Goal: Task Accomplishment & Management: Manage account settings

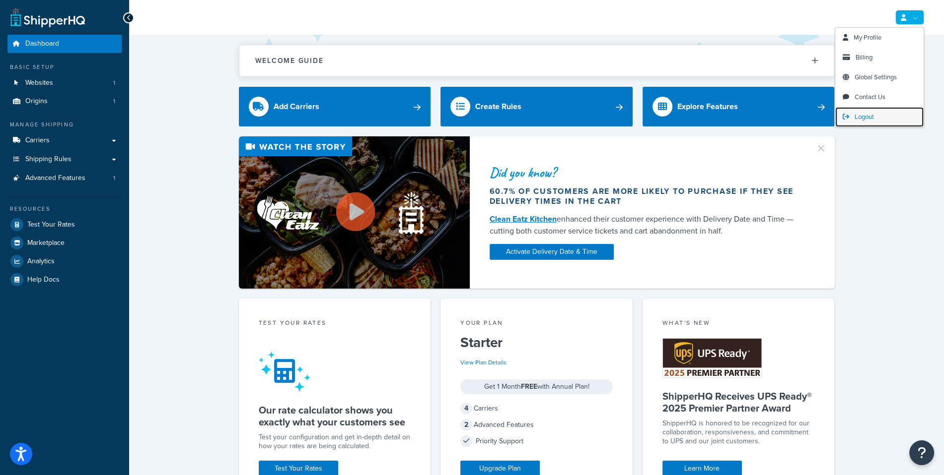
click at [874, 113] on span "Logout" at bounding box center [863, 116] width 19 height 9
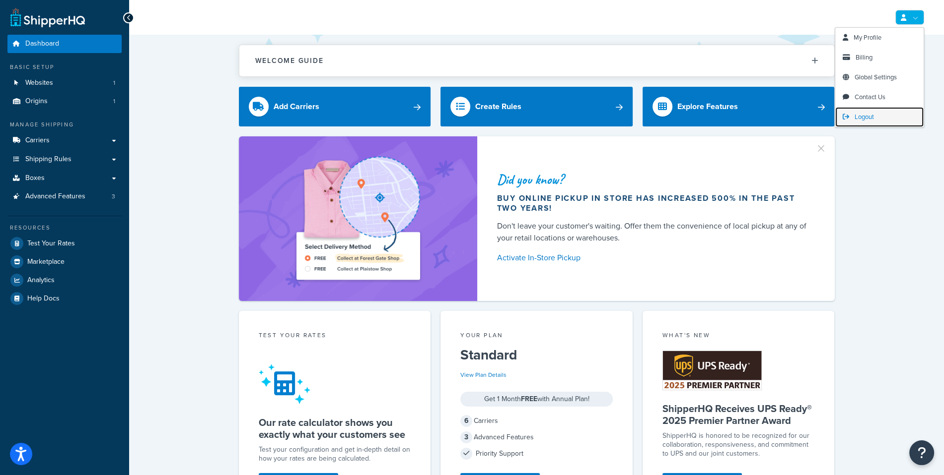
click at [886, 117] on link "Logout" at bounding box center [879, 117] width 88 height 20
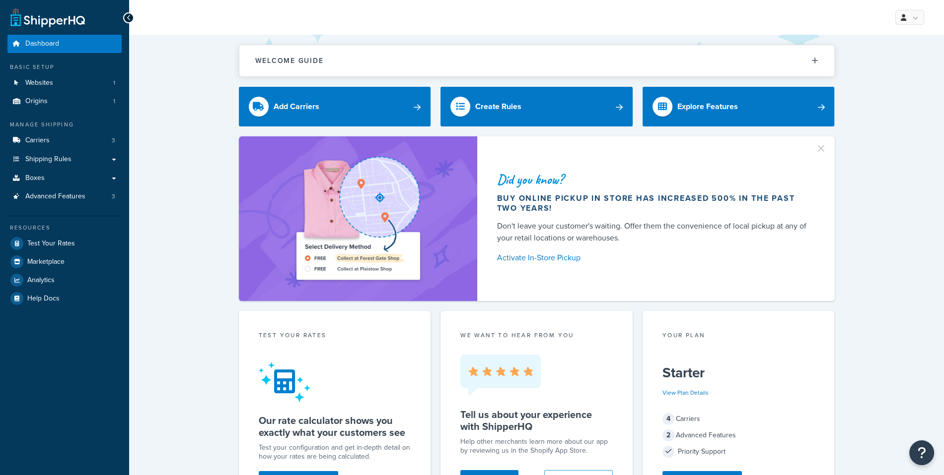
click at [579, 24] on div "My Profile Billing Global Settings Contact Us Logout" at bounding box center [536, 17] width 814 height 35
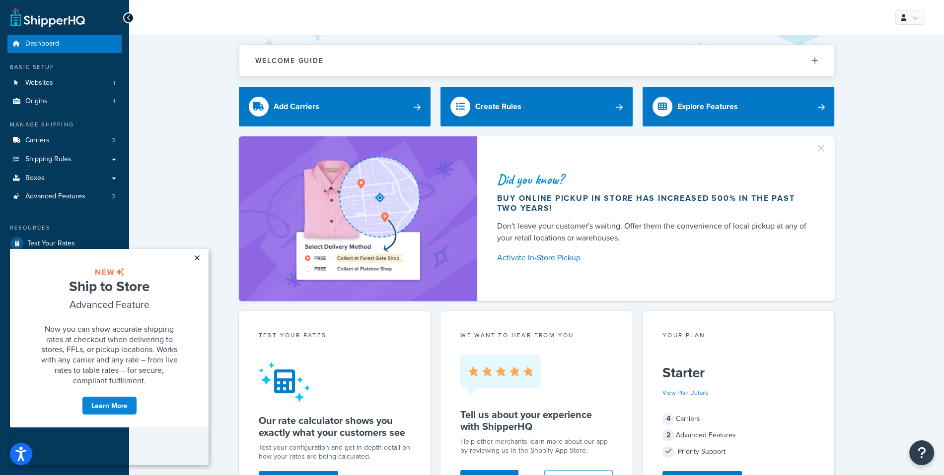
click at [198, 259] on link "×" at bounding box center [196, 258] width 17 height 18
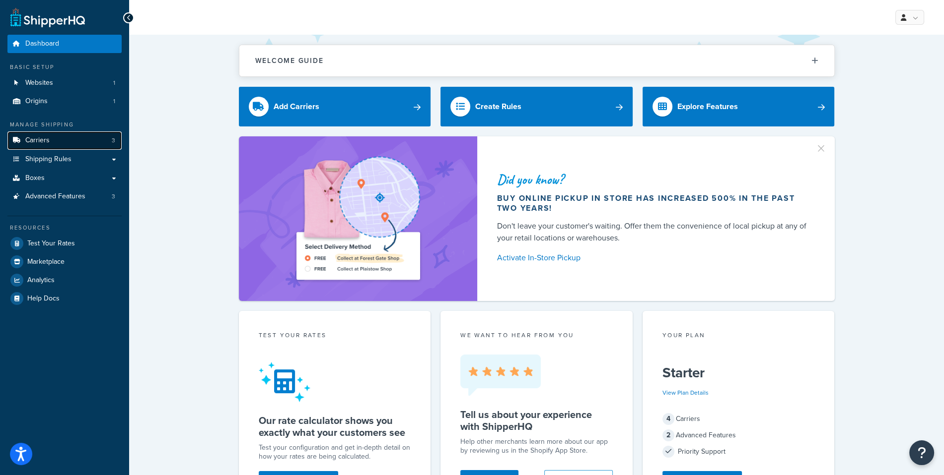
click at [89, 144] on link "Carriers 3" at bounding box center [64, 141] width 114 height 18
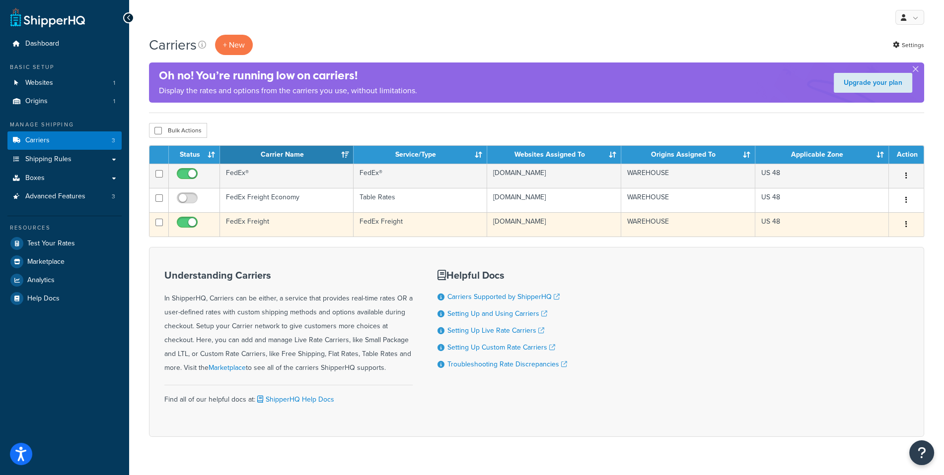
click at [286, 229] on td "FedEx Freight" at bounding box center [287, 224] width 134 height 24
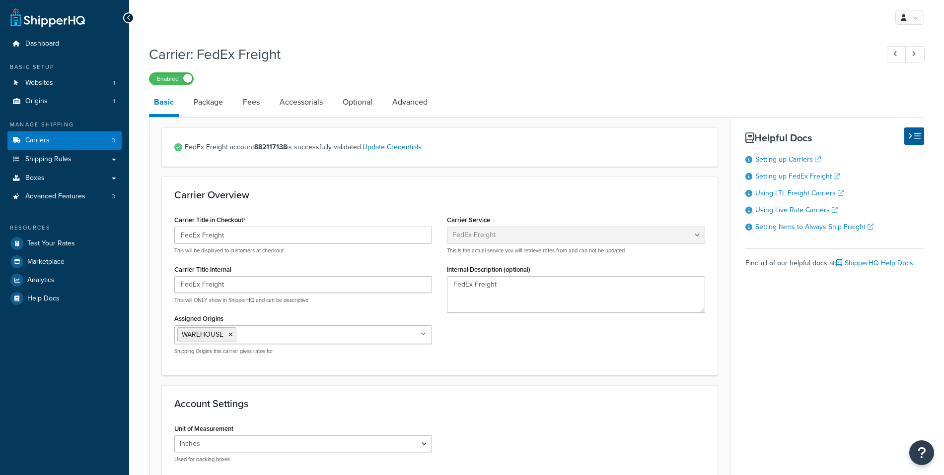
select select "fedExFreight"
click at [89, 201] on link "Advanced Features 3" at bounding box center [64, 197] width 114 height 18
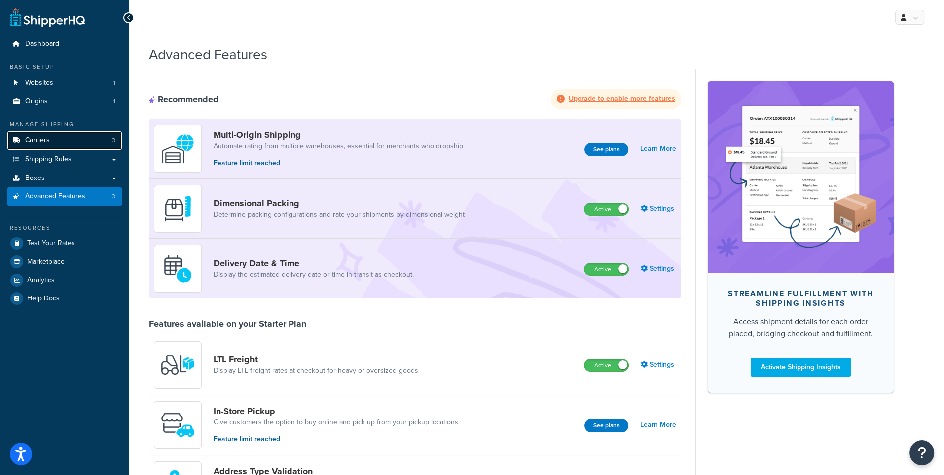
click at [85, 143] on link "Carriers 3" at bounding box center [64, 141] width 114 height 18
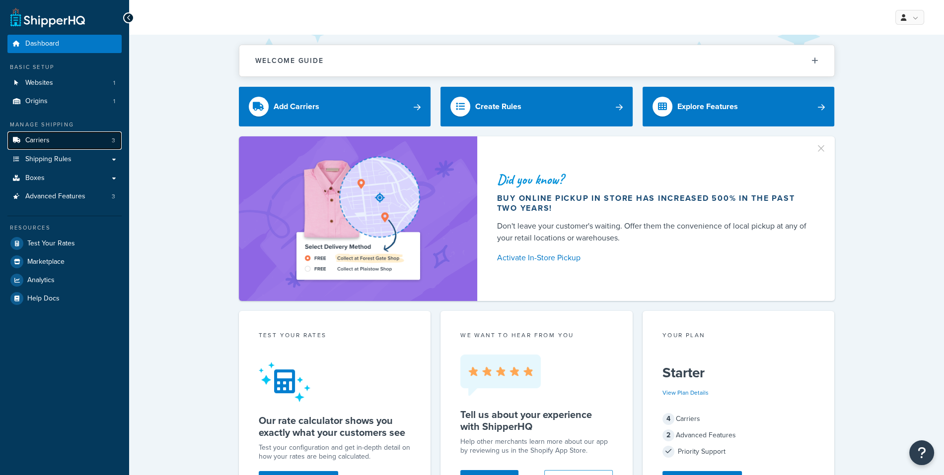
click at [107, 149] on link "Carriers 3" at bounding box center [64, 141] width 114 height 18
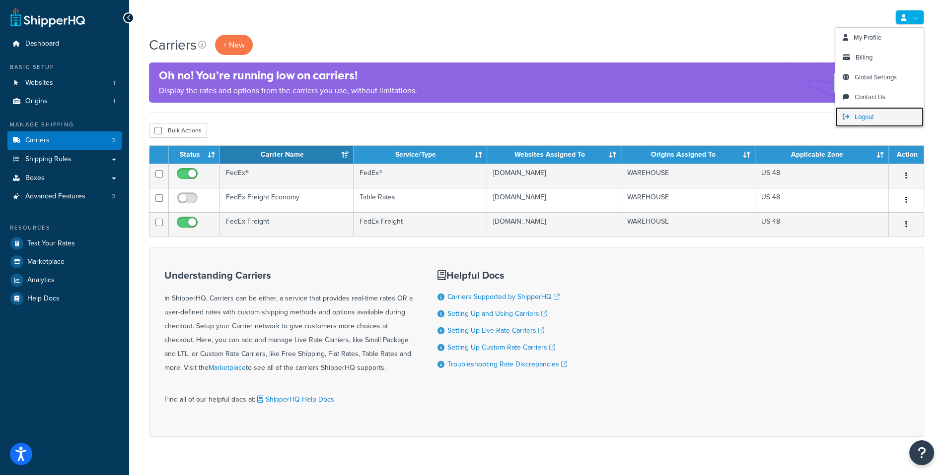
click at [865, 116] on span "Logout" at bounding box center [863, 116] width 19 height 9
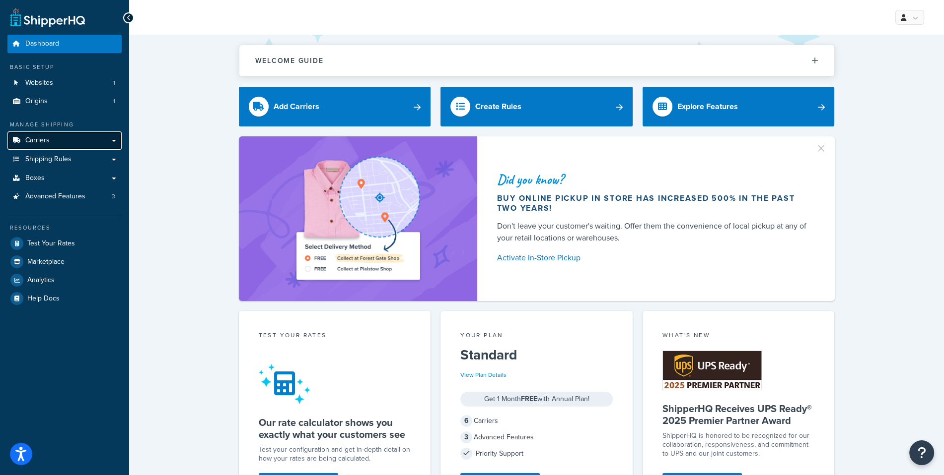
click at [60, 135] on link "Carriers" at bounding box center [64, 141] width 114 height 18
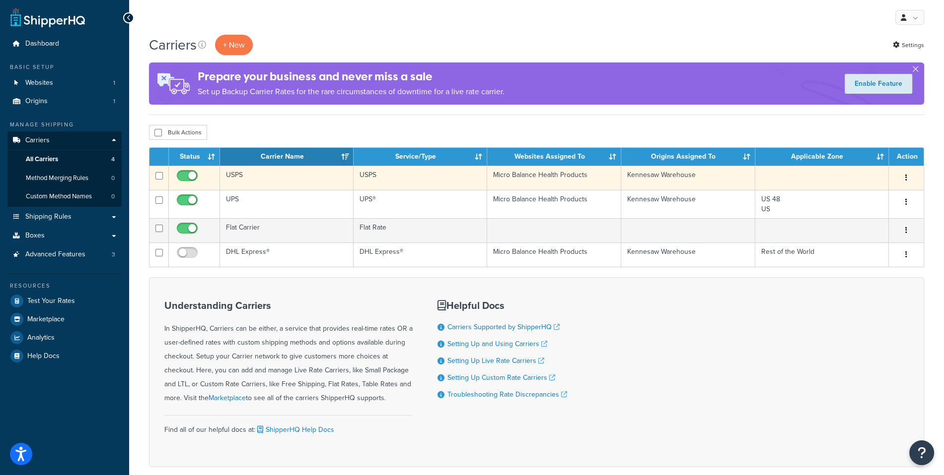
click at [293, 184] on td "USPS" at bounding box center [287, 178] width 134 height 24
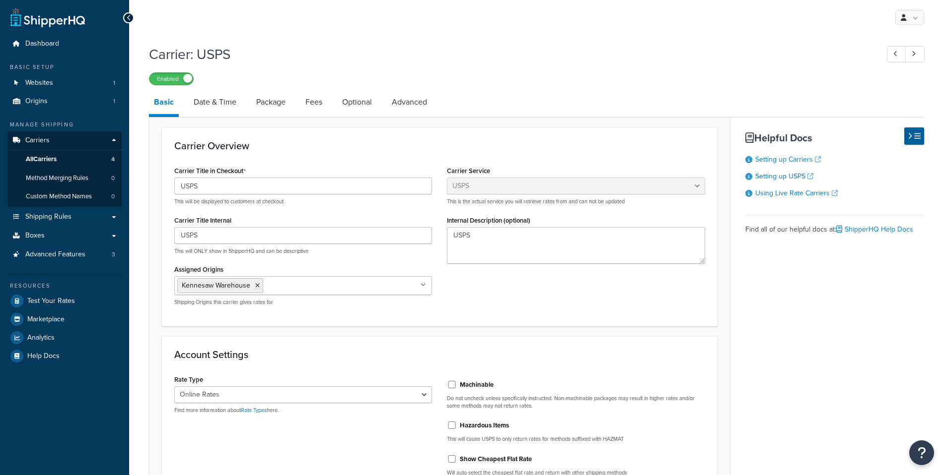
select select "usps"
select select "ONLINE"
click at [236, 102] on link "Date & Time" at bounding box center [215, 102] width 53 height 24
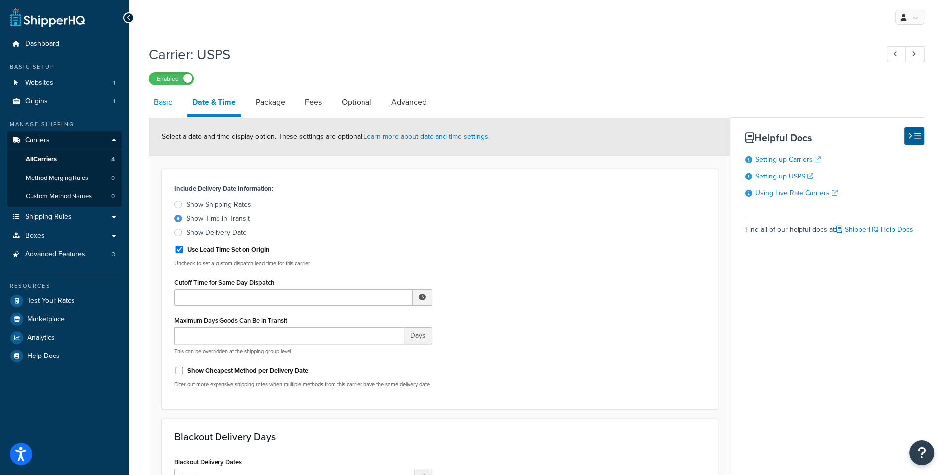
click at [170, 101] on link "Basic" at bounding box center [163, 102] width 28 height 24
select select "usps"
select select "ONLINE"
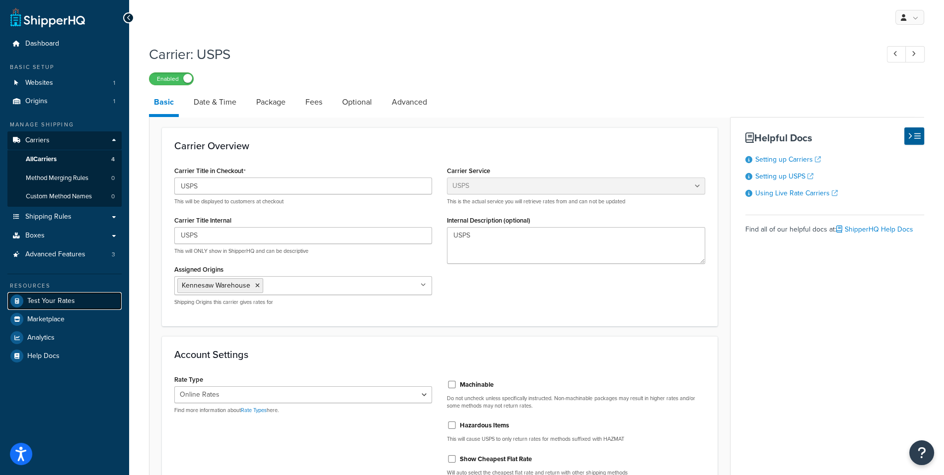
click at [45, 297] on span "Test Your Rates" at bounding box center [51, 301] width 48 height 8
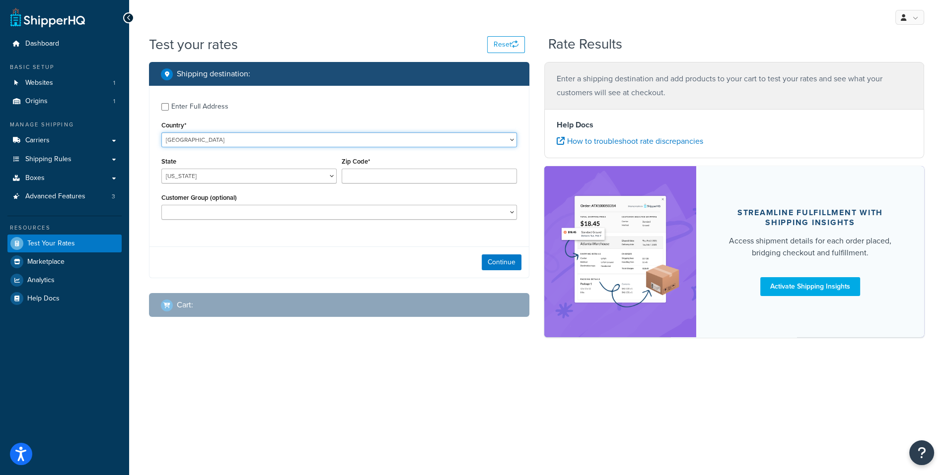
click at [161, 133] on select "[GEOGRAPHIC_DATA] [GEOGRAPHIC_DATA] [GEOGRAPHIC_DATA] [GEOGRAPHIC_DATA] [GEOGRA…" at bounding box center [338, 140] width 355 height 15
select select "GB"
click option "United Kingdom" at bounding box center [0, 0] width 0 height 0
click at [295, 179] on input "Region" at bounding box center [248, 176] width 175 height 15
type input "AL"
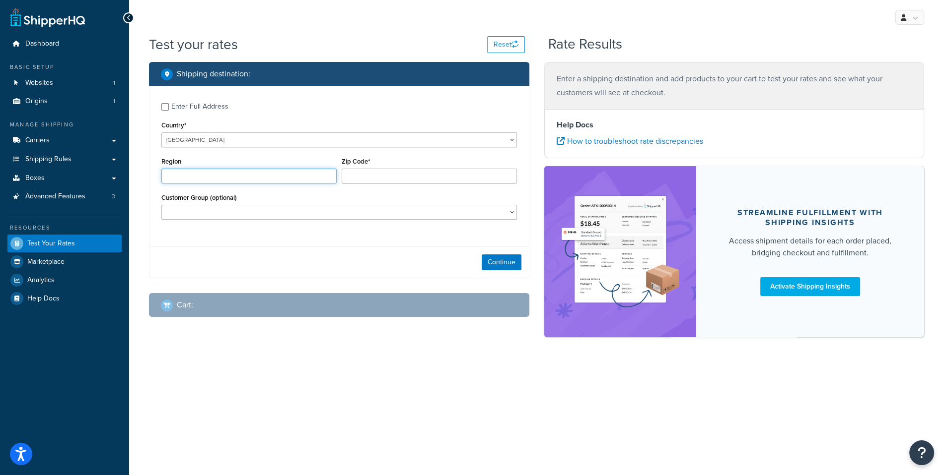
click at [295, 179] on input "Region" at bounding box center [248, 176] width 175 height 15
type input "London"
type input "N2 9AJ"
click at [484, 279] on div "Shipping destination : Enter Full Address Country* United States United Kingdom…" at bounding box center [338, 197] width 395 height 271
click at [506, 263] on button "Continue" at bounding box center [501, 263] width 40 height 16
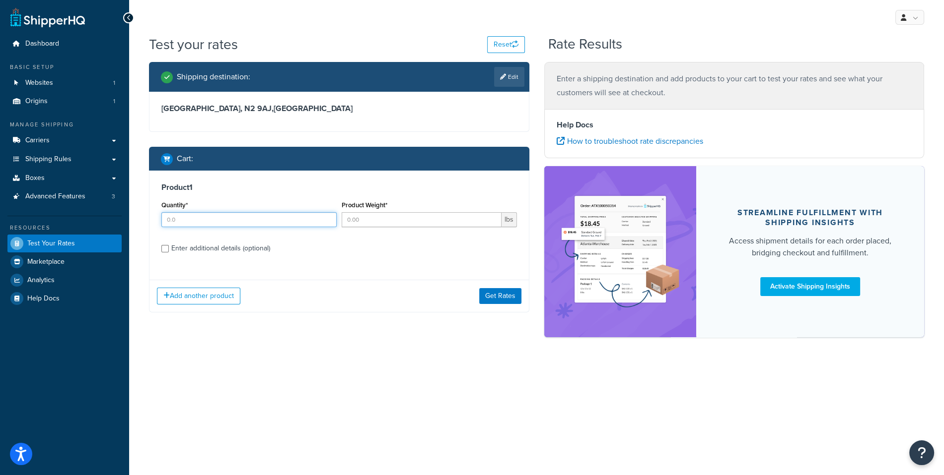
click at [279, 213] on input "Quantity*" at bounding box center [248, 219] width 175 height 15
type input "1"
type input "10"
click at [495, 292] on button "Get Rates" at bounding box center [500, 296] width 42 height 16
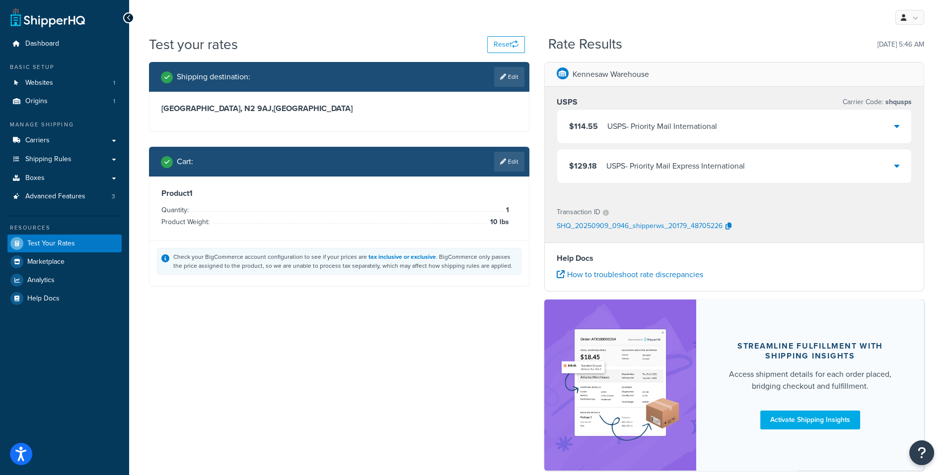
click at [695, 116] on div "$114.55 USPS - Priority Mail International" at bounding box center [734, 127] width 354 height 34
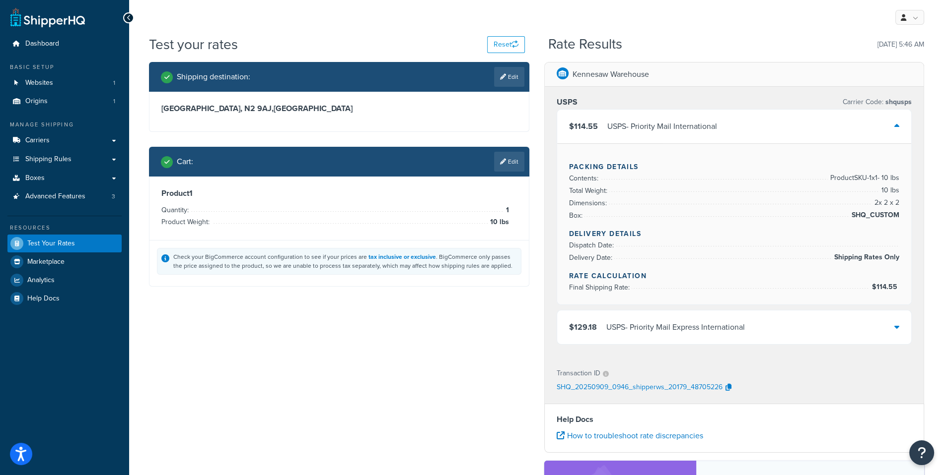
click at [700, 124] on div "USPS - Priority Mail International" at bounding box center [662, 127] width 110 height 14
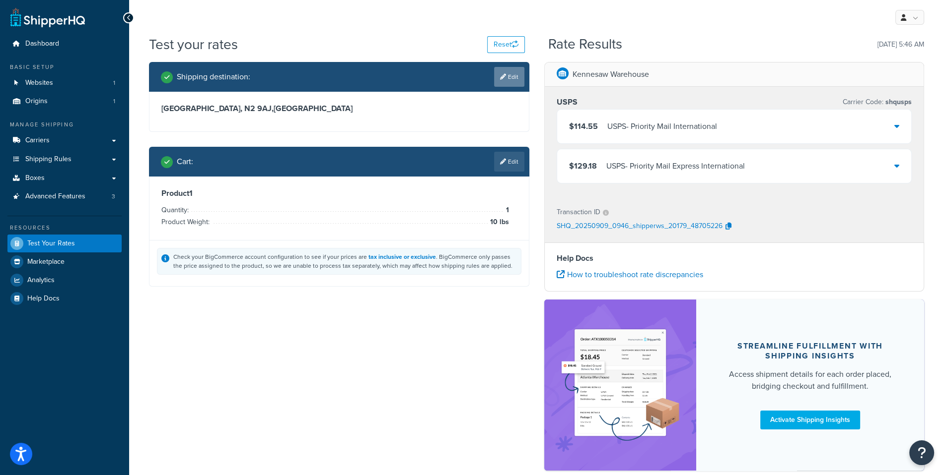
click at [511, 83] on link "Edit" at bounding box center [509, 77] width 30 height 20
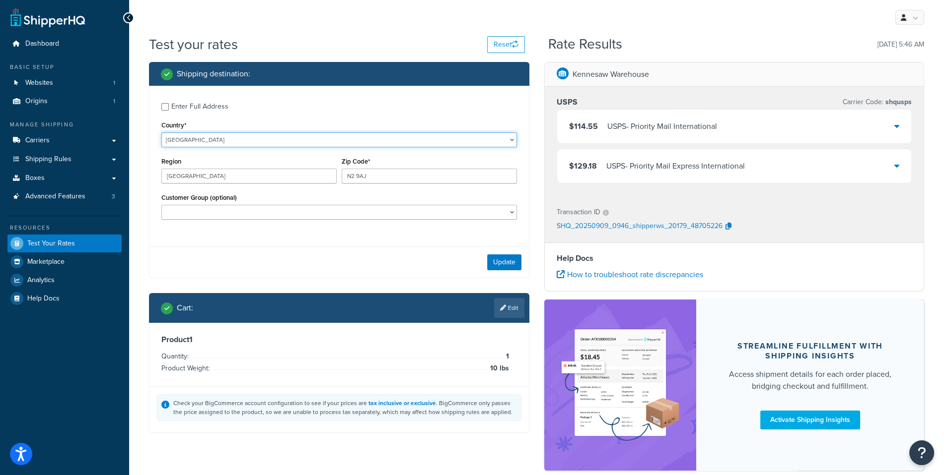
click at [161, 133] on select "United States United Kingdom Afghanistan Åland Islands Albania Algeria American…" at bounding box center [338, 140] width 355 height 15
select select "US"
click option "United States" at bounding box center [0, 0] width 0 height 0
click at [372, 181] on input "N2 9AJ" at bounding box center [428, 176] width 175 height 15
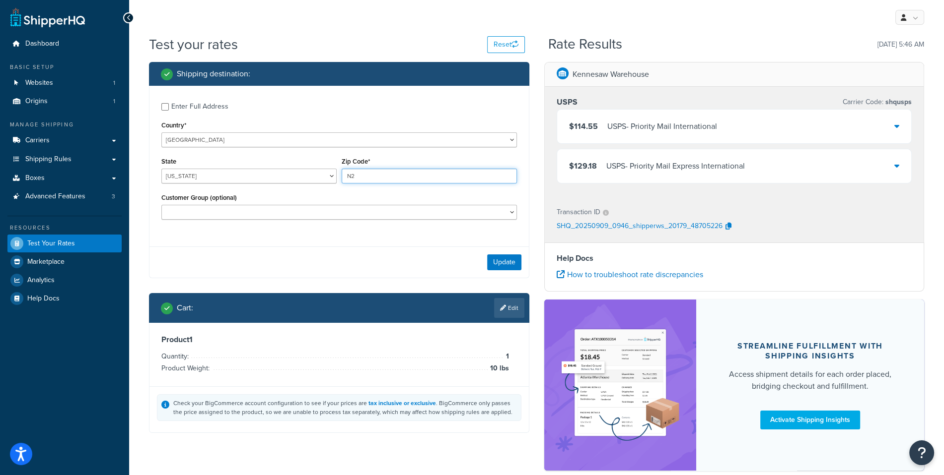
type input "N"
type input "35011"
click at [504, 257] on button "Update" at bounding box center [504, 263] width 34 height 16
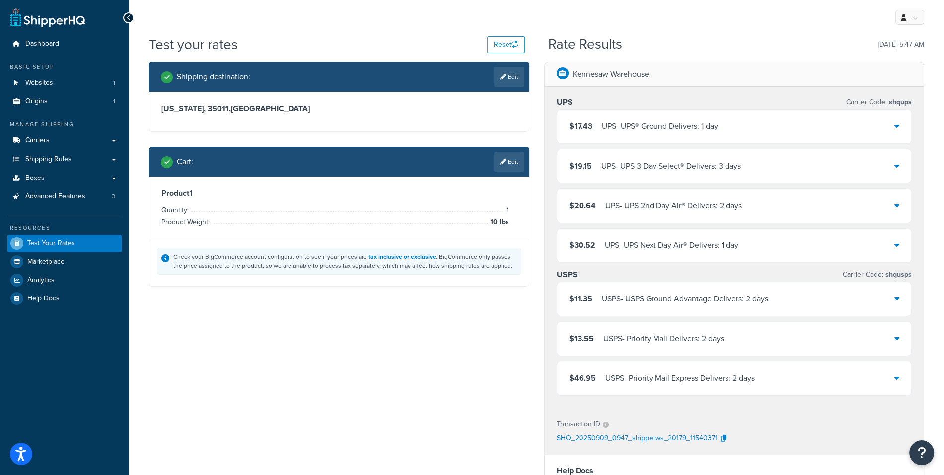
click at [726, 167] on div "UPS - UPS 3 Day Select® Delivers: 3 days" at bounding box center [670, 166] width 139 height 14
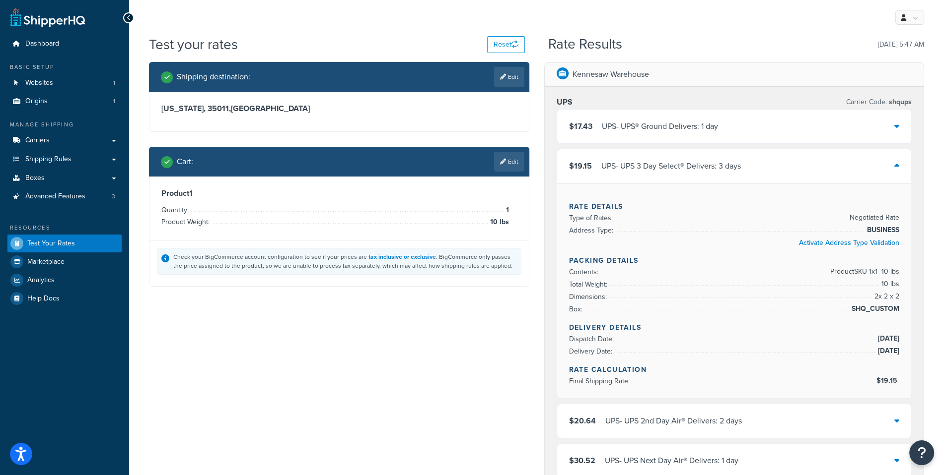
click at [719, 169] on div "UPS - UPS 3 Day Select® Delivers: 3 days" at bounding box center [670, 166] width 139 height 14
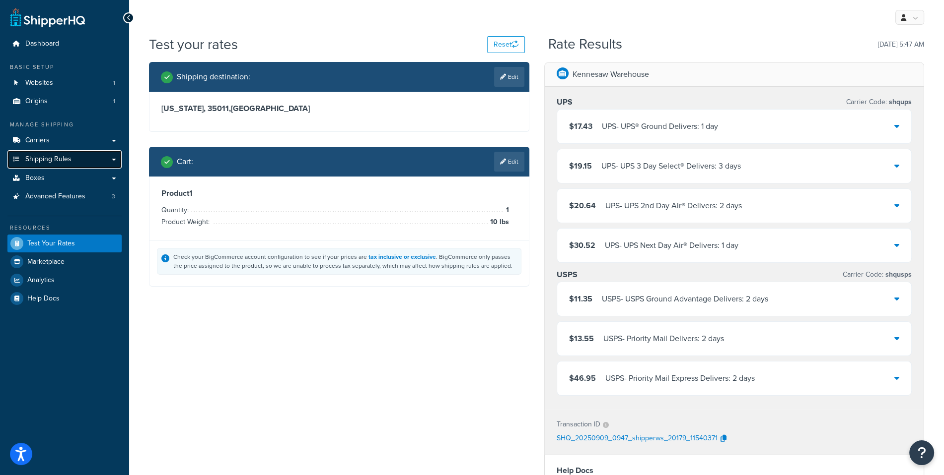
click at [80, 150] on link "Shipping Rules" at bounding box center [64, 159] width 114 height 18
click at [74, 138] on link "Carriers" at bounding box center [64, 141] width 114 height 18
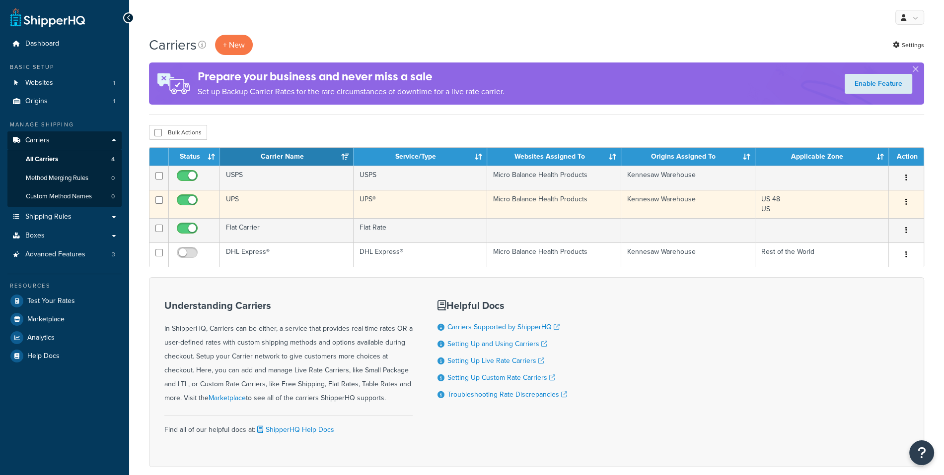
click at [285, 203] on td "UPS" at bounding box center [287, 204] width 134 height 28
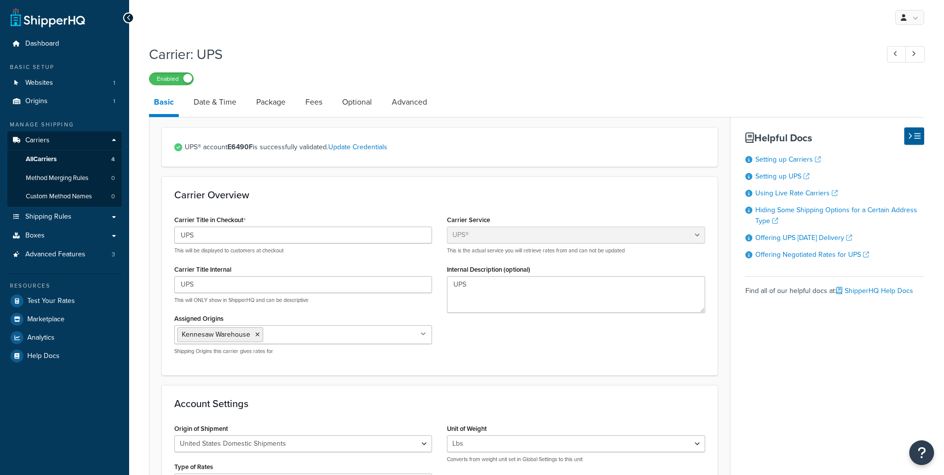
select select "ups"
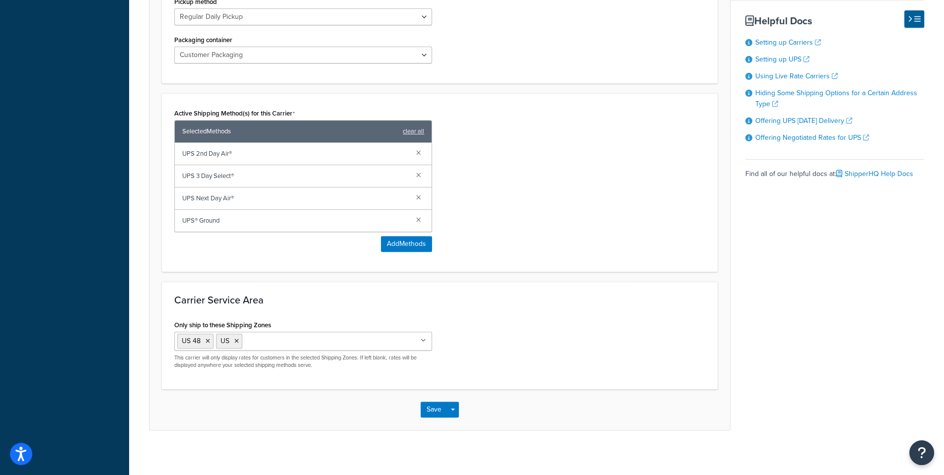
scroll to position [514, 0]
click at [405, 248] on button "Add Methods" at bounding box center [406, 245] width 51 height 16
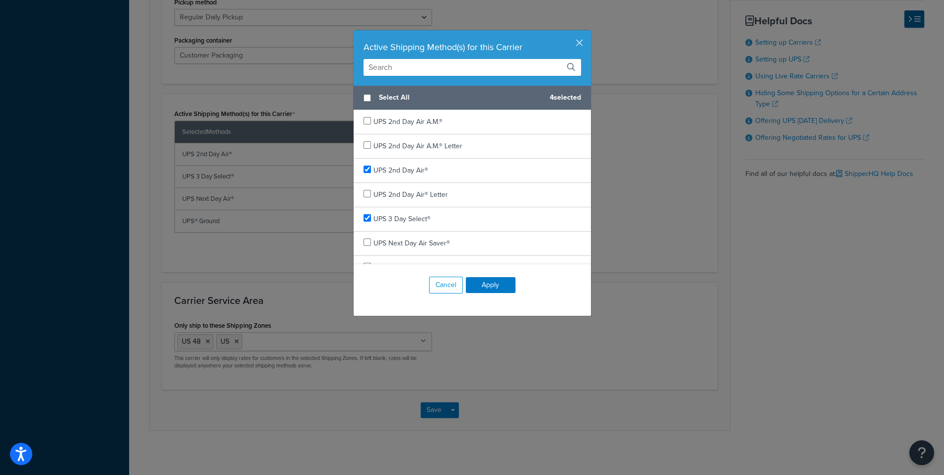
click at [444, 78] on div "Active Shipping Method(s) for this Carrier" at bounding box center [471, 58] width 237 height 56
click at [443, 71] on input "text" at bounding box center [471, 67] width 217 height 17
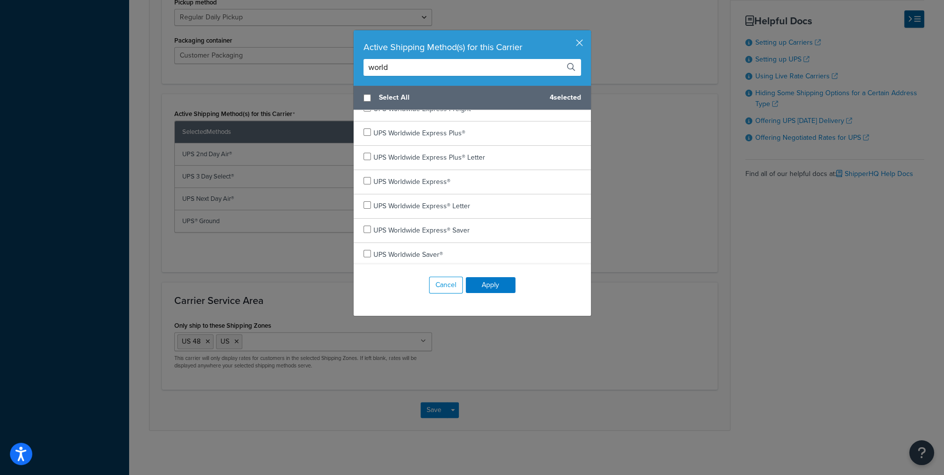
type input "world"
click at [460, 94] on span "Select All" at bounding box center [460, 98] width 163 height 14
checkbox input "true"
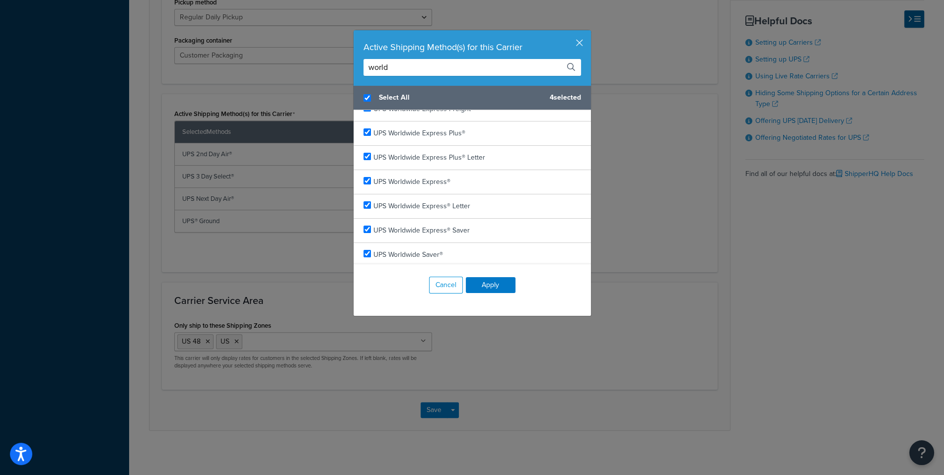
checkbox input "true"
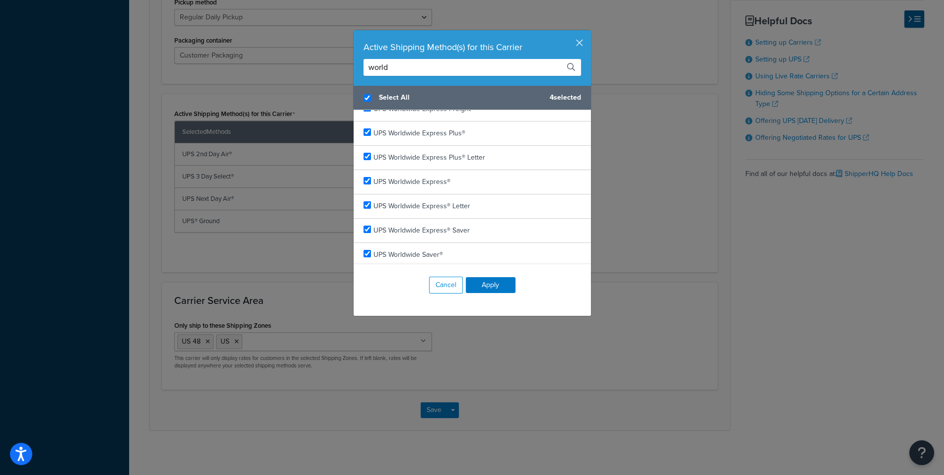
checkbox input "true"
click at [499, 278] on button "Apply" at bounding box center [491, 285] width 50 height 16
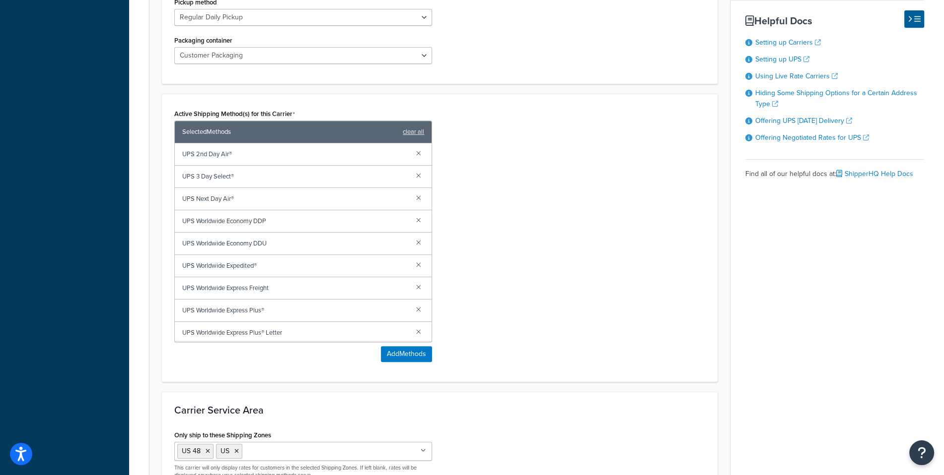
scroll to position [625, 0]
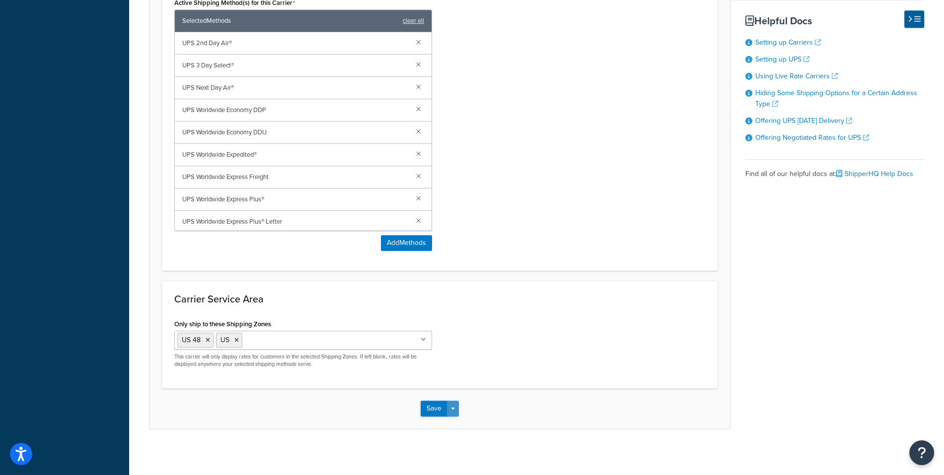
click at [452, 411] on button "Save Dropdown" at bounding box center [453, 409] width 12 height 16
click at [458, 417] on button "Save and Edit" at bounding box center [456, 427] width 72 height 21
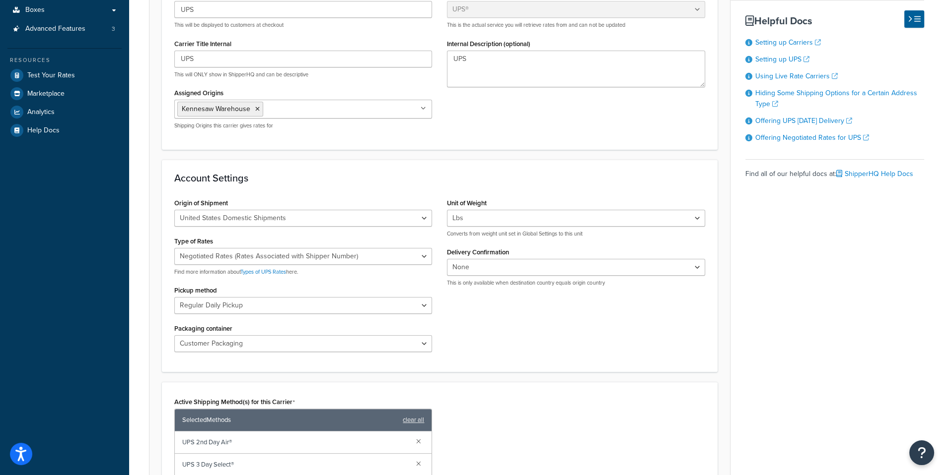
scroll to position [0, 0]
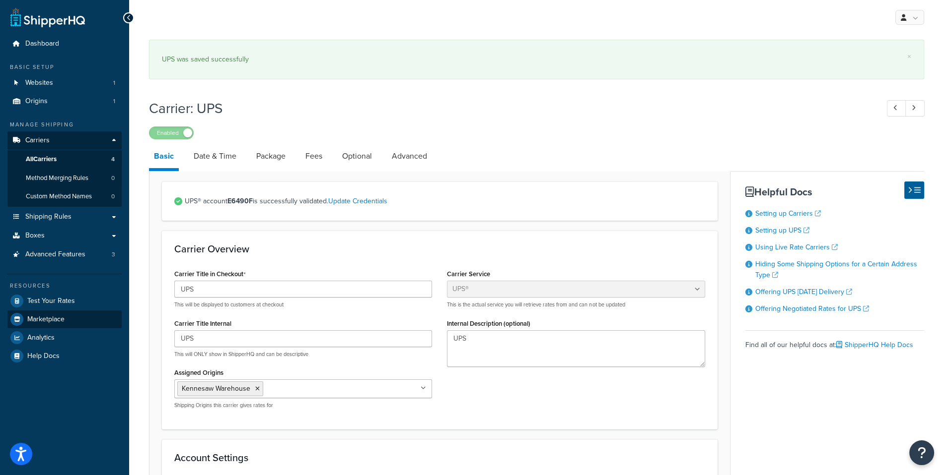
select select "ups"
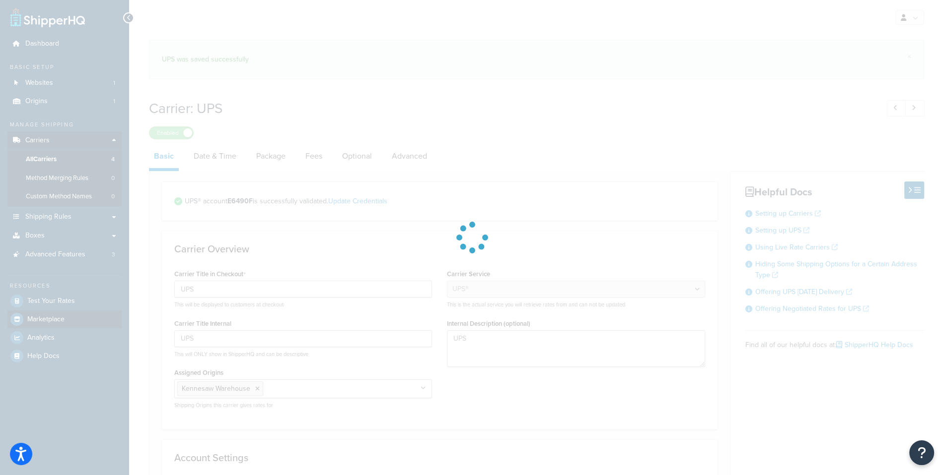
click at [85, 297] on div at bounding box center [472, 237] width 944 height 475
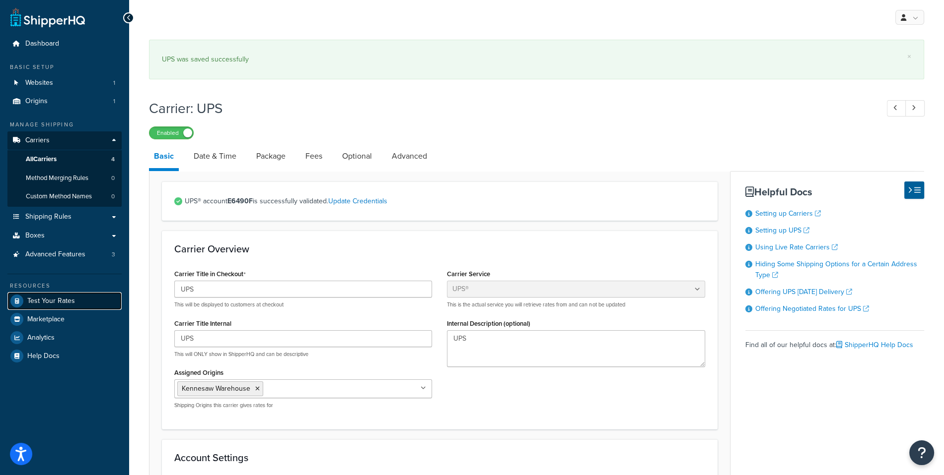
click at [58, 303] on span "Test Your Rates" at bounding box center [51, 301] width 48 height 8
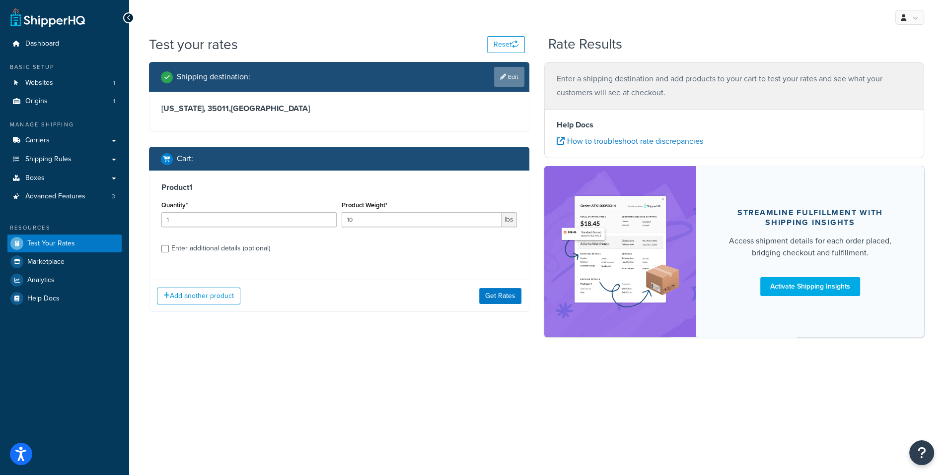
click at [516, 78] on link "Edit" at bounding box center [509, 77] width 30 height 20
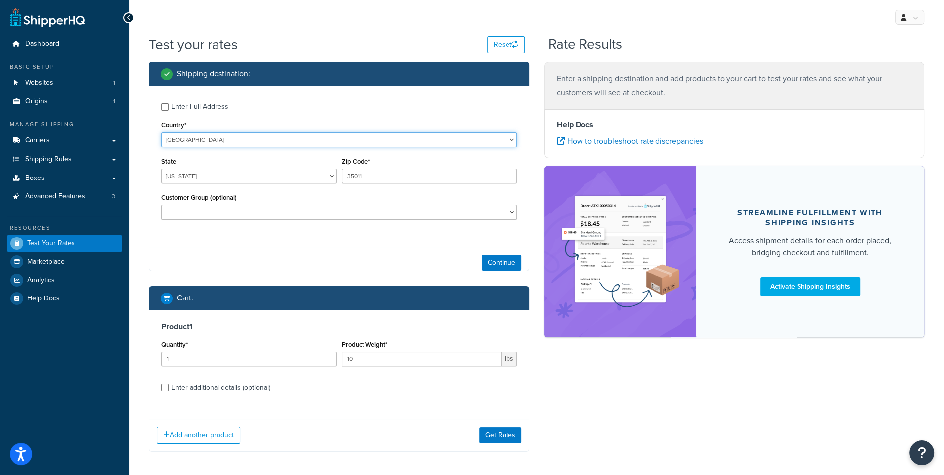
click at [161, 133] on select "United States United Kingdom Afghanistan Åland Islands Albania Algeria American…" at bounding box center [338, 140] width 355 height 15
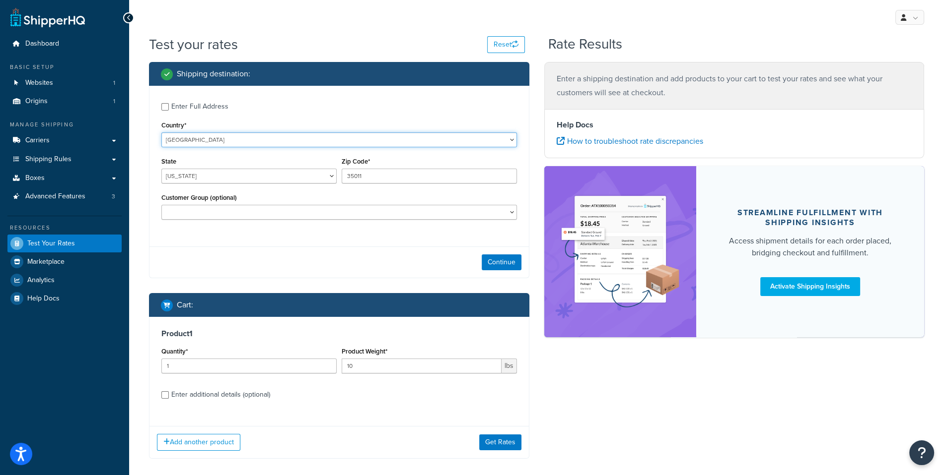
select select "GB"
click option "[GEOGRAPHIC_DATA]" at bounding box center [0, 0] width 0 height 0
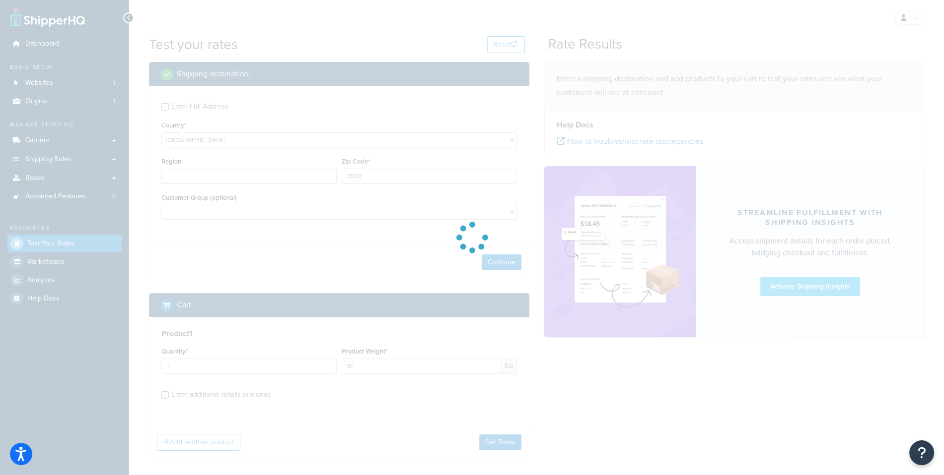
click at [408, 176] on div at bounding box center [472, 237] width 944 height 475
type input "AL"
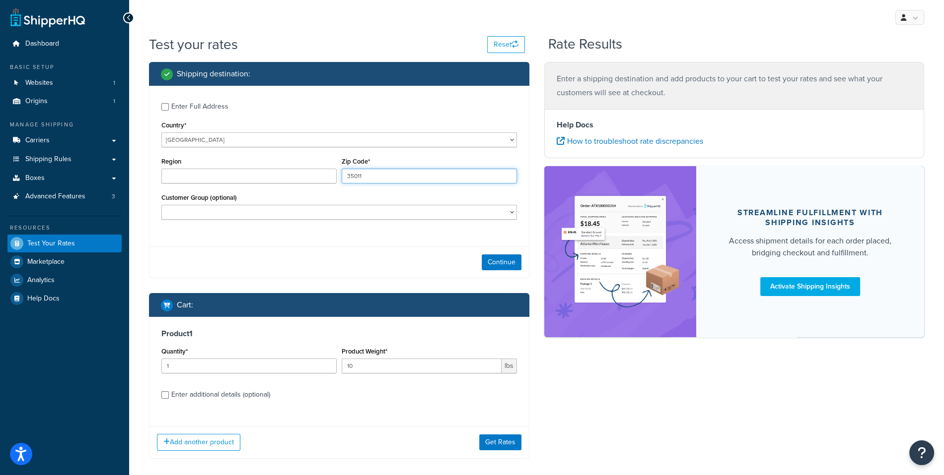
click at [399, 178] on input "35011" at bounding box center [428, 176] width 175 height 15
type input "N2 9AJ"
click at [499, 263] on button "Continue" at bounding box center [501, 263] width 40 height 16
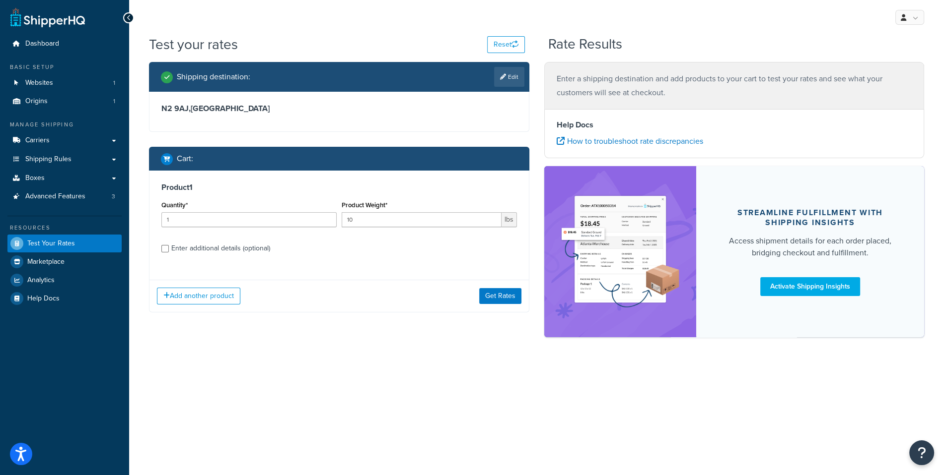
click at [516, 306] on div "Add another product Get Rates" at bounding box center [338, 296] width 379 height 32
click at [514, 300] on button "Get Rates" at bounding box center [500, 296] width 42 height 16
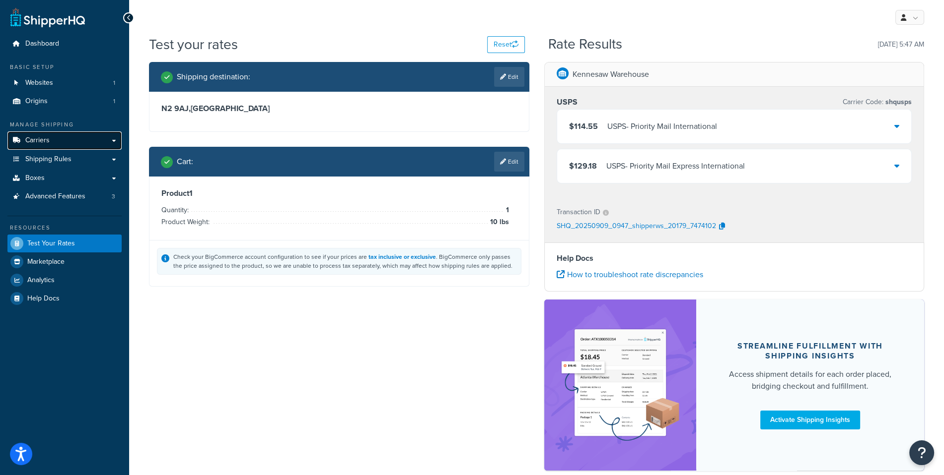
click at [95, 140] on link "Carriers" at bounding box center [64, 141] width 114 height 18
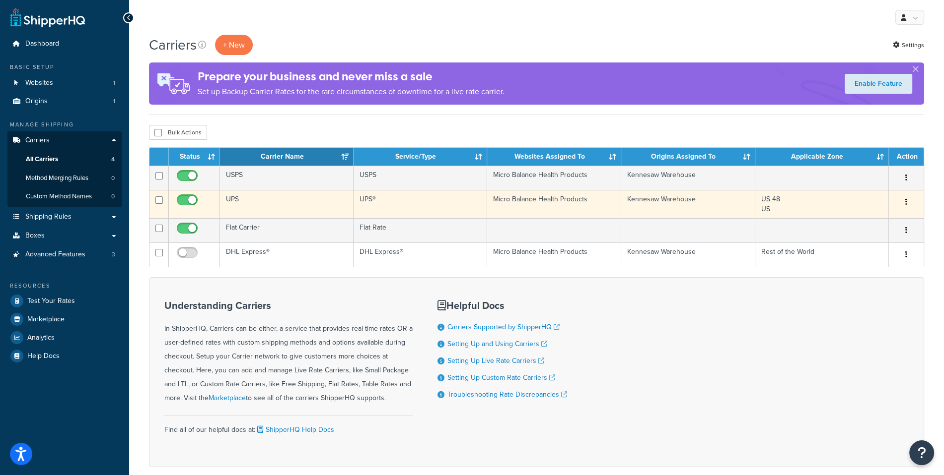
click at [259, 200] on td "UPS" at bounding box center [287, 204] width 134 height 28
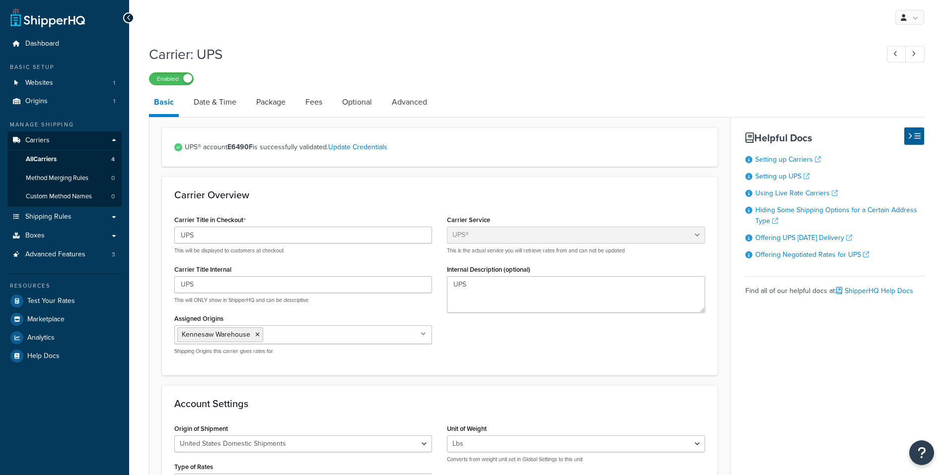
select select "ups"
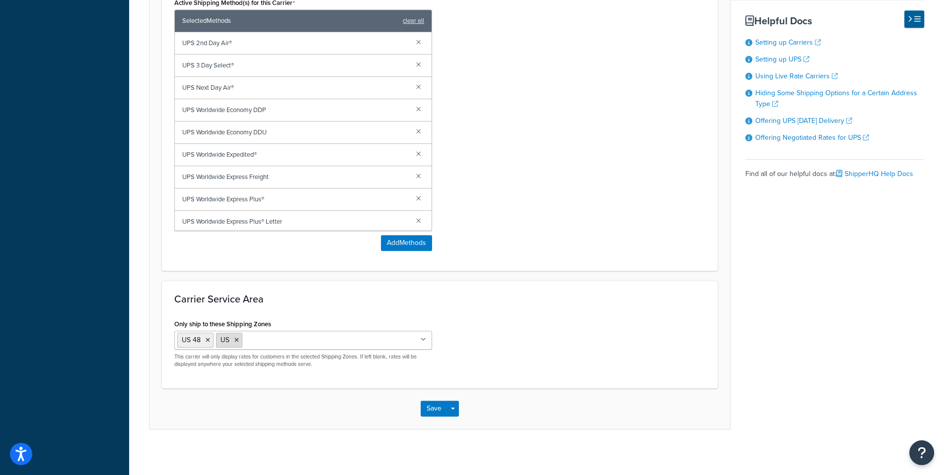
click at [238, 339] on li "US" at bounding box center [229, 340] width 26 height 15
click at [232, 339] on li "US" at bounding box center [229, 340] width 26 height 15
click at [236, 338] on icon at bounding box center [236, 341] width 4 height 6
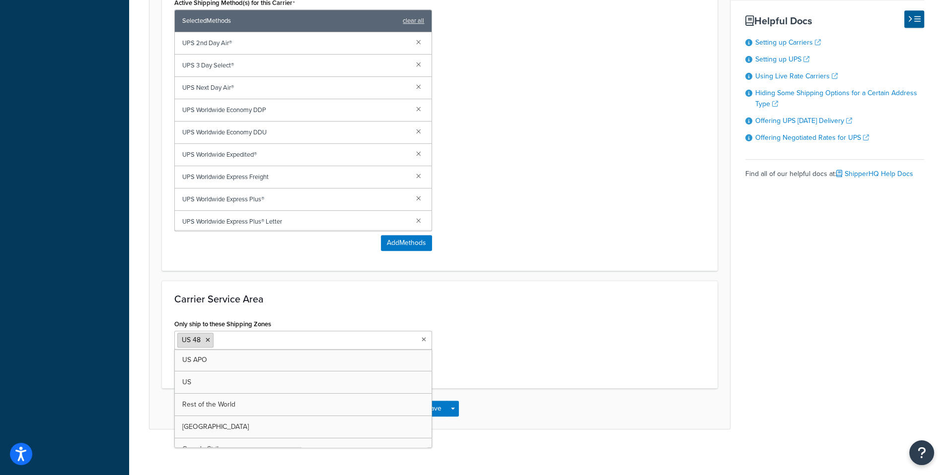
click at [208, 338] on icon at bounding box center [207, 341] width 4 height 6
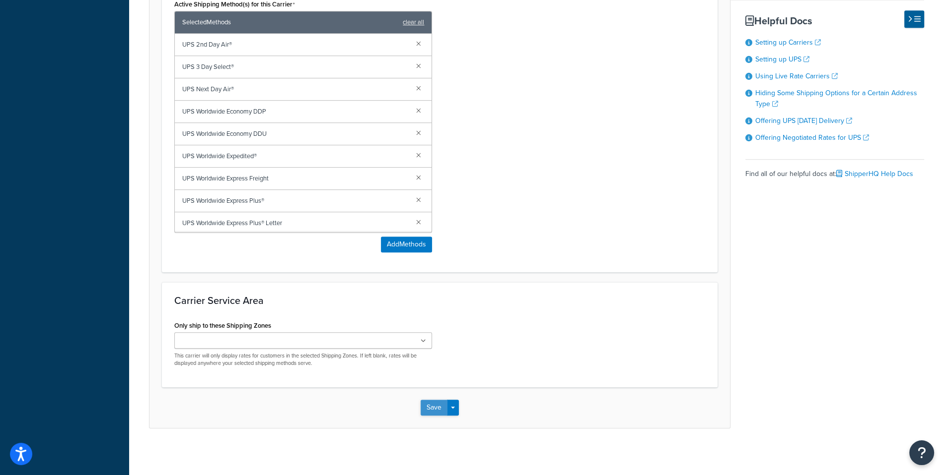
click at [443, 406] on button "Save" at bounding box center [433, 408] width 27 height 16
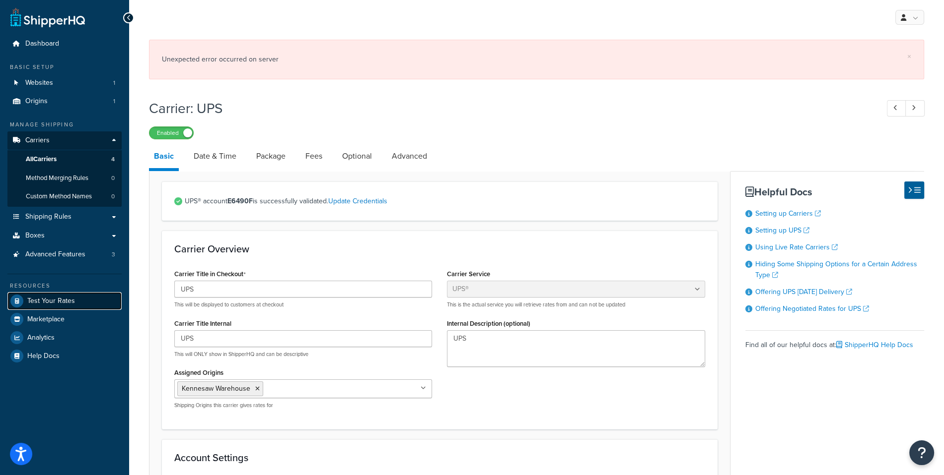
click at [88, 299] on link "Test Your Rates" at bounding box center [64, 301] width 114 height 18
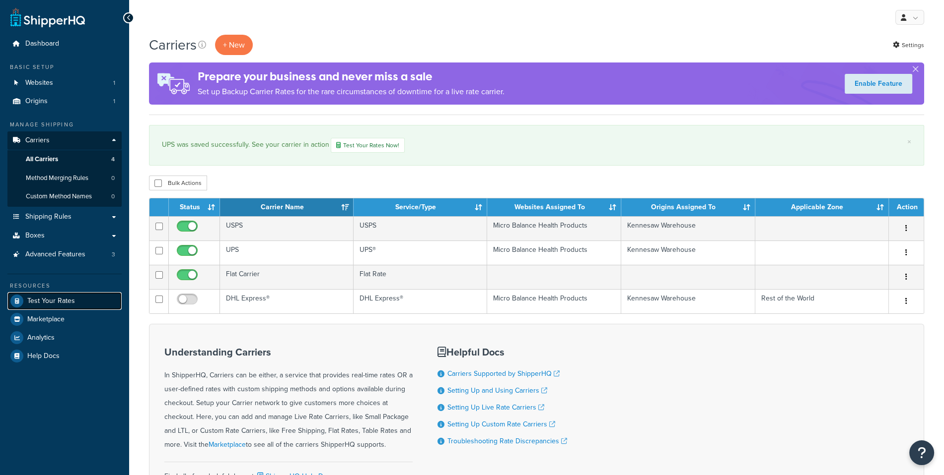
click at [54, 297] on span "Test Your Rates" at bounding box center [51, 301] width 48 height 8
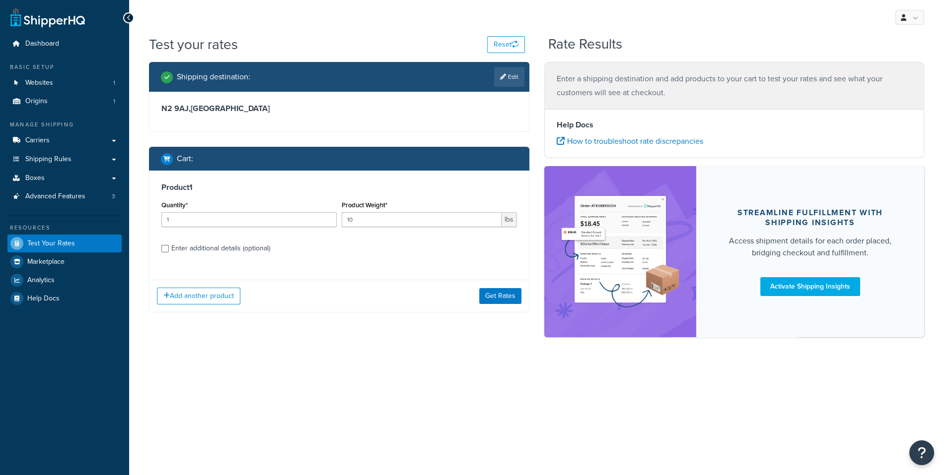
click at [502, 293] on div "Add another product Get Rates" at bounding box center [338, 296] width 379 height 32
click at [502, 293] on button "Get Rates" at bounding box center [500, 296] width 42 height 16
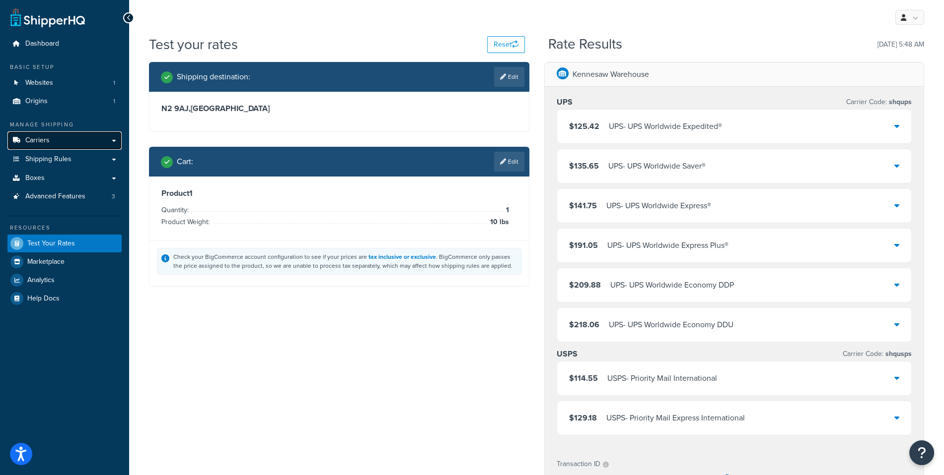
click at [88, 139] on link "Carriers" at bounding box center [64, 141] width 114 height 18
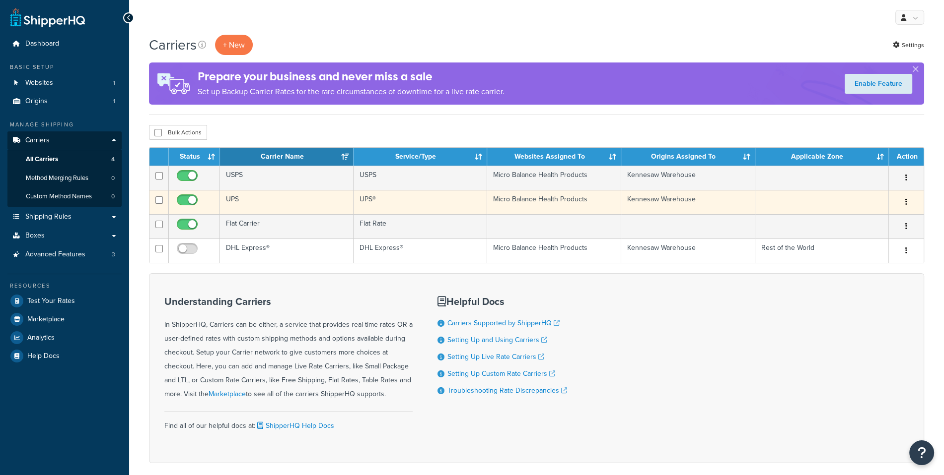
click at [278, 198] on td "UPS" at bounding box center [287, 202] width 134 height 24
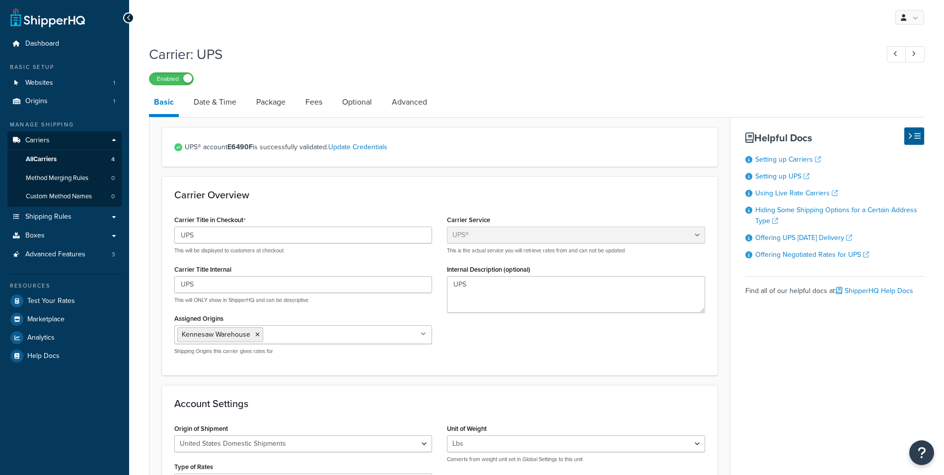
select select "ups"
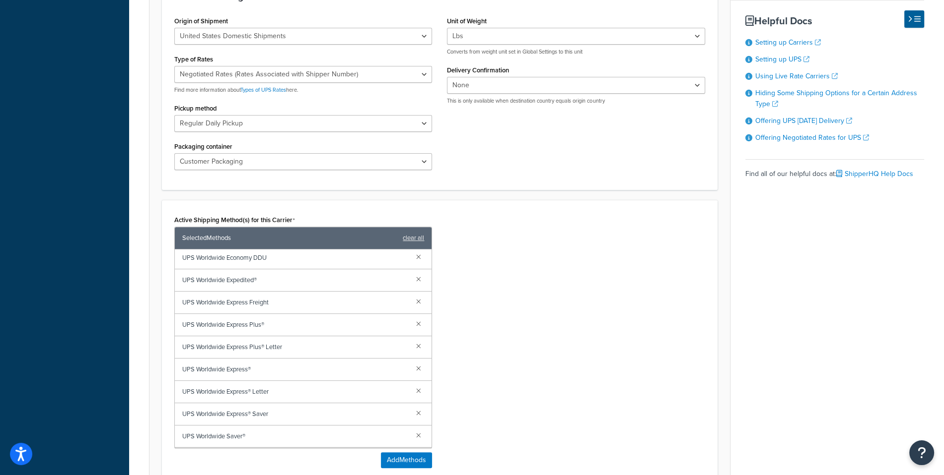
scroll to position [84, 0]
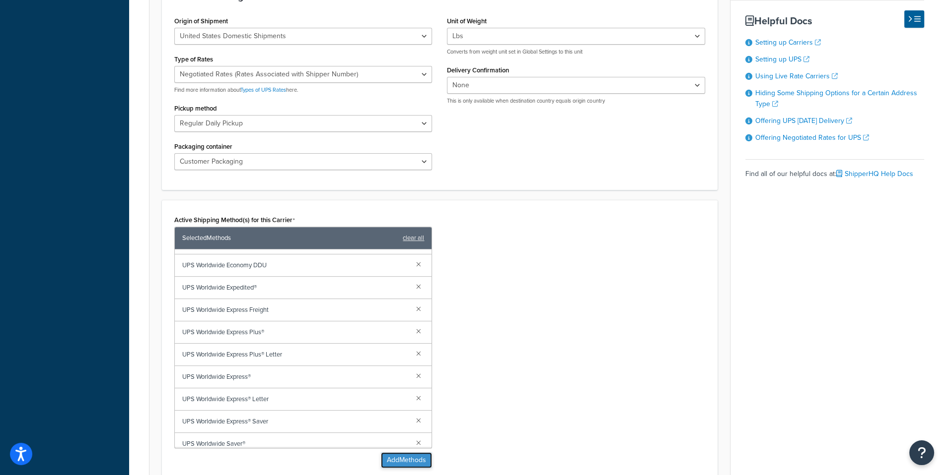
click at [404, 463] on button "Add Methods" at bounding box center [406, 461] width 51 height 16
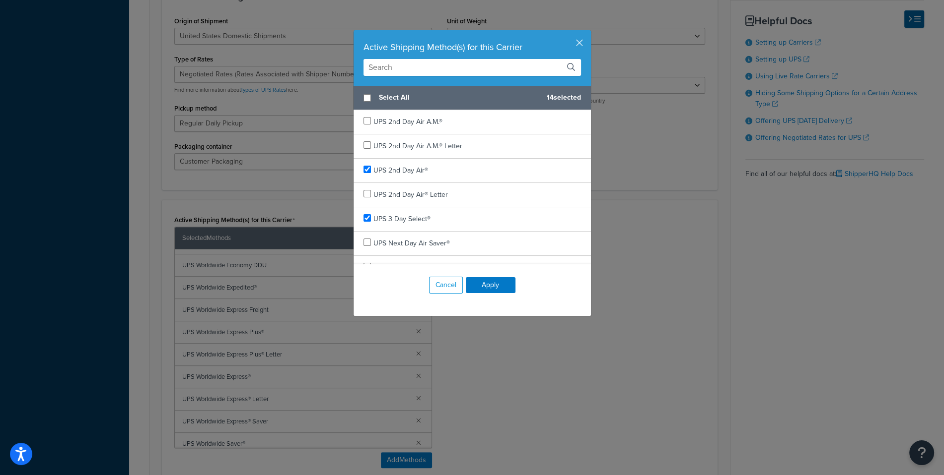
click at [410, 77] on div "Active Shipping Method(s) for this Carrier" at bounding box center [471, 58] width 237 height 56
click at [410, 71] on input "text" at bounding box center [471, 67] width 217 height 17
type input "worl"
click at [410, 98] on span "Select All" at bounding box center [459, 98] width 160 height 14
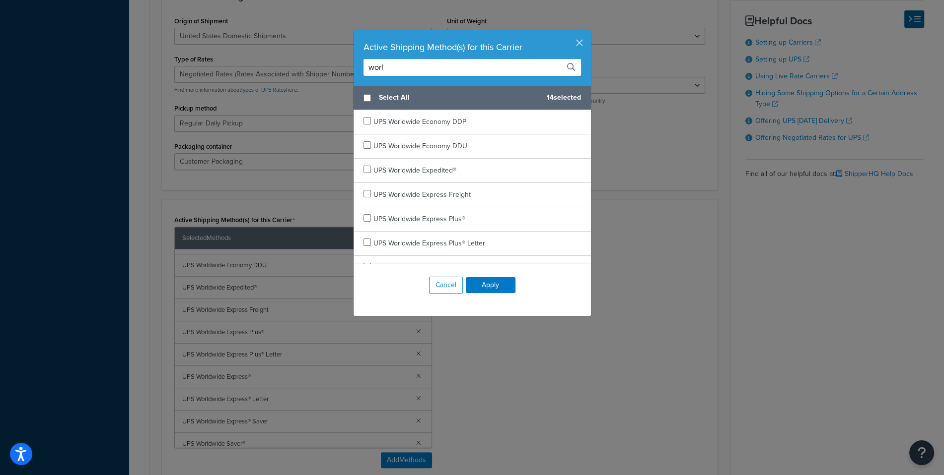
checkbox input "false"
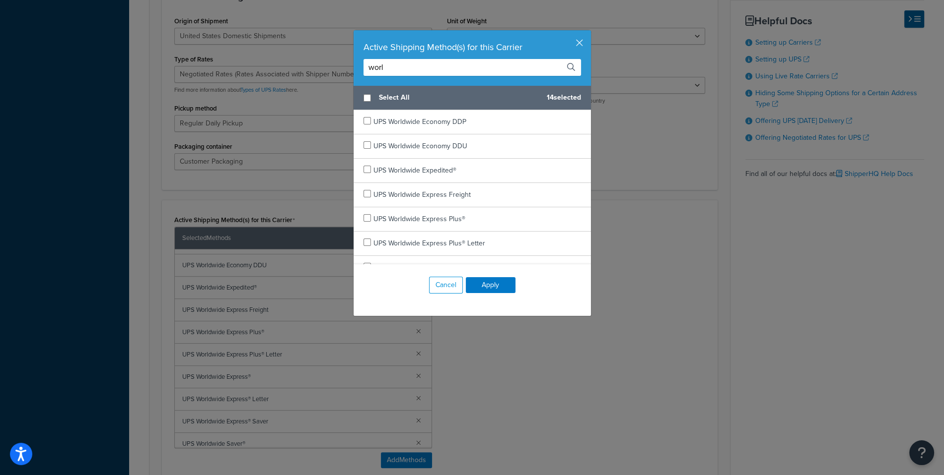
checkbox input "false"
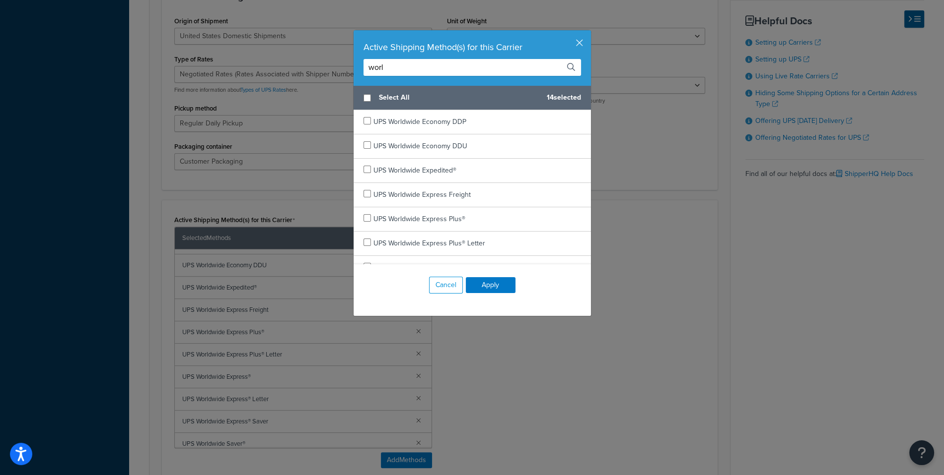
checkbox input "false"
click at [485, 285] on button "Apply" at bounding box center [491, 285] width 50 height 16
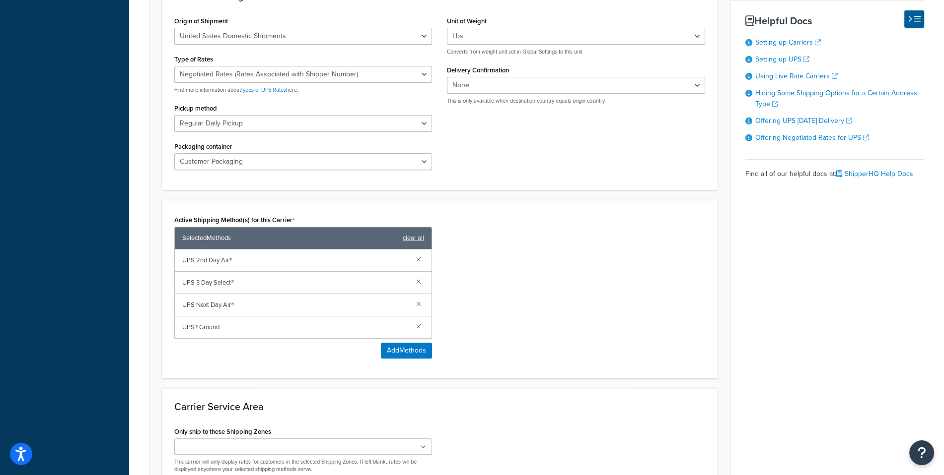
scroll to position [514, 0]
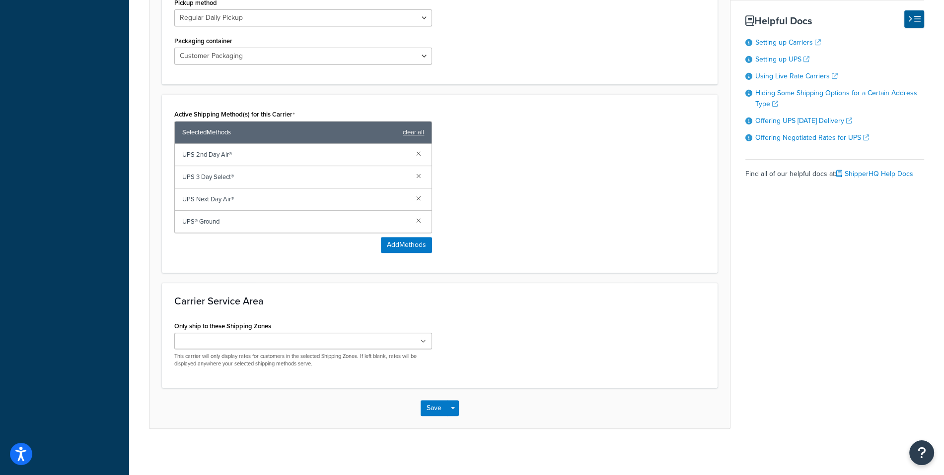
click at [437, 415] on div "Save Save Dropdown Save and Edit" at bounding box center [439, 408] width 580 height 41
click at [435, 407] on button "Save" at bounding box center [433, 409] width 27 height 16
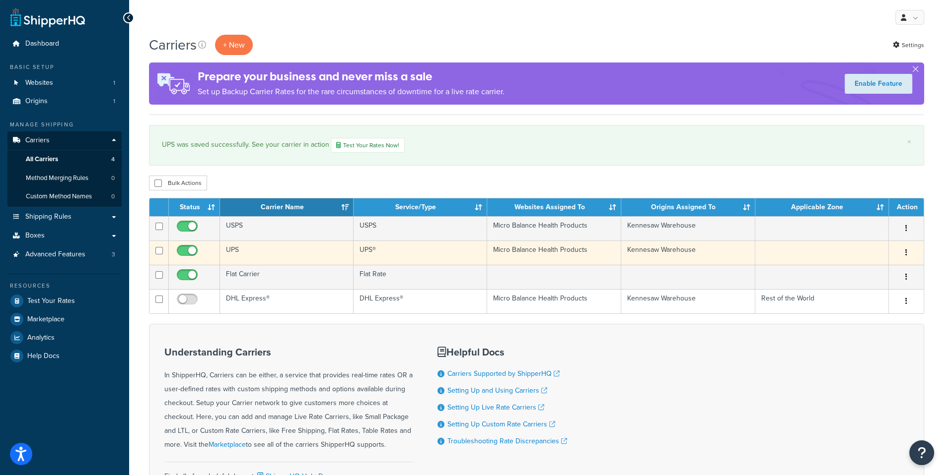
click at [274, 253] on td "UPS" at bounding box center [287, 253] width 134 height 24
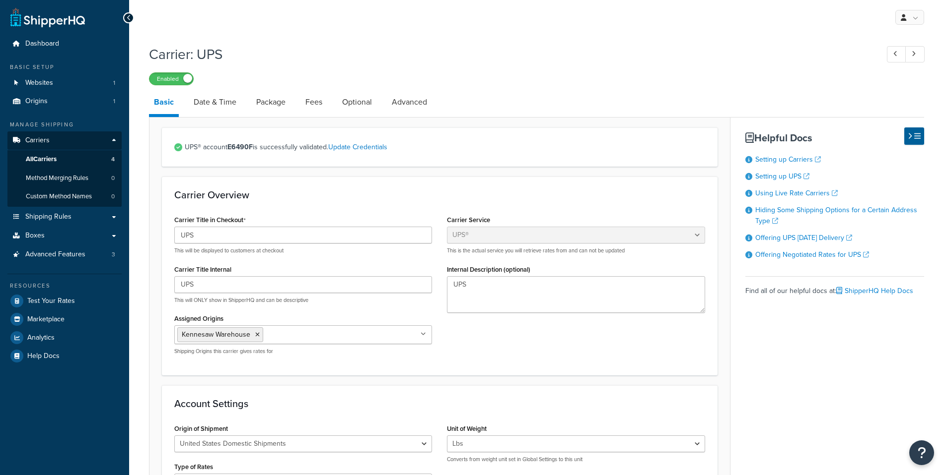
select select "ups"
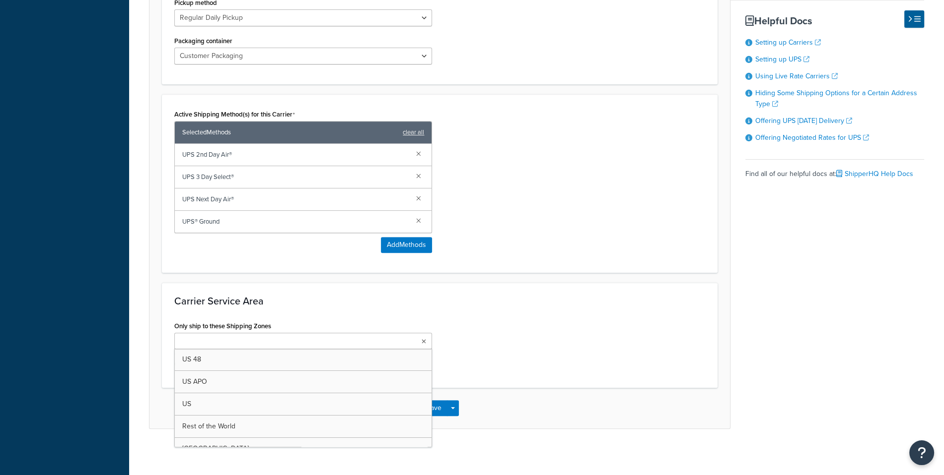
click at [238, 337] on input "Only ship to these Shipping Zones" at bounding box center [221, 342] width 88 height 11
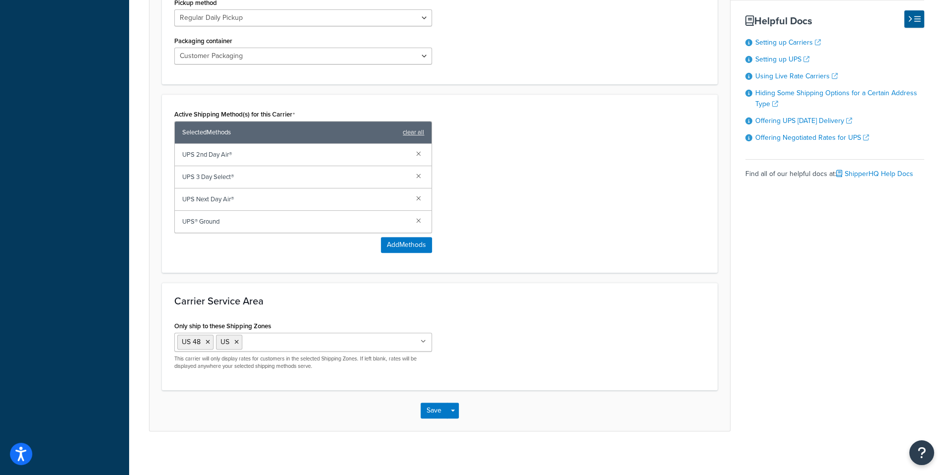
click at [489, 329] on div "Only ship to these Shipping Zones US 48 US US APO Rest of the World Australia C…" at bounding box center [439, 348] width 545 height 59
click at [426, 403] on button "Save" at bounding box center [433, 411] width 27 height 16
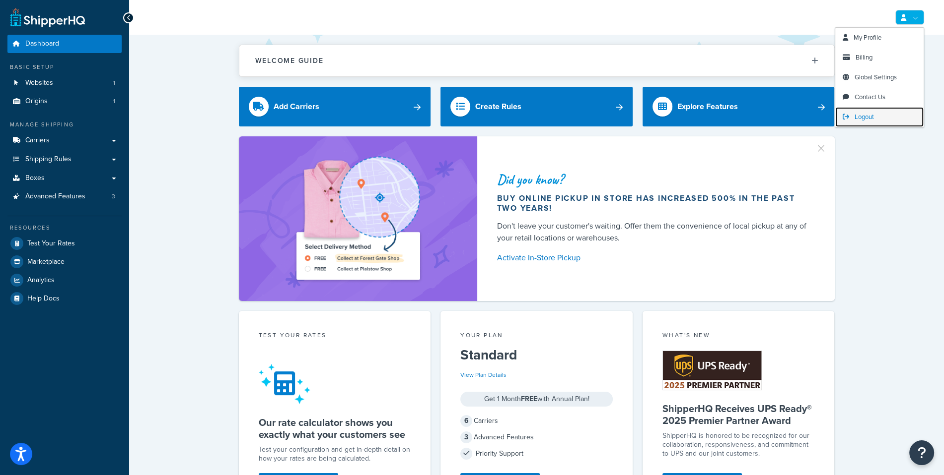
click at [875, 112] on link "Logout" at bounding box center [879, 117] width 88 height 20
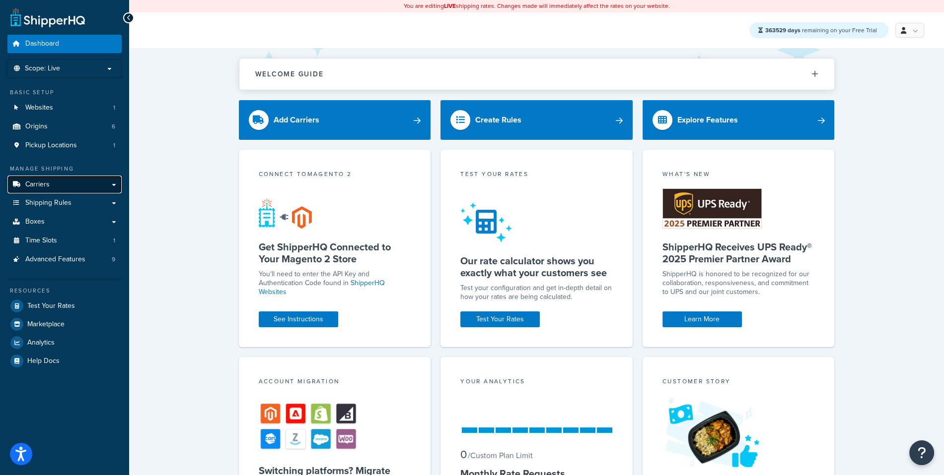
click at [61, 190] on link "Carriers" at bounding box center [64, 185] width 114 height 18
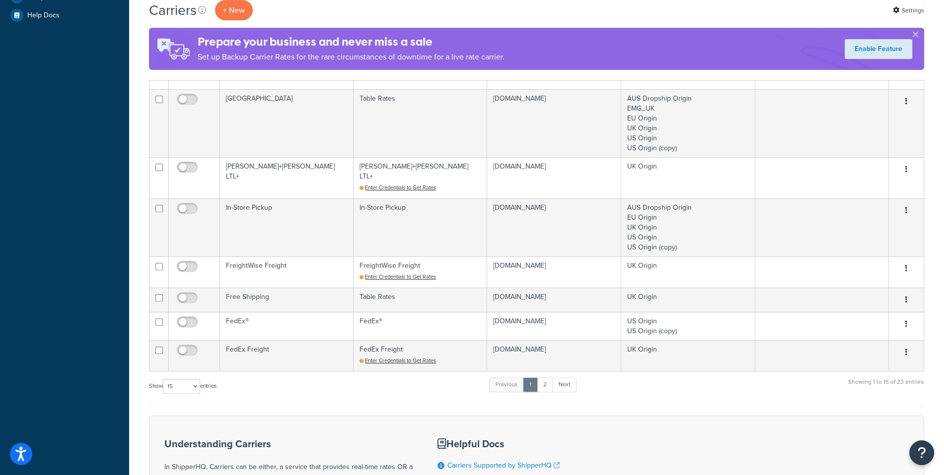
scroll to position [400, 0]
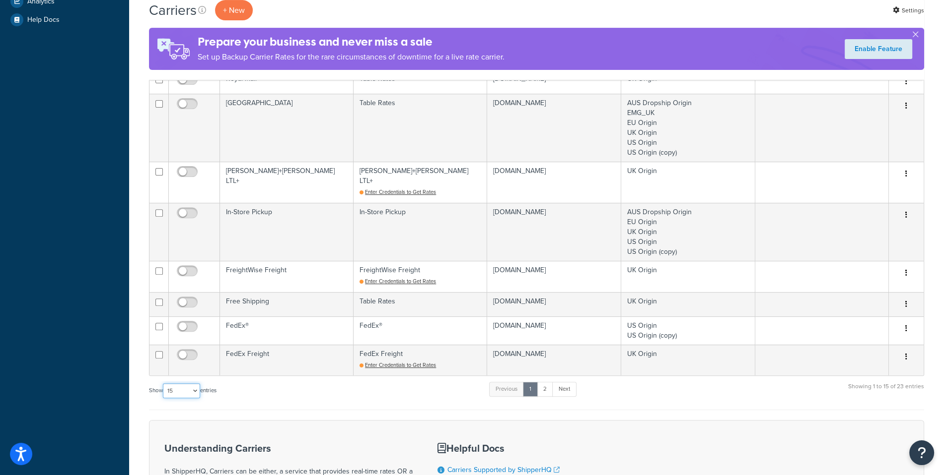
select select "100"
click option "100" at bounding box center [0, 0] width 0 height 0
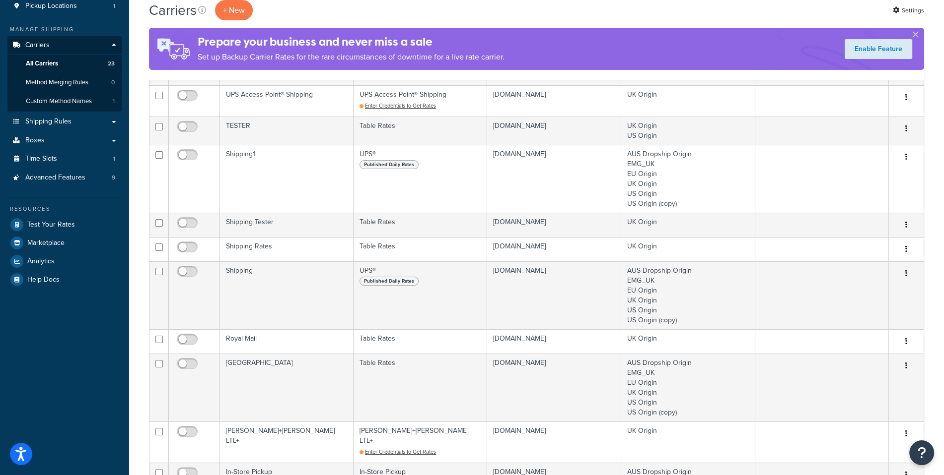
scroll to position [0, 0]
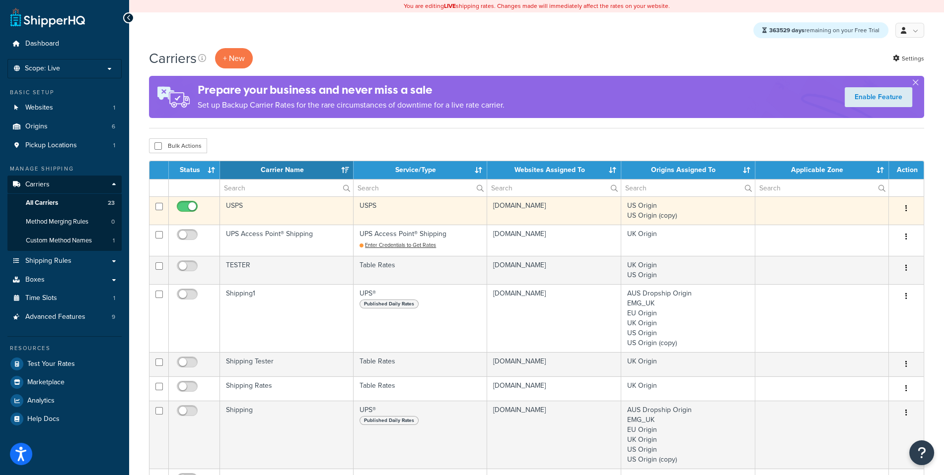
click at [183, 205] on input "checkbox" at bounding box center [188, 209] width 27 height 12
checkbox input "false"
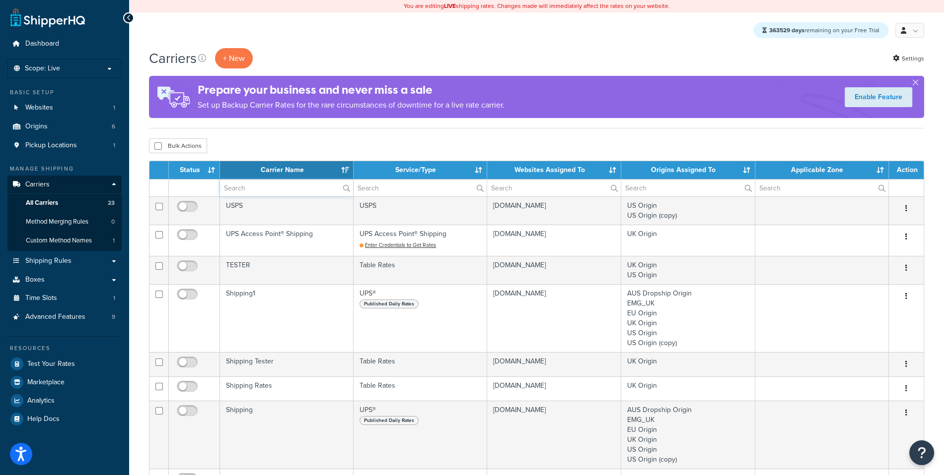
click at [246, 182] on input "text" at bounding box center [286, 188] width 133 height 17
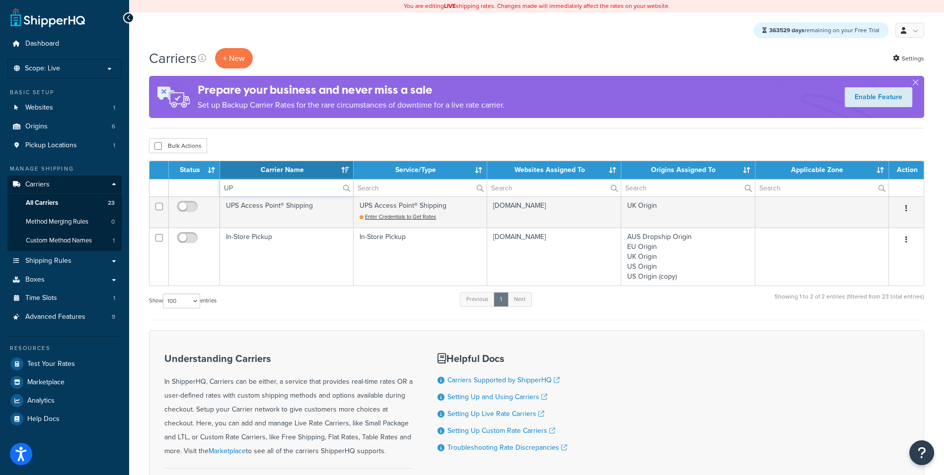
type input "UPS"
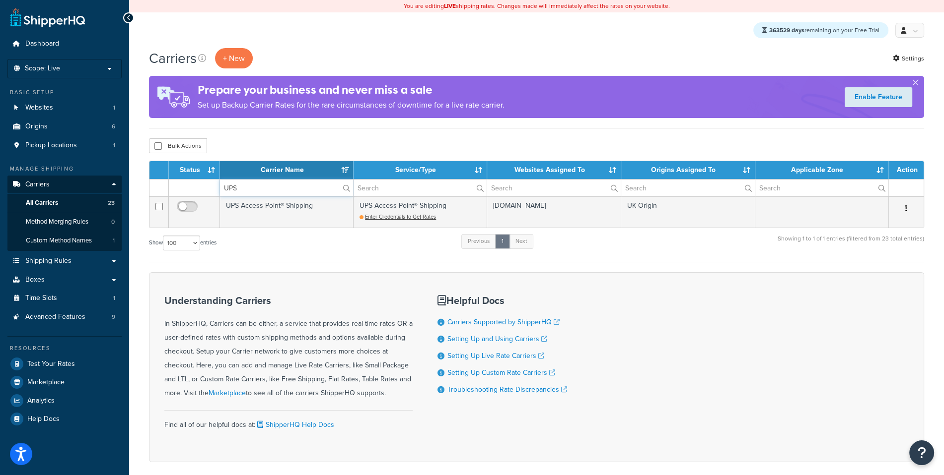
click at [329, 184] on input "UPS" at bounding box center [286, 188] width 133 height 17
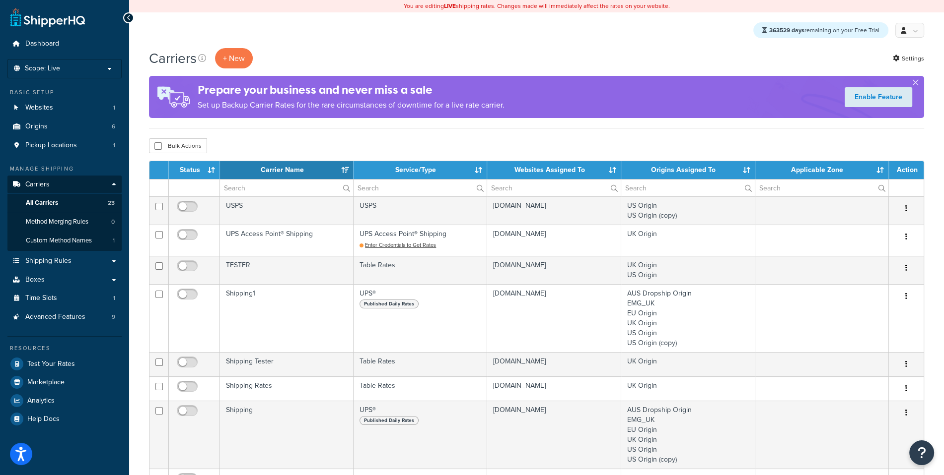
click at [253, 43] on div "363529 days remaining on your Free Trial My Profile Billing Global Settings Con…" at bounding box center [536, 30] width 814 height 36
click at [231, 57] on button "+ New" at bounding box center [234, 58] width 38 height 20
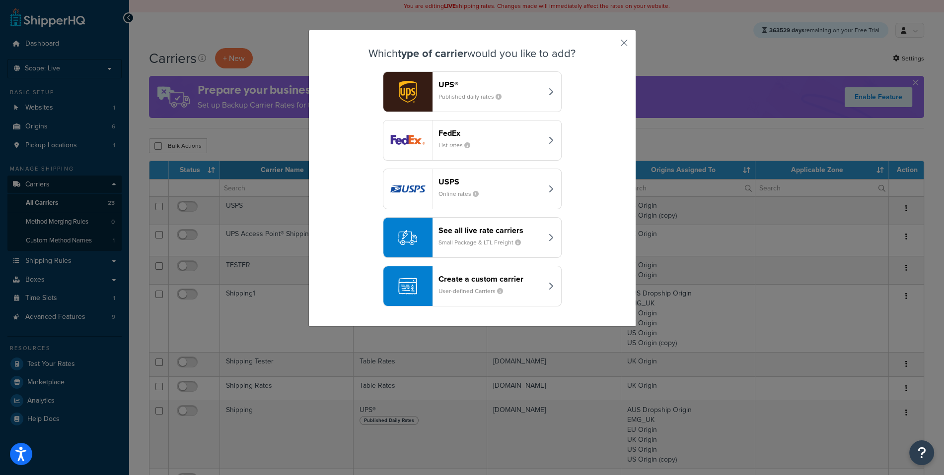
click at [443, 96] on small "Published daily rates" at bounding box center [473, 96] width 71 height 9
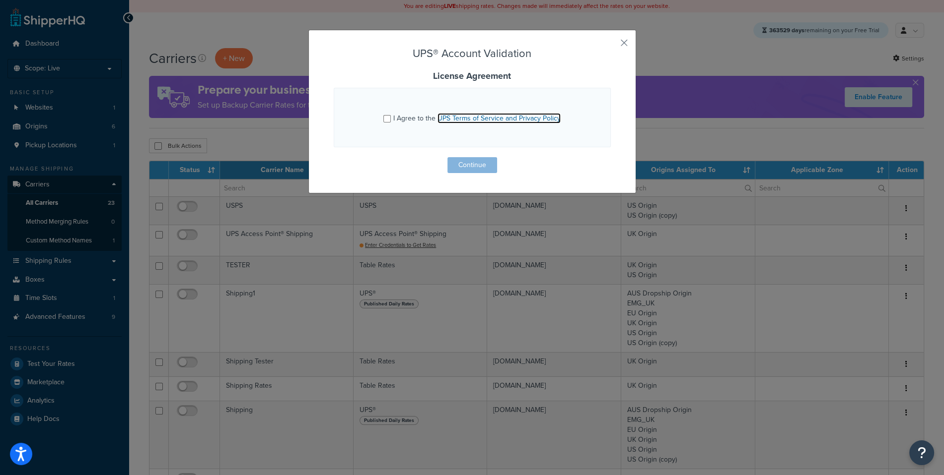
click at [451, 120] on link "UPS Terms of Service and Privacy Policy" at bounding box center [498, 118] width 123 height 10
click at [406, 113] on span "I Agree to the UPS Terms of Service and Privacy Policy" at bounding box center [476, 118] width 167 height 10
click at [391, 115] on input "I Agree to the UPS Terms of Service and Privacy Policy" at bounding box center [386, 118] width 7 height 7
checkbox input "true"
click at [472, 159] on button "Continue" at bounding box center [472, 165] width 50 height 16
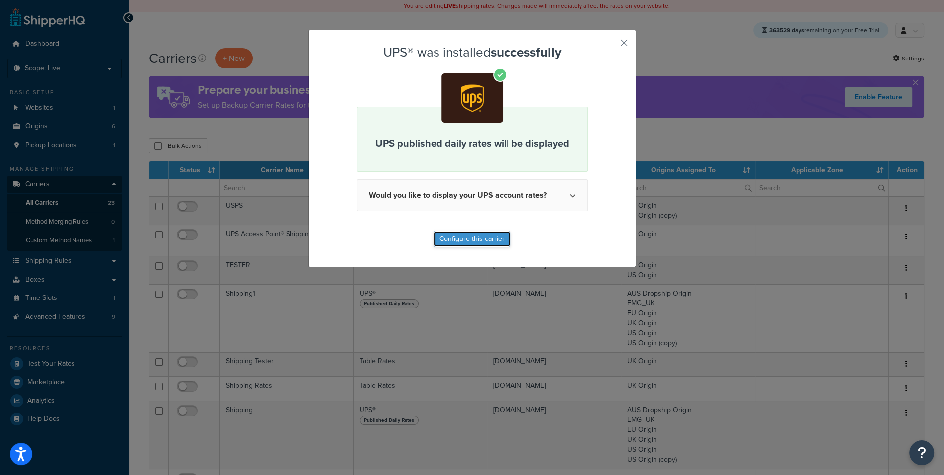
click at [479, 239] on button "Configure this carrier" at bounding box center [471, 239] width 77 height 16
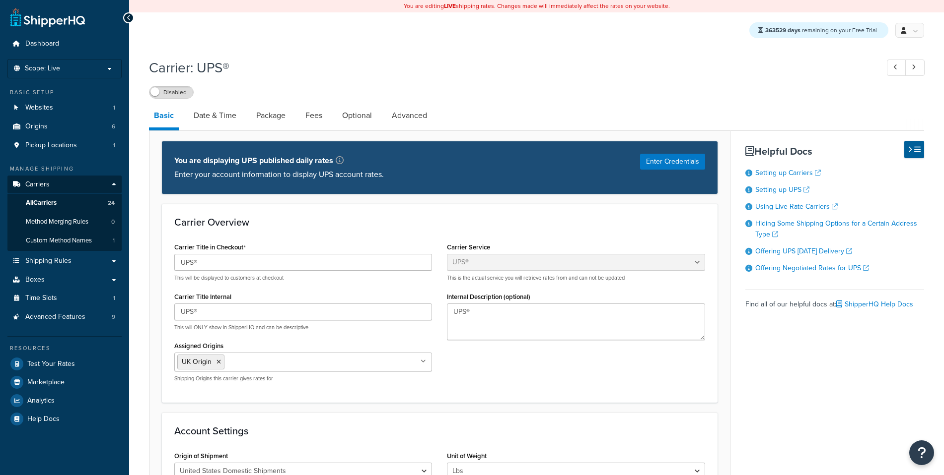
select select "ups"
click at [214, 115] on link "Date & Time" at bounding box center [215, 116] width 53 height 24
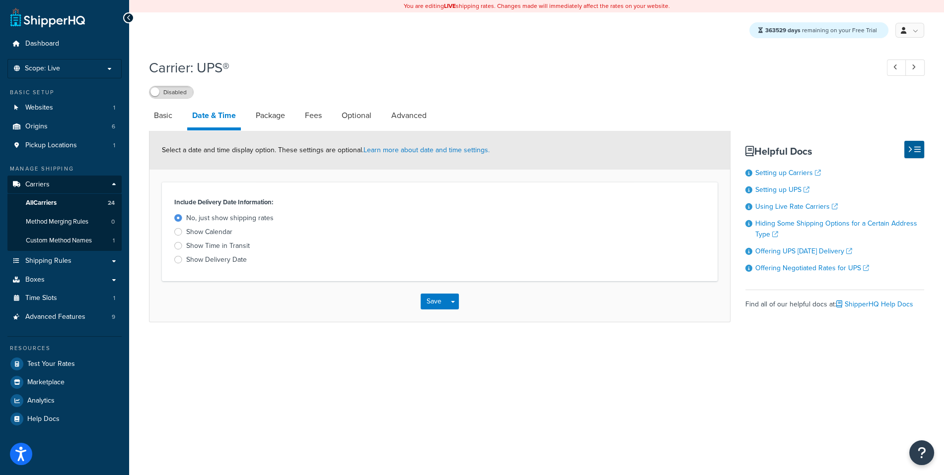
click at [227, 234] on div "Show Calendar" at bounding box center [209, 232] width 46 height 10
click at [0, 0] on input "Show Calendar" at bounding box center [0, 0] width 0 height 0
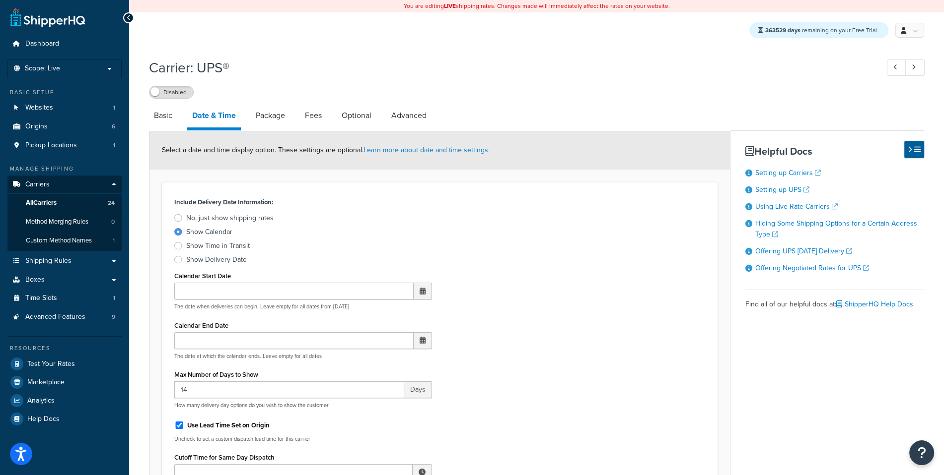
click at [226, 253] on div "No, just show shipping rates Show Calendar Show Time in Transit Show Delivery D…" at bounding box center [303, 239] width 258 height 52
click at [225, 256] on div "Show Delivery Date" at bounding box center [216, 260] width 61 height 10
click at [0, 0] on input "Show Delivery Date" at bounding box center [0, 0] width 0 height 0
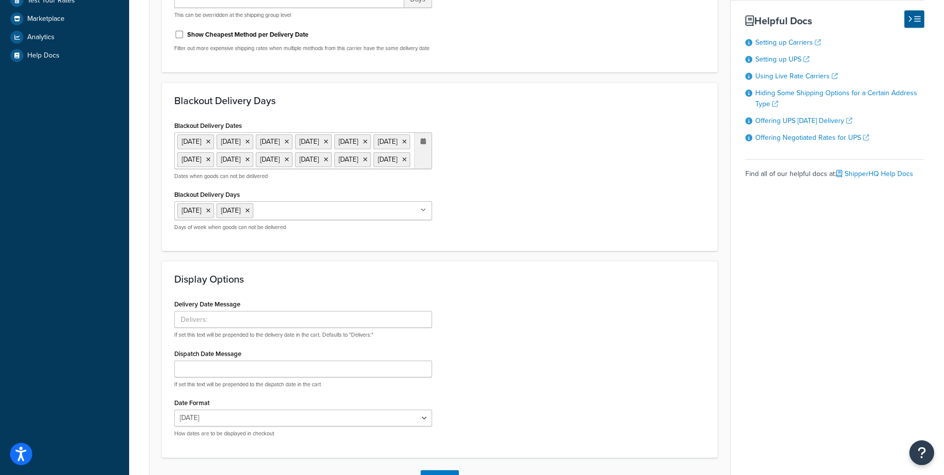
scroll to position [459, 0]
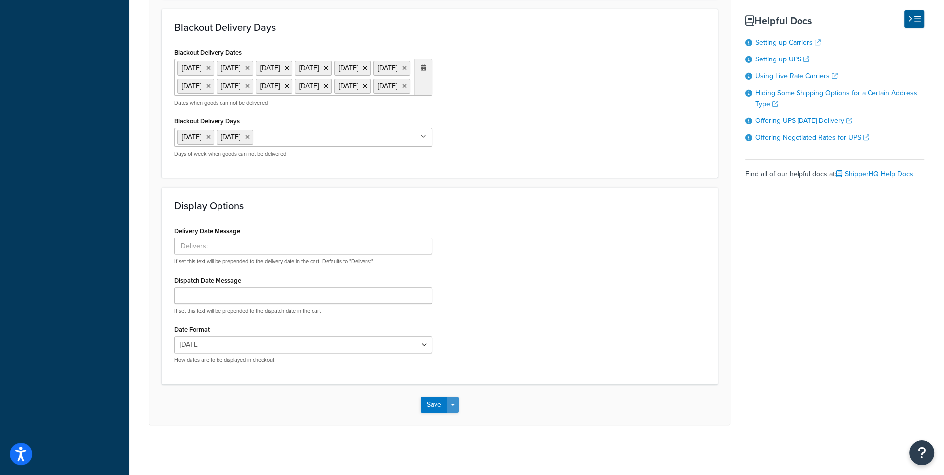
click at [456, 406] on button "Save Dropdown" at bounding box center [453, 405] width 12 height 16
click at [465, 423] on button "Save and Edit" at bounding box center [456, 423] width 72 height 21
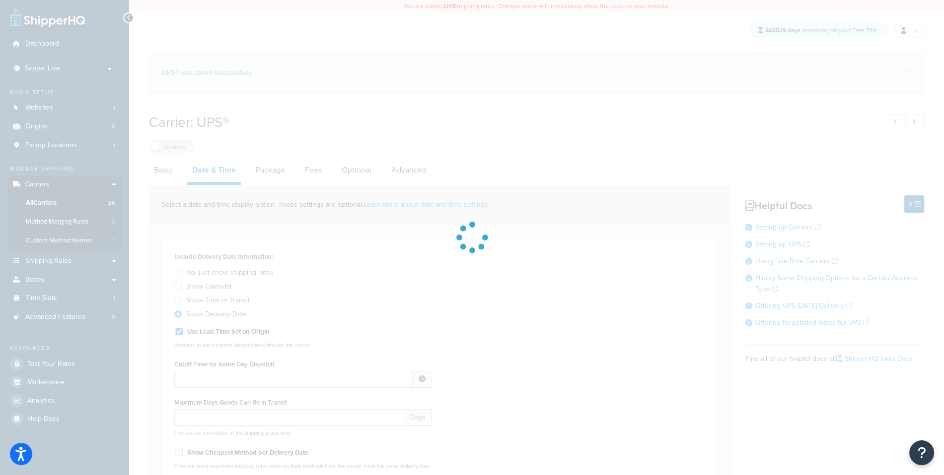
click at [171, 162] on div at bounding box center [472, 237] width 944 height 475
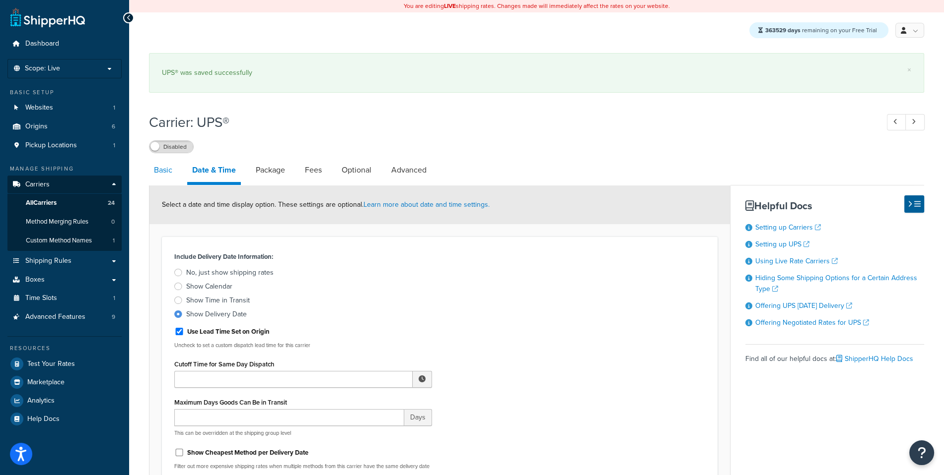
click at [167, 170] on link "Basic" at bounding box center [163, 170] width 28 height 24
select select "ups"
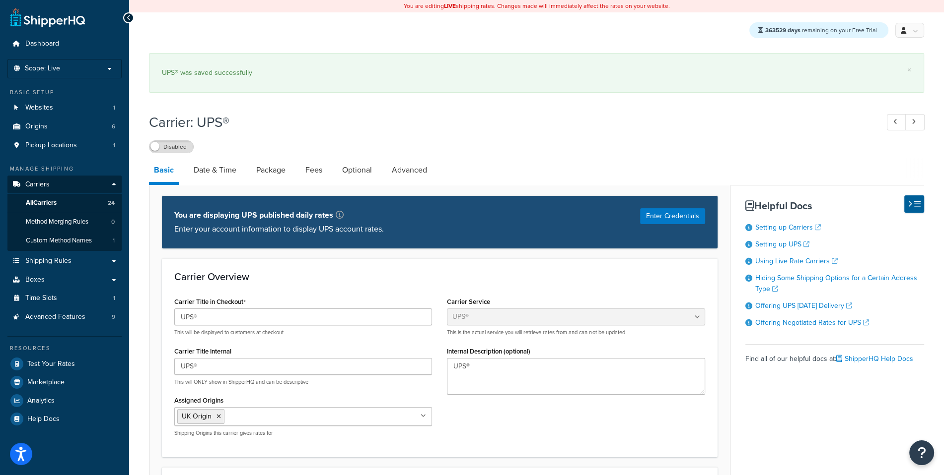
scroll to position [612, 0]
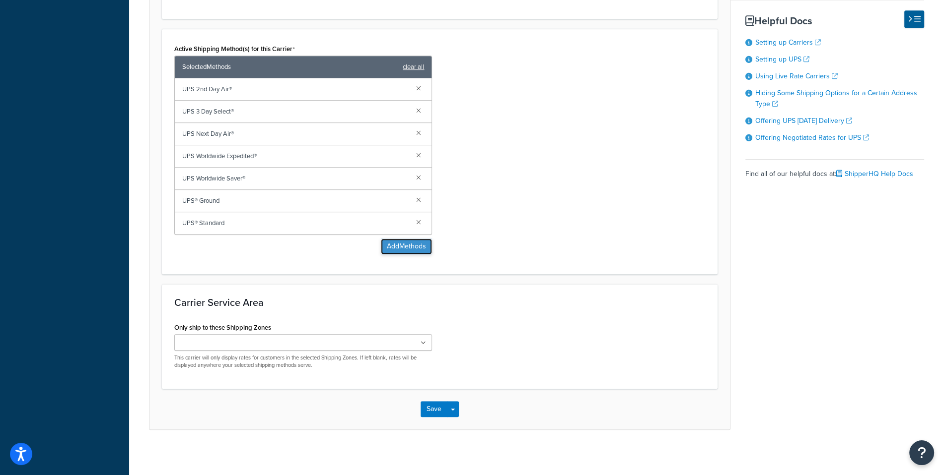
click at [412, 248] on button "Add Methods" at bounding box center [406, 247] width 51 height 16
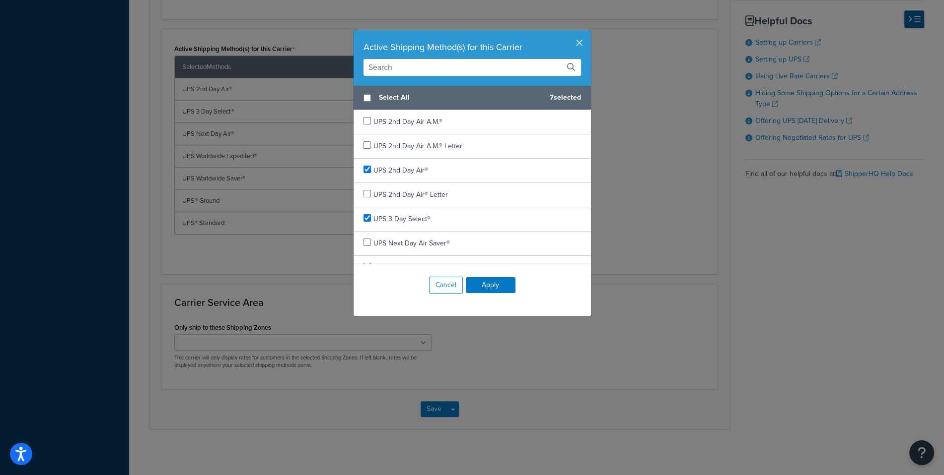
click at [420, 91] on span "Select All" at bounding box center [460, 98] width 163 height 14
checkbox input "true"
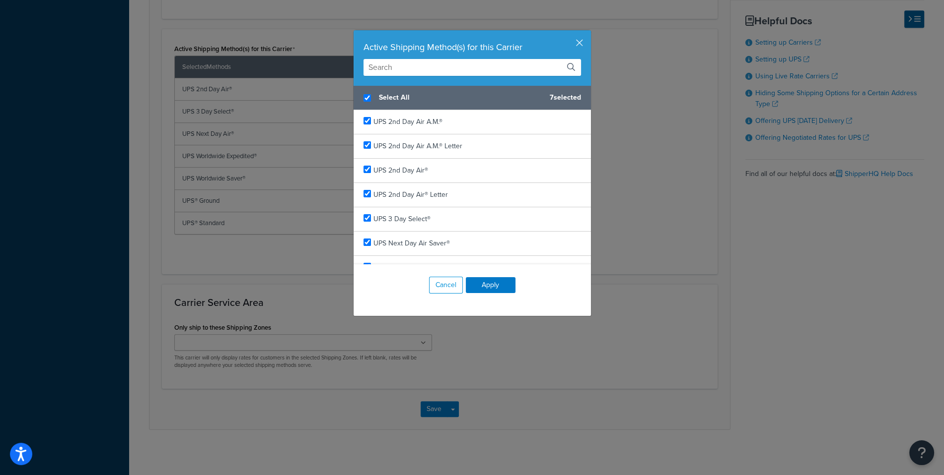
checkbox input "true"
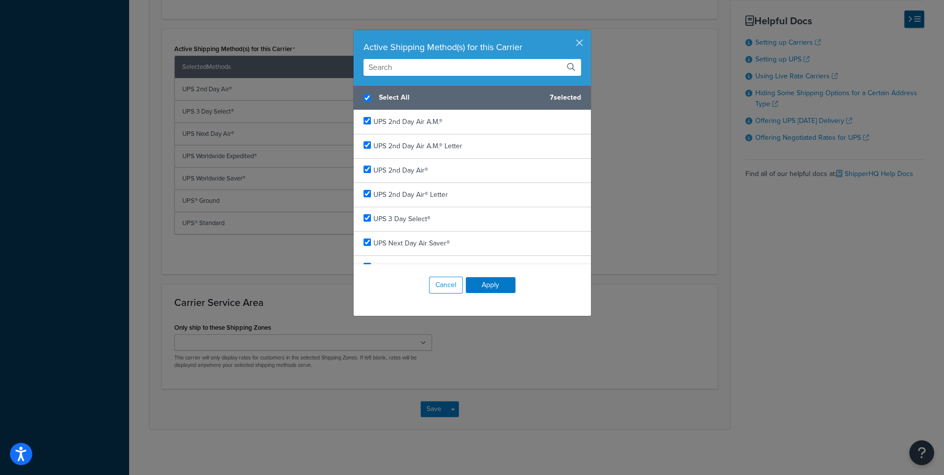
checkbox input "true"
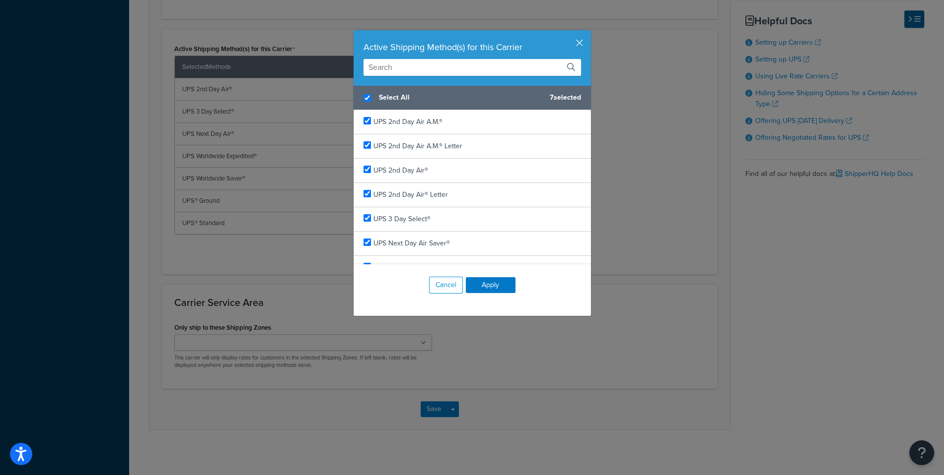
checkbox input "true"
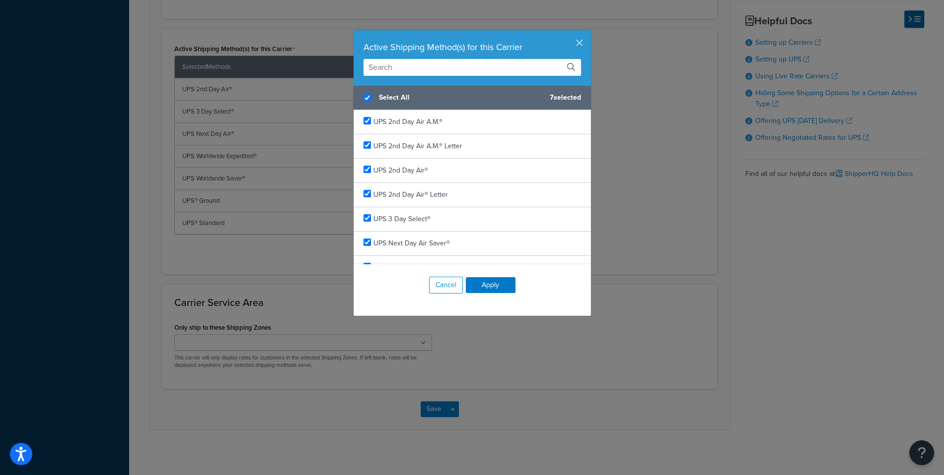
checkbox input "true"
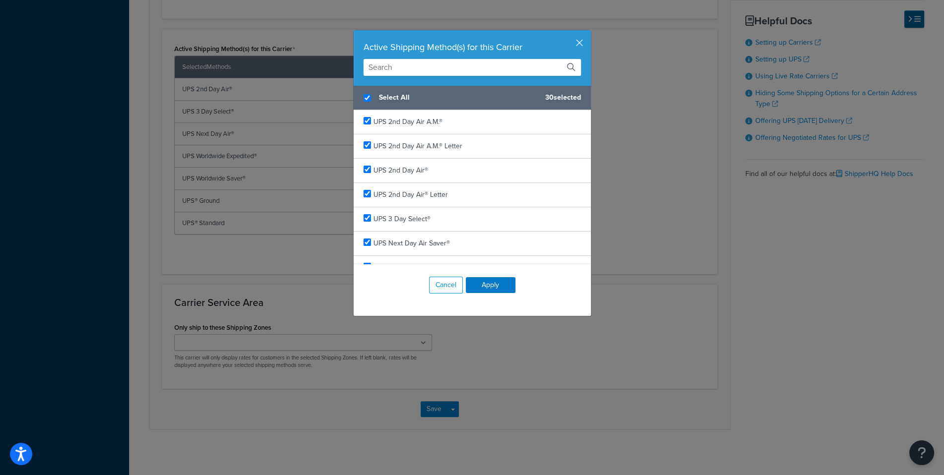
click at [485, 293] on div "Cancel Apply" at bounding box center [471, 286] width 237 height 42
click at [488, 287] on button "Apply" at bounding box center [491, 285] width 50 height 16
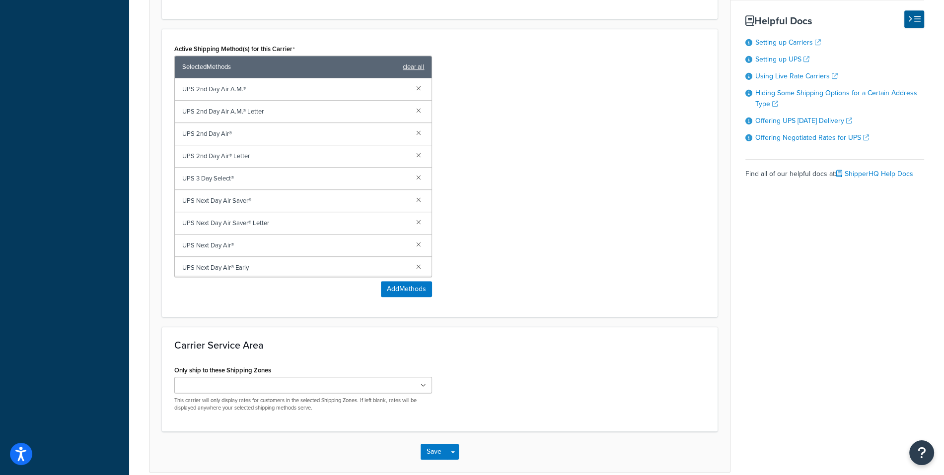
scroll to position [656, 0]
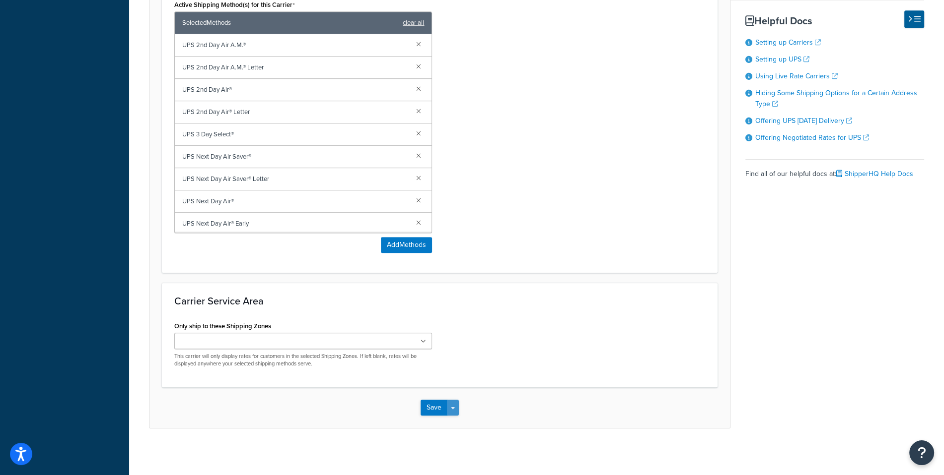
click at [457, 404] on button "Save Dropdown" at bounding box center [453, 408] width 12 height 16
click at [457, 422] on button "Save and Edit" at bounding box center [456, 426] width 72 height 21
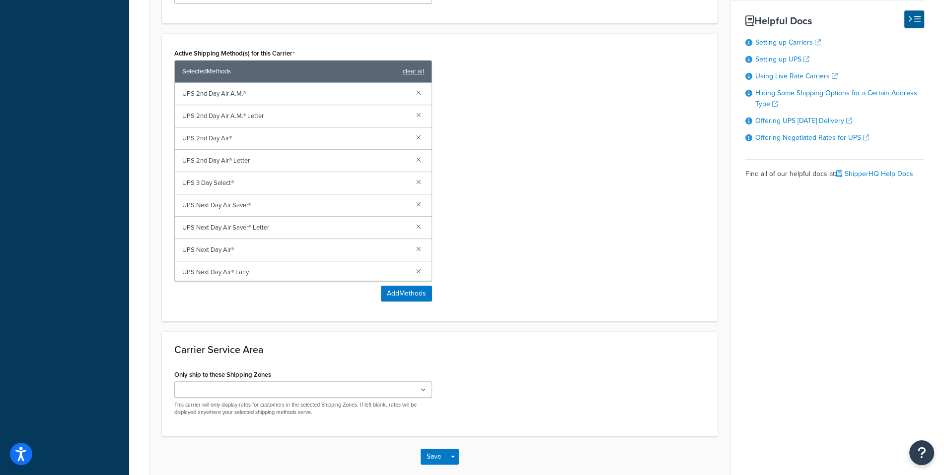
scroll to position [0, 0]
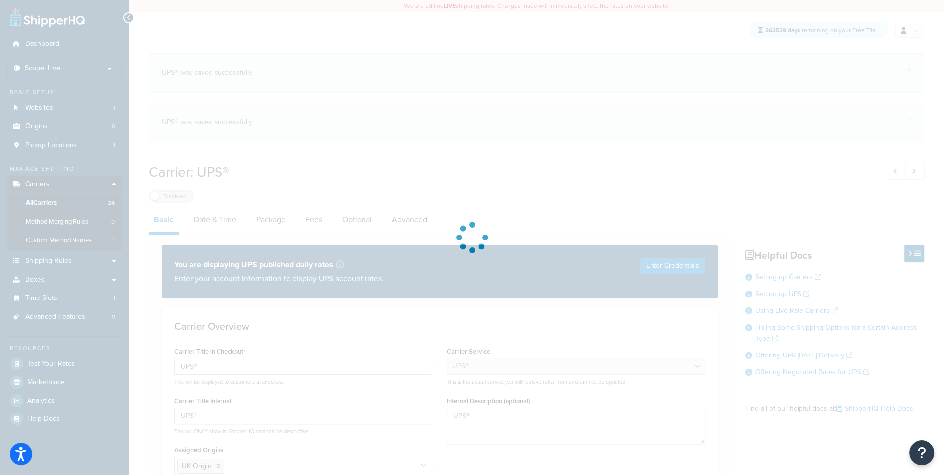
select select "ups"
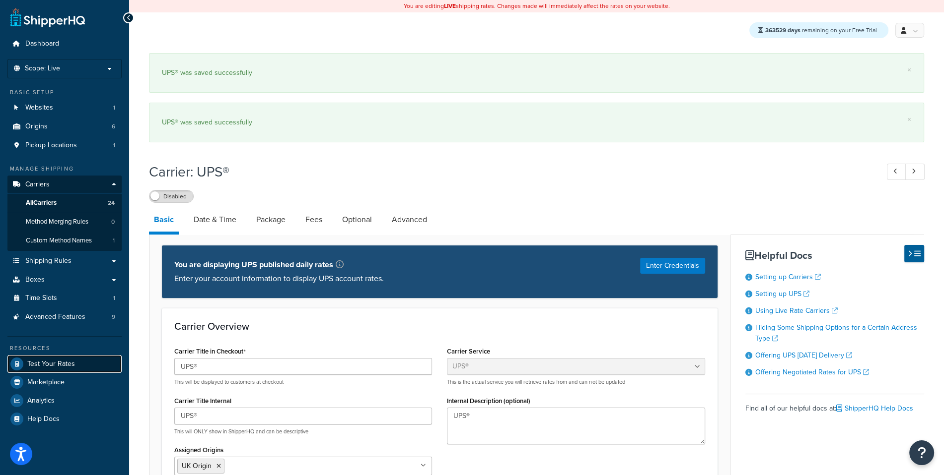
click at [88, 358] on link "Test Your Rates" at bounding box center [64, 364] width 114 height 18
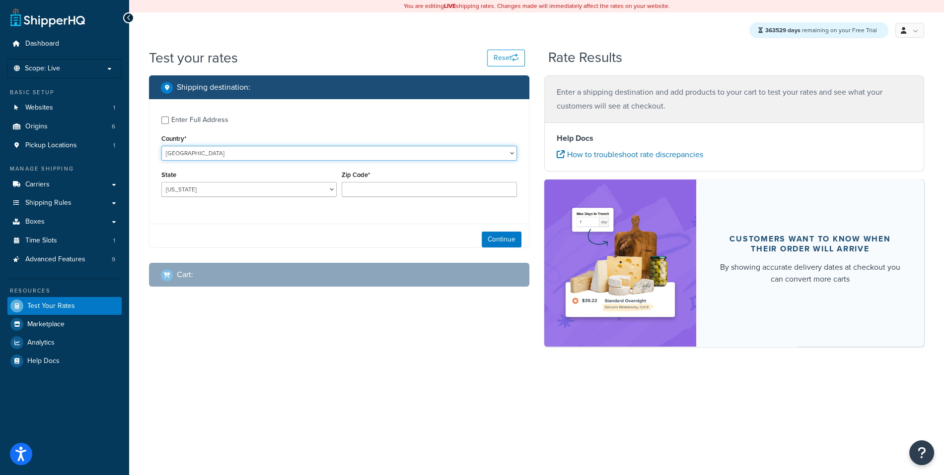
click at [161, 146] on select "United States United Kingdom Afghanistan Åland Islands Albania Algeria American…" at bounding box center [338, 153] width 355 height 15
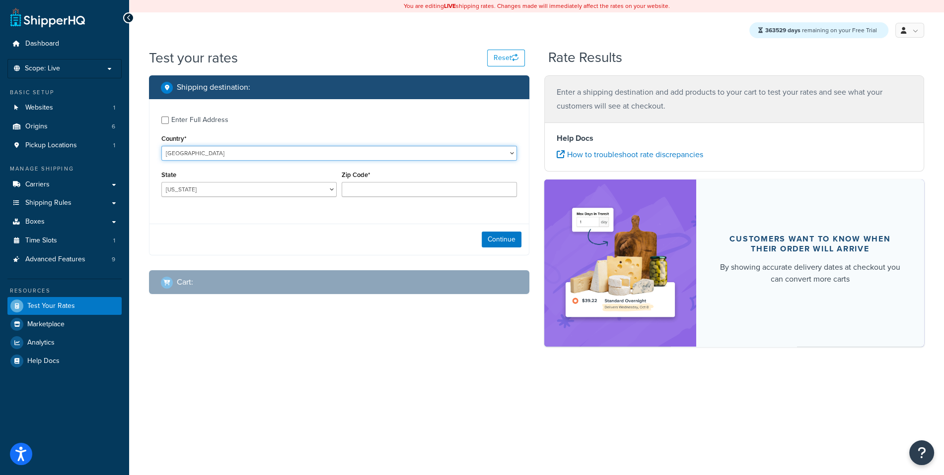
select select "GB"
click option "United Kingdom" at bounding box center [0, 0] width 0 height 0
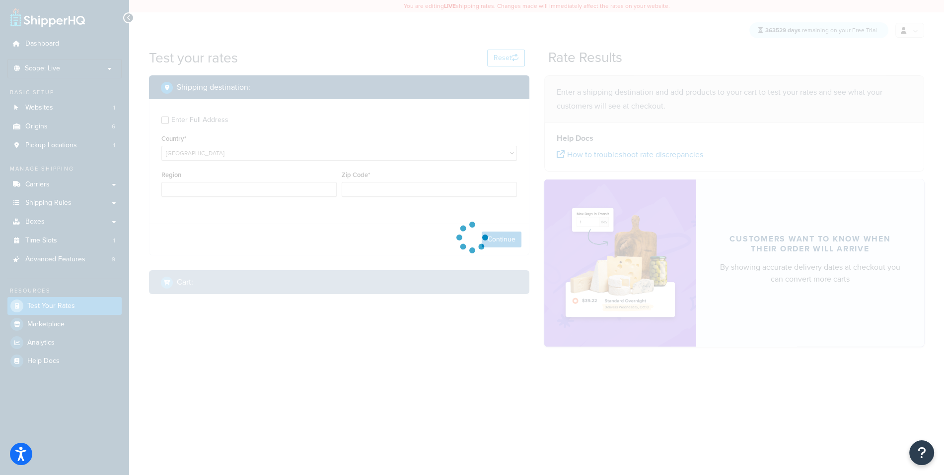
click at [365, 191] on div at bounding box center [472, 237] width 944 height 475
type input "AL"
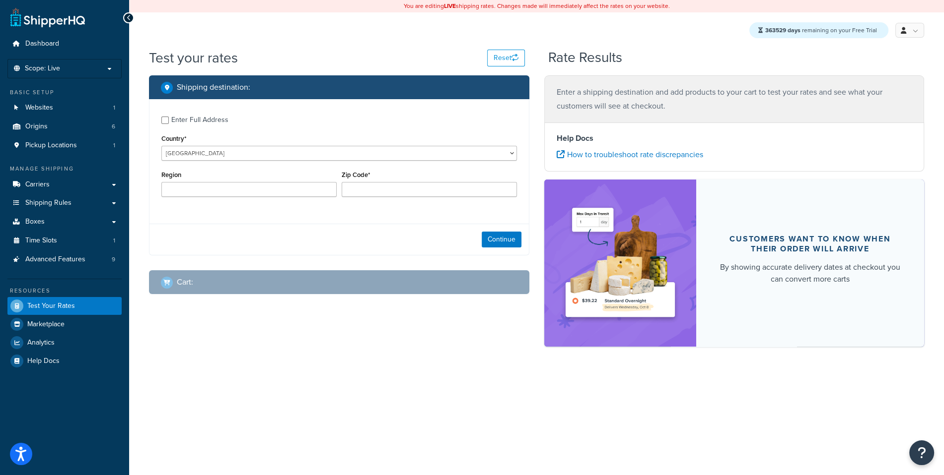
click at [205, 112] on label "Enter Full Address" at bounding box center [343, 119] width 345 height 16
click at [169, 117] on input "Enter Full Address" at bounding box center [164, 120] width 7 height 7
checkbox input "true"
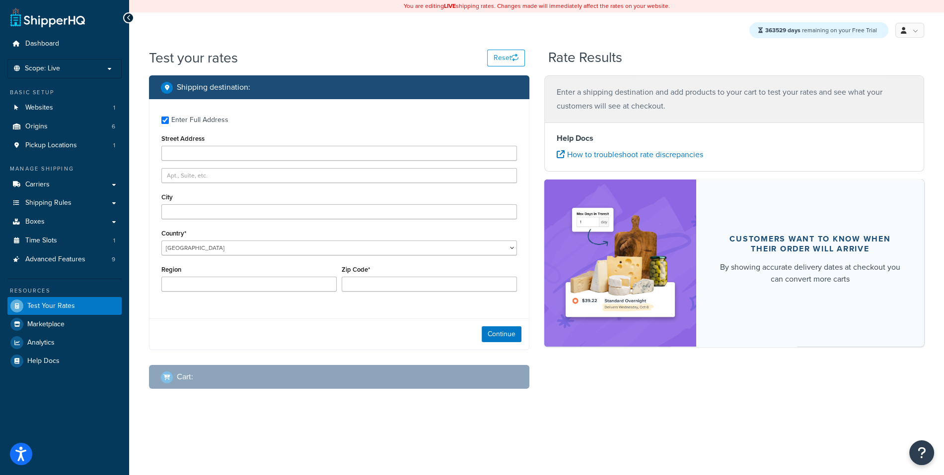
click at [376, 301] on div "Enter Full Address Street Address City Country* United States United Kingdom Af…" at bounding box center [338, 205] width 379 height 212
click at [372, 291] on input "Zip Code*" at bounding box center [428, 284] width 175 height 15
type input "14 Shipper Lane"
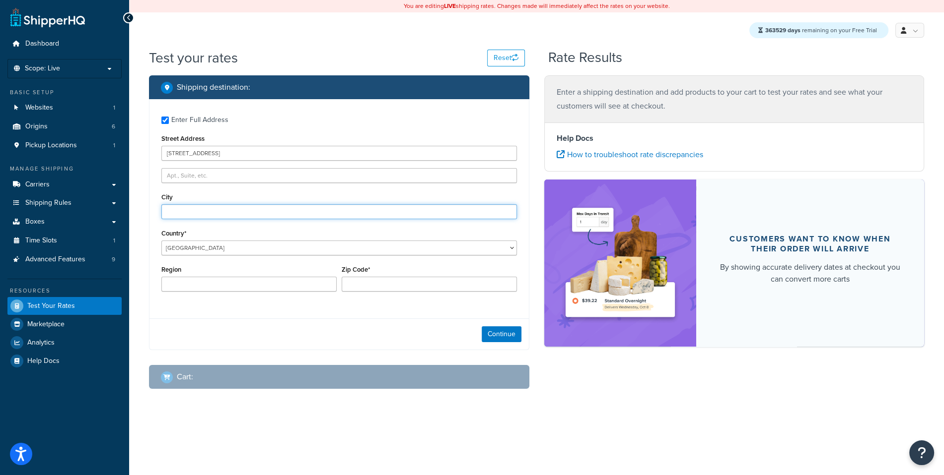
type input "London"
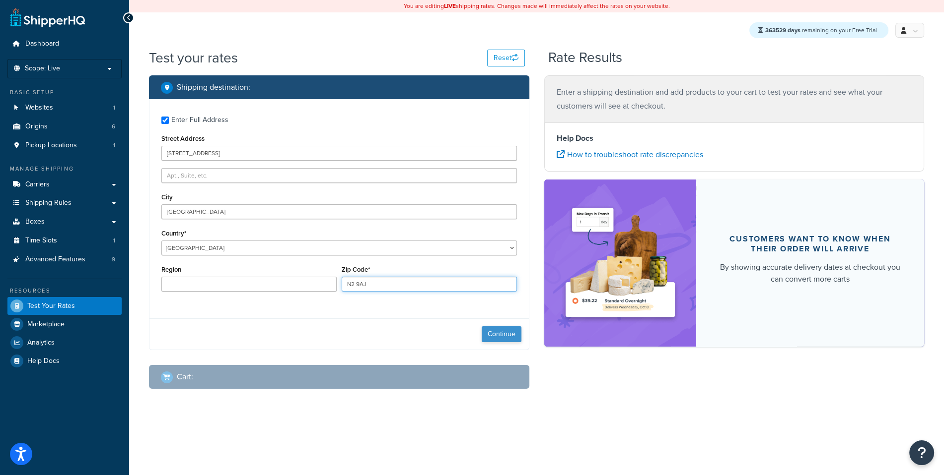
type input "N2 9AJ"
click at [487, 331] on button "Continue" at bounding box center [501, 335] width 40 height 16
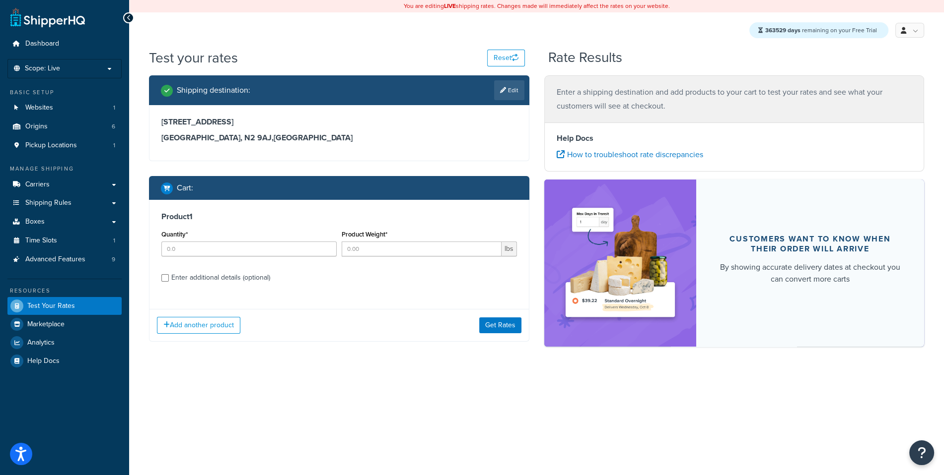
click at [253, 240] on div "Quantity*" at bounding box center [248, 242] width 175 height 29
click at [253, 245] on input "Quantity*" at bounding box center [248, 249] width 175 height 15
type input "1"
type input "5"
click at [503, 328] on button "Get Rates" at bounding box center [500, 326] width 42 height 16
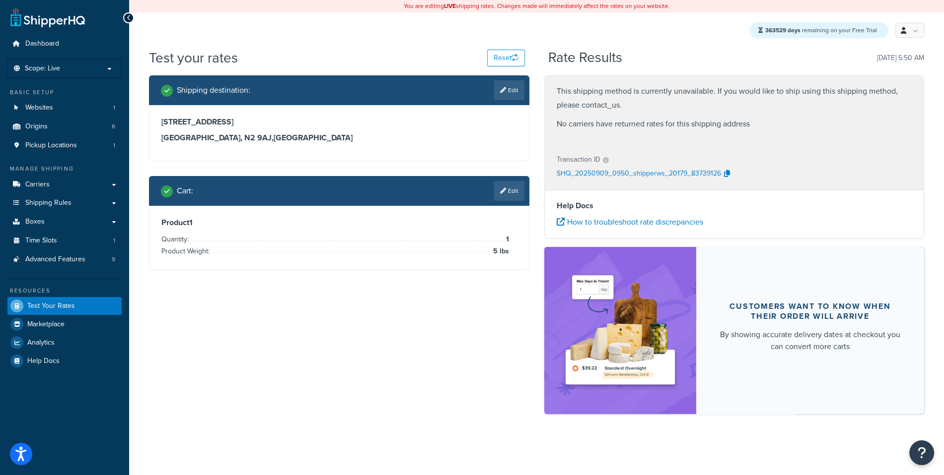
click at [509, 181] on div "Cart : Edit" at bounding box center [339, 191] width 380 height 30
click at [509, 191] on link "Edit" at bounding box center [509, 191] width 30 height 20
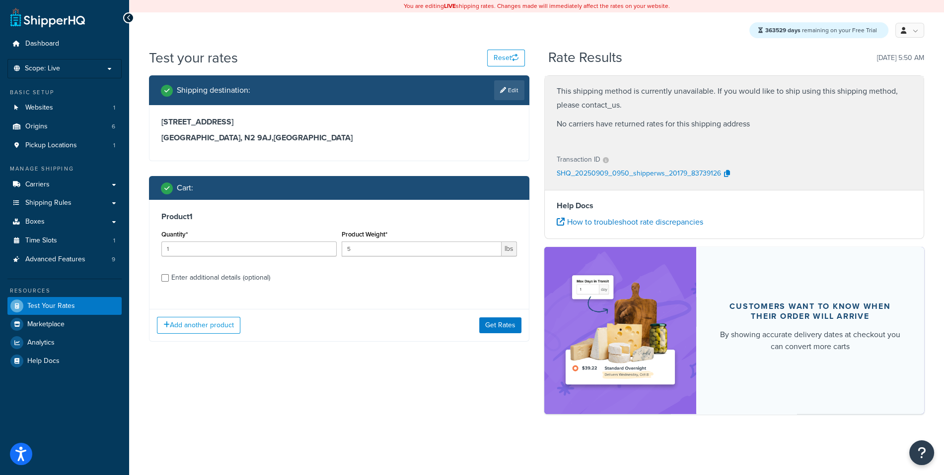
click at [223, 272] on div "Enter additional details (optional)" at bounding box center [220, 278] width 99 height 14
click at [169, 274] on input "Enter additional details (optional)" at bounding box center [164, 277] width 7 height 7
checkbox input "true"
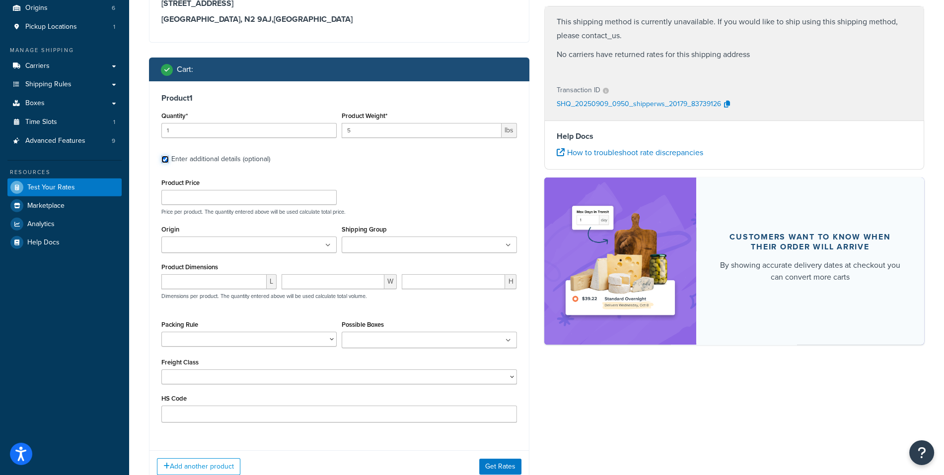
scroll to position [125, 0]
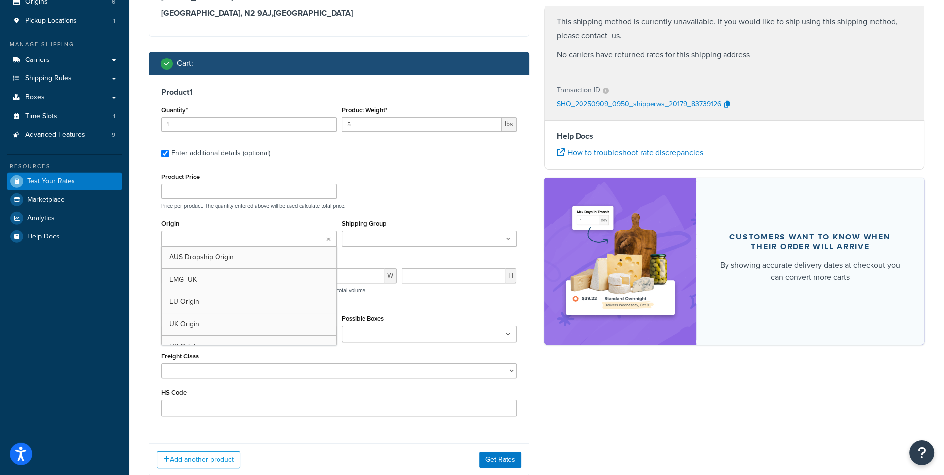
click at [281, 242] on ul at bounding box center [248, 239] width 175 height 16
click at [523, 384] on div "Product 1 Quantity* 1 Product Weight* 5 lbs Enter additional details (optional)…" at bounding box center [338, 252] width 379 height 355
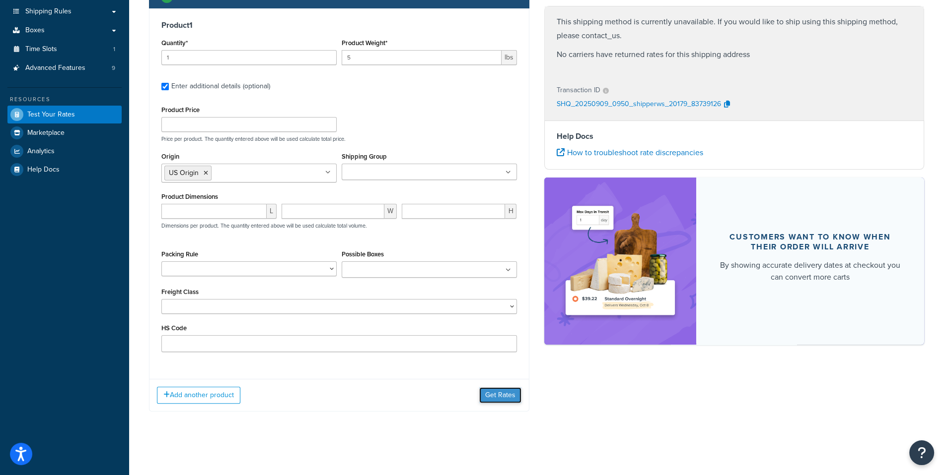
click at [502, 400] on button "Get Rates" at bounding box center [500, 396] width 42 height 16
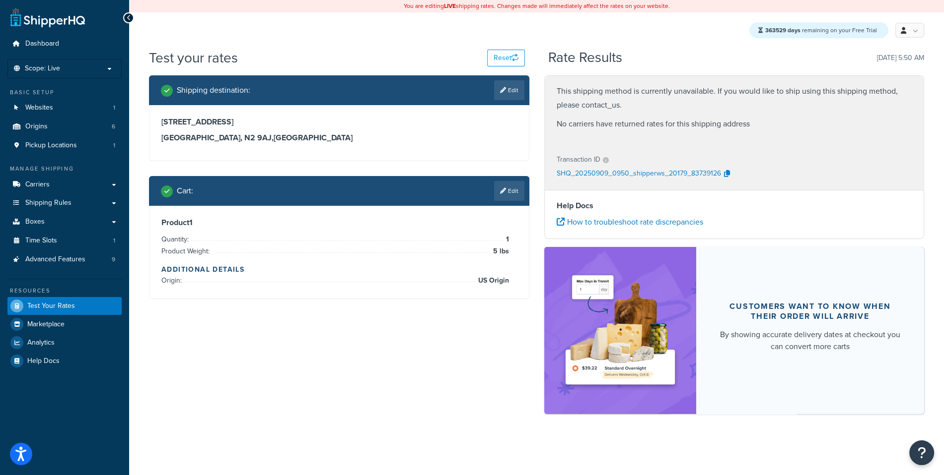
scroll to position [0, 0]
click at [76, 128] on link "Origins 6" at bounding box center [64, 127] width 114 height 18
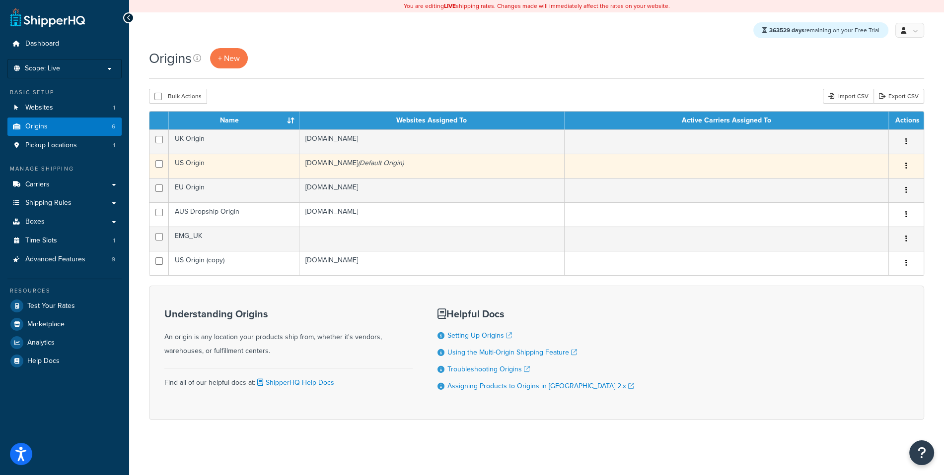
click at [295, 163] on td "US Origin" at bounding box center [234, 166] width 131 height 24
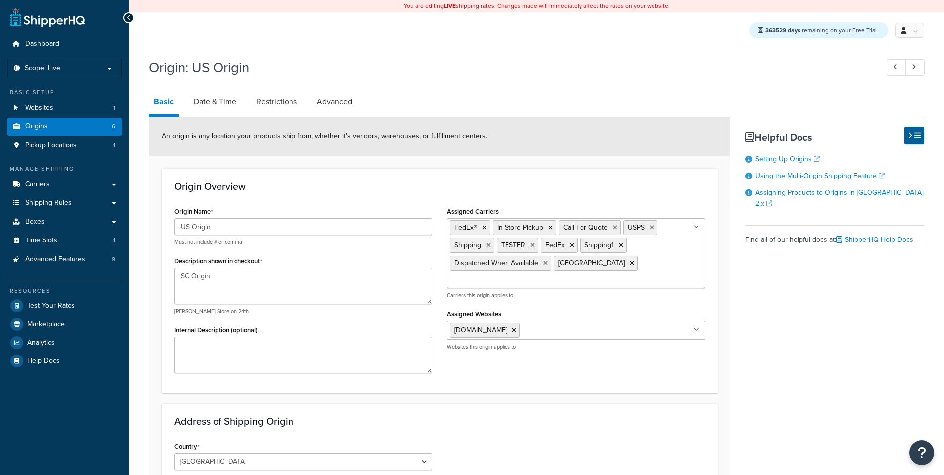
select select "40"
click at [232, 111] on link "Date & Time" at bounding box center [215, 102] width 53 height 24
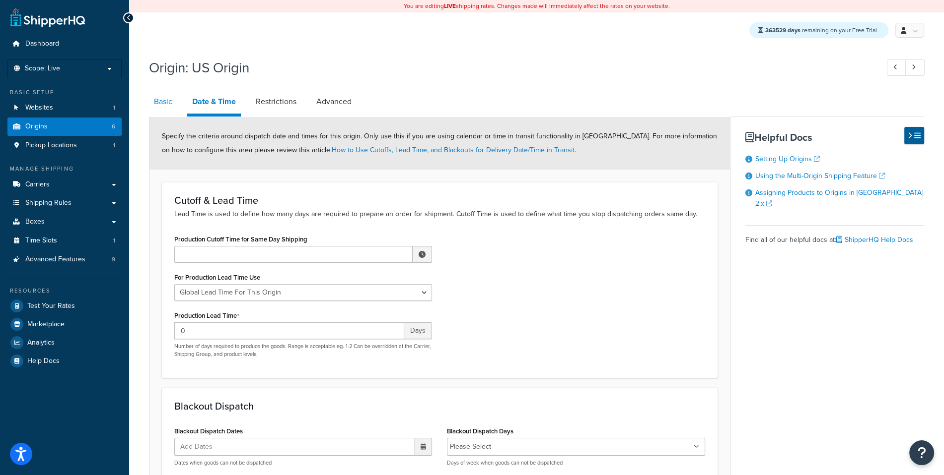
click at [155, 107] on link "Basic" at bounding box center [163, 102] width 28 height 24
select select "40"
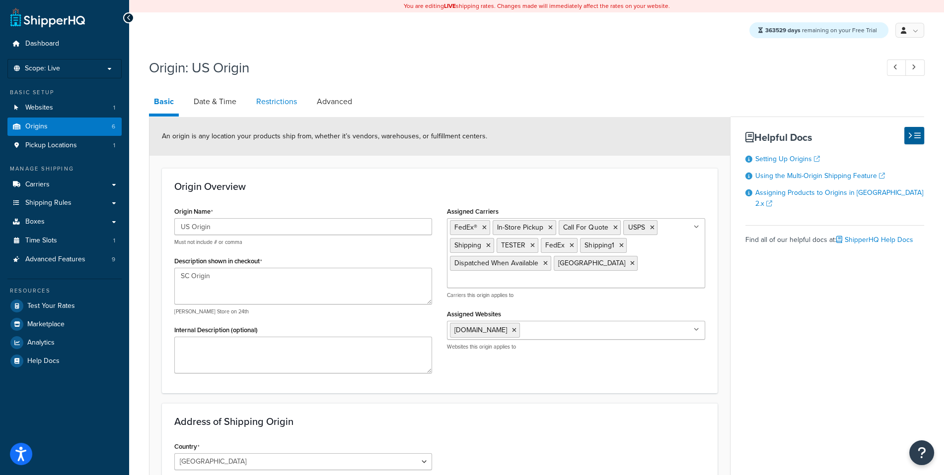
click at [272, 92] on link "Restrictions" at bounding box center [276, 102] width 51 height 24
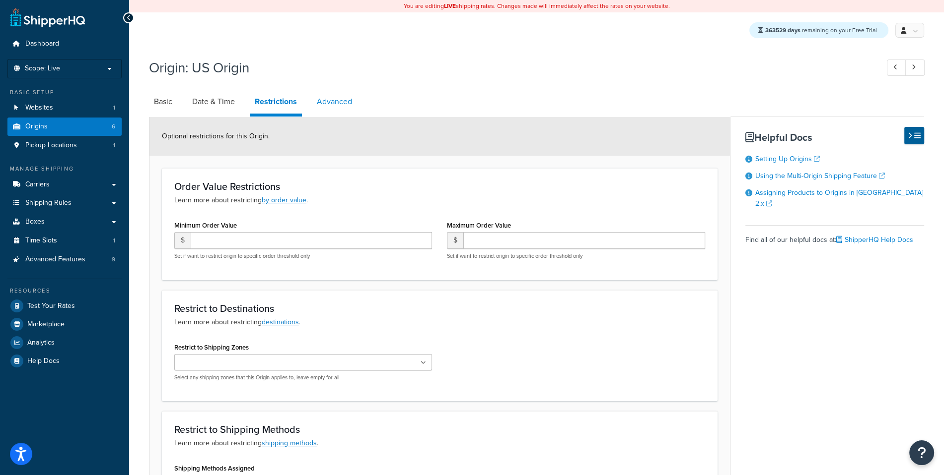
click at [335, 103] on link "Advanced" at bounding box center [334, 102] width 45 height 24
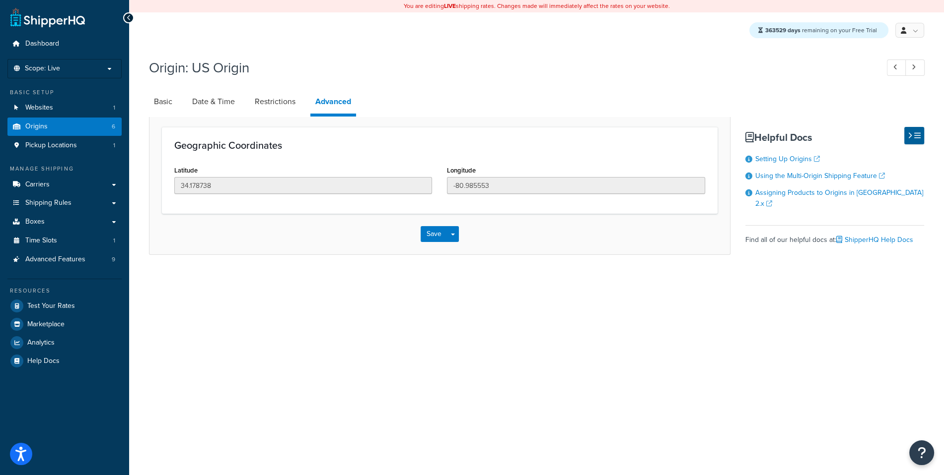
click at [79, 293] on div "Resources" at bounding box center [64, 291] width 114 height 8
click at [77, 299] on link "Test Your Rates" at bounding box center [64, 306] width 114 height 18
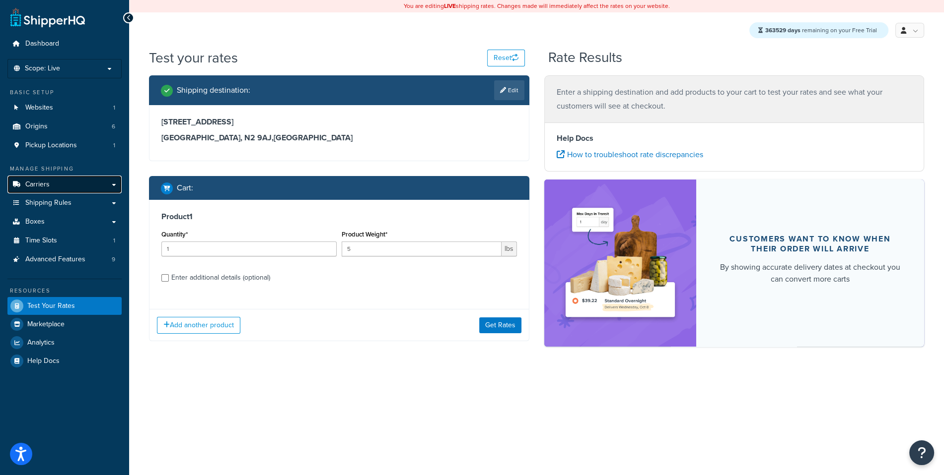
click at [81, 191] on link "Carriers" at bounding box center [64, 185] width 114 height 18
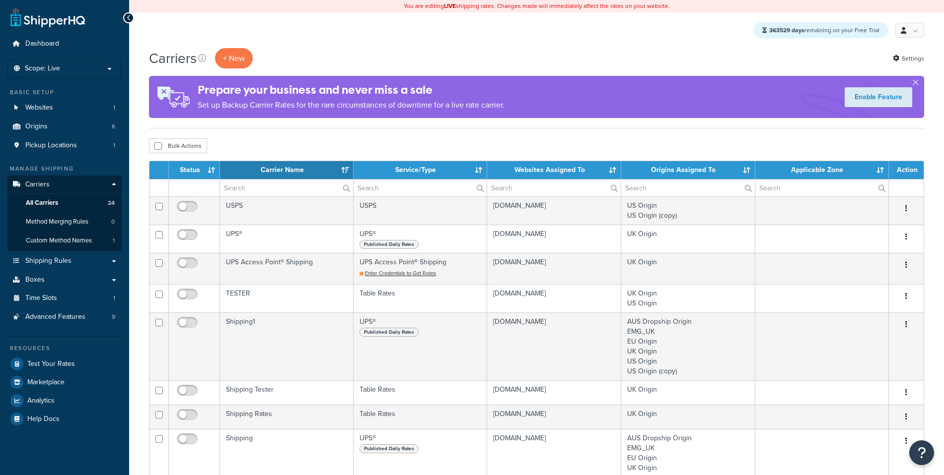
select select "15"
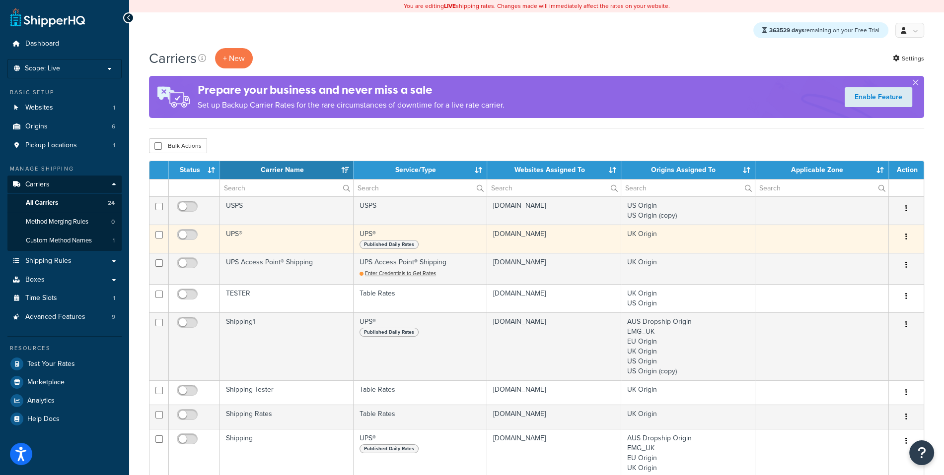
click at [250, 238] on td "UPS®" at bounding box center [287, 239] width 134 height 28
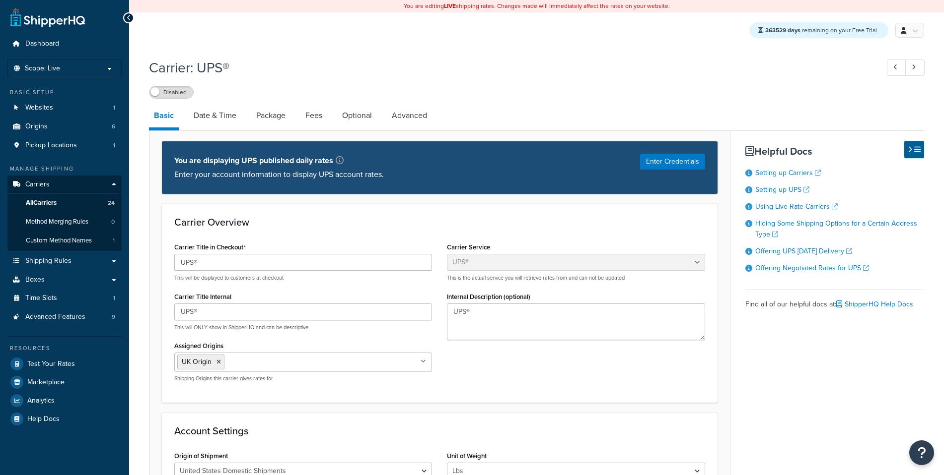
select select "ups"
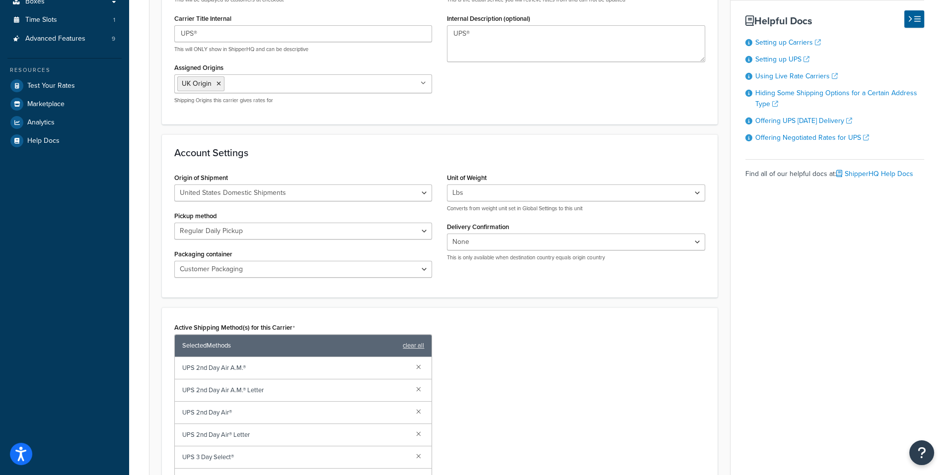
scroll to position [286, 0]
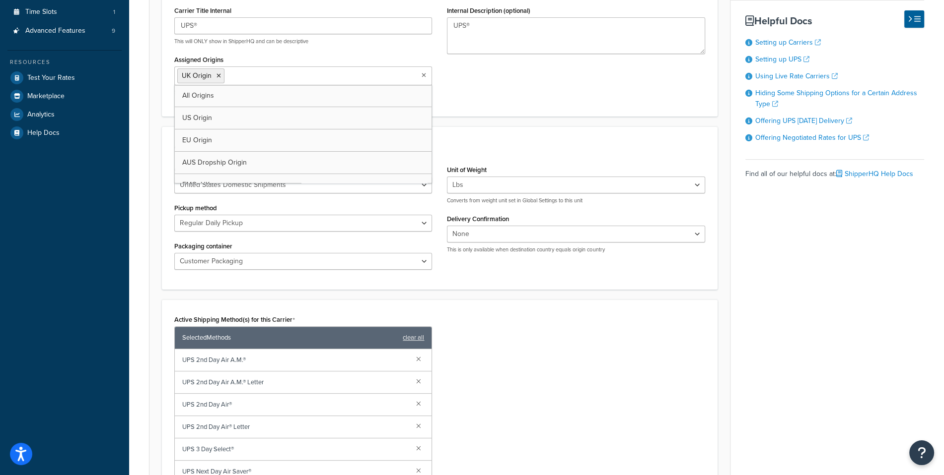
click at [283, 71] on input "Assigned Origins" at bounding box center [271, 75] width 88 height 11
click at [266, 93] on link "All Origins" at bounding box center [303, 96] width 257 height 22
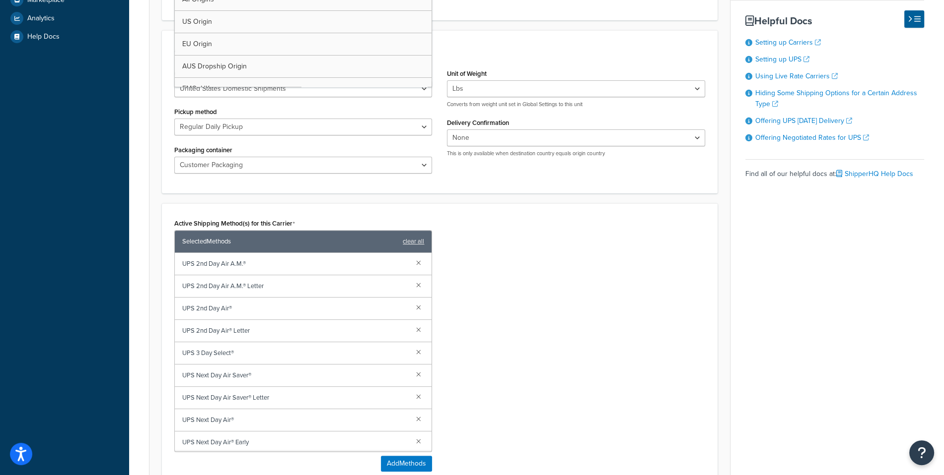
scroll to position [0, 0]
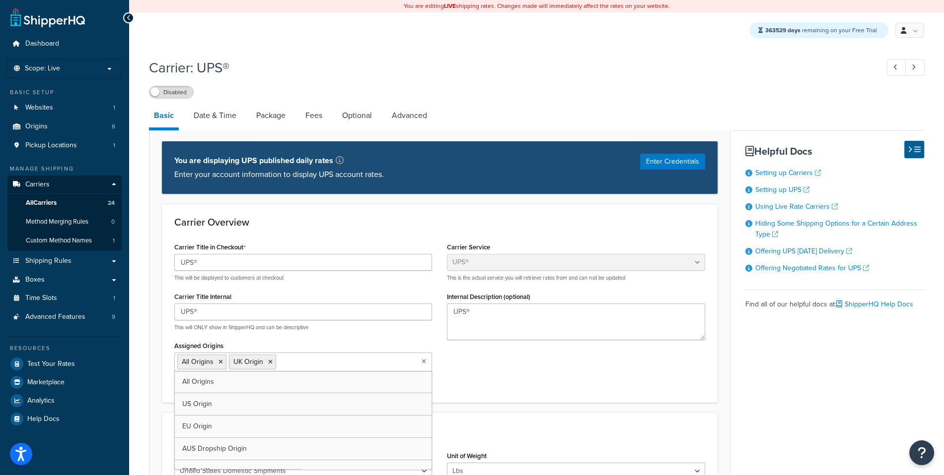
click at [178, 87] on label "Disabled" at bounding box center [171, 92] width 44 height 12
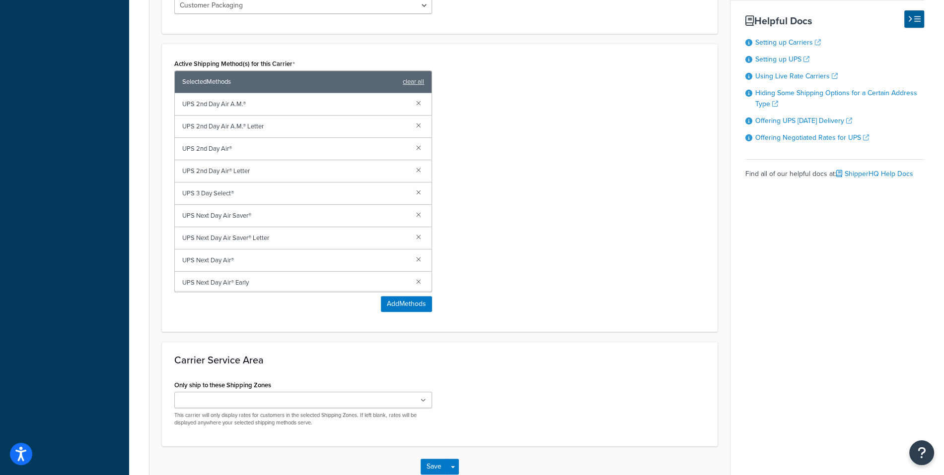
scroll to position [602, 0]
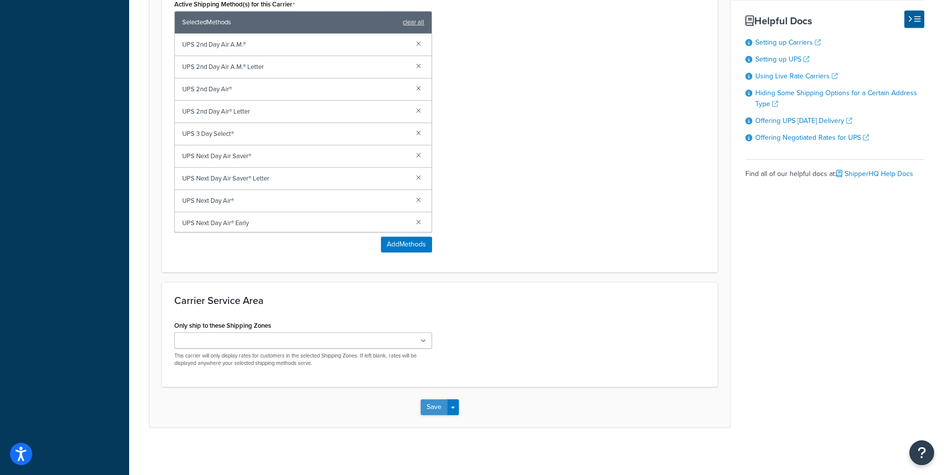
click at [427, 407] on button "Save" at bounding box center [433, 408] width 27 height 16
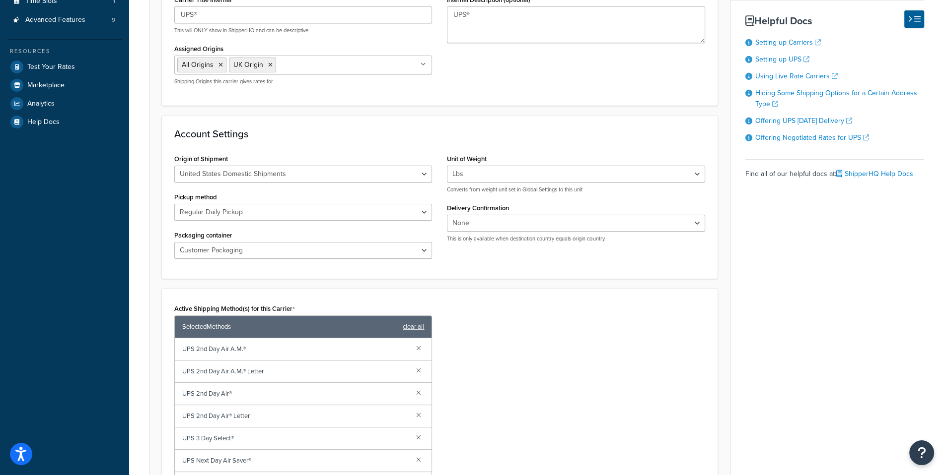
scroll to position [0, 0]
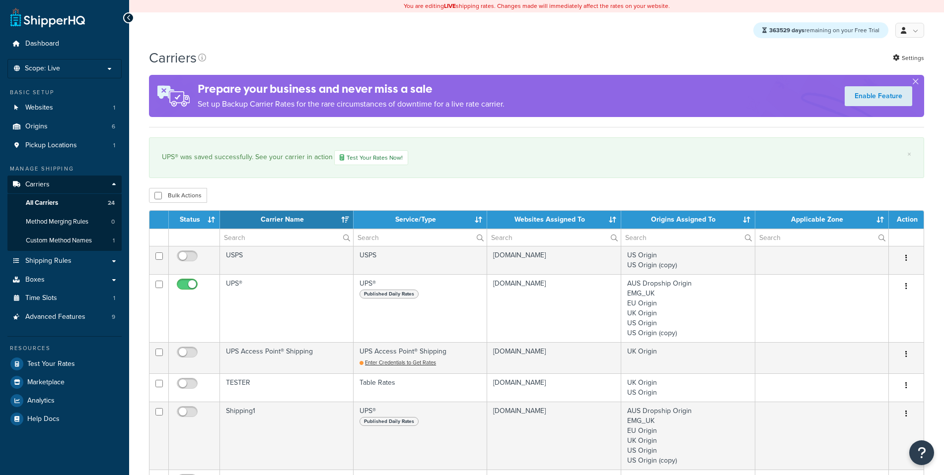
select select "15"
click at [77, 362] on link "Test Your Rates" at bounding box center [64, 364] width 114 height 18
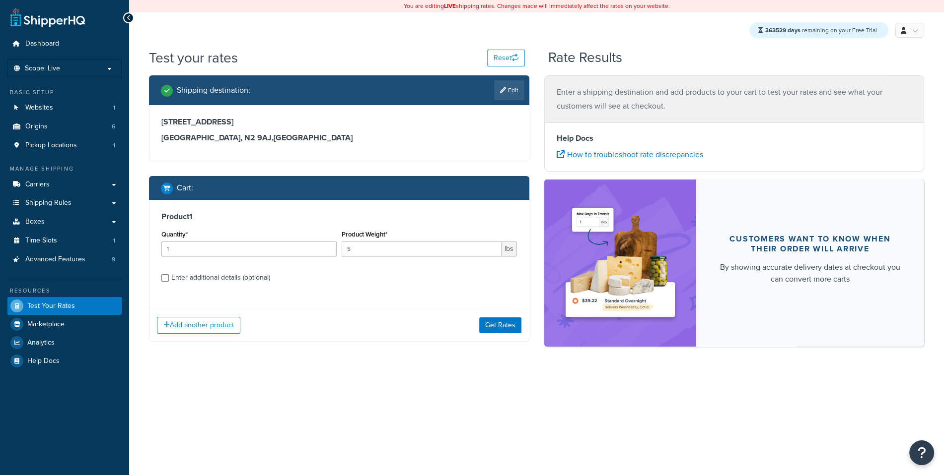
click at [503, 309] on div "Add another product Get Rates" at bounding box center [338, 325] width 379 height 32
click at [503, 318] on button "Get Rates" at bounding box center [500, 326] width 42 height 16
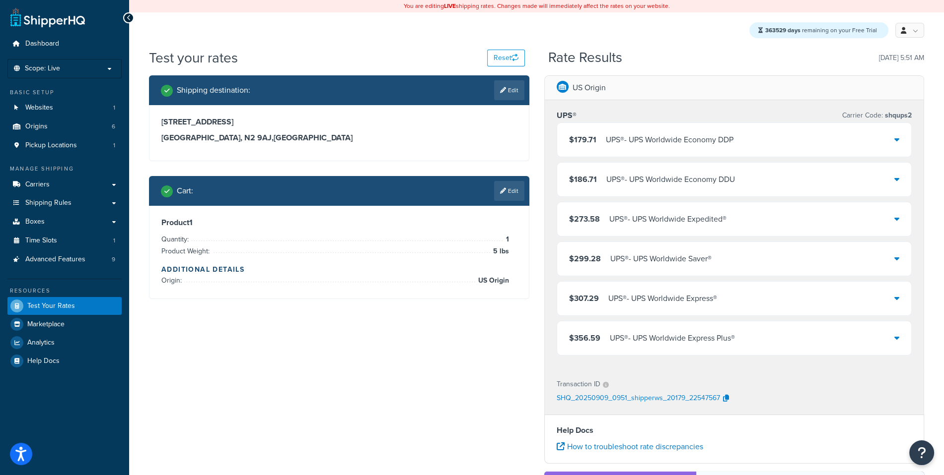
click at [706, 215] on div "UPS® - UPS Worldwide Expedited®" at bounding box center [667, 219] width 117 height 14
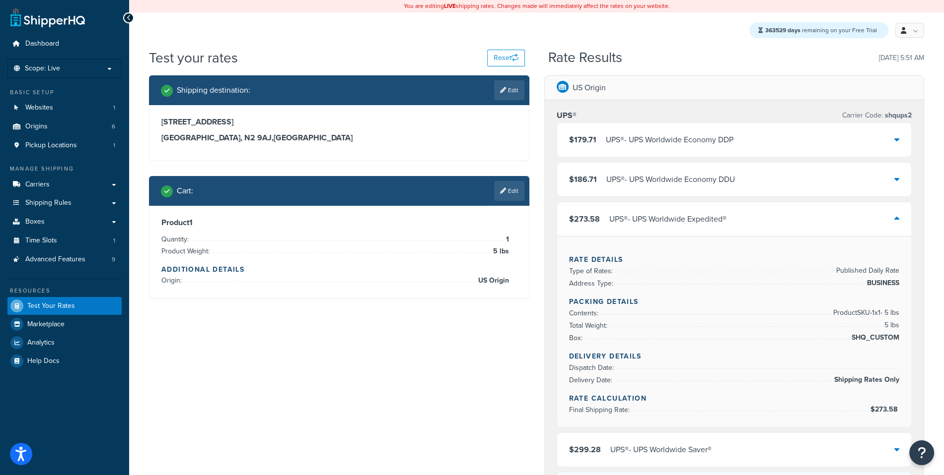
click at [706, 215] on div "UPS® - UPS Worldwide Expedited®" at bounding box center [667, 219] width 117 height 14
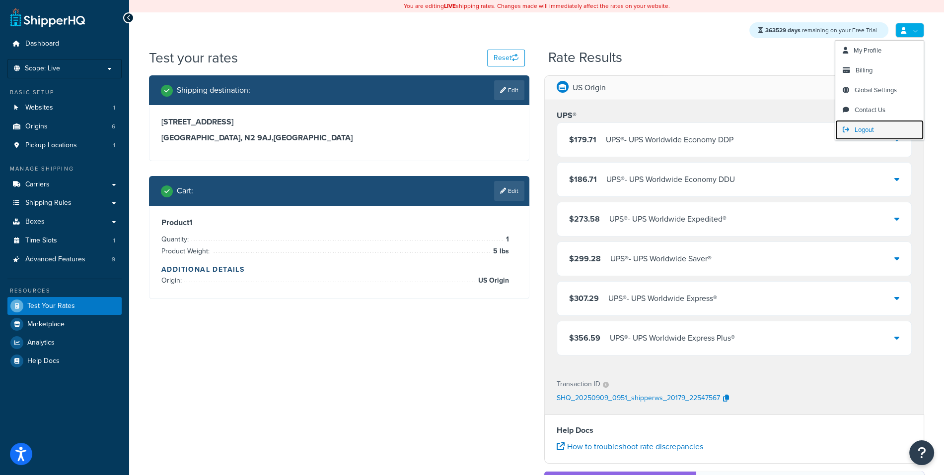
click at [877, 126] on link "Logout" at bounding box center [879, 130] width 88 height 20
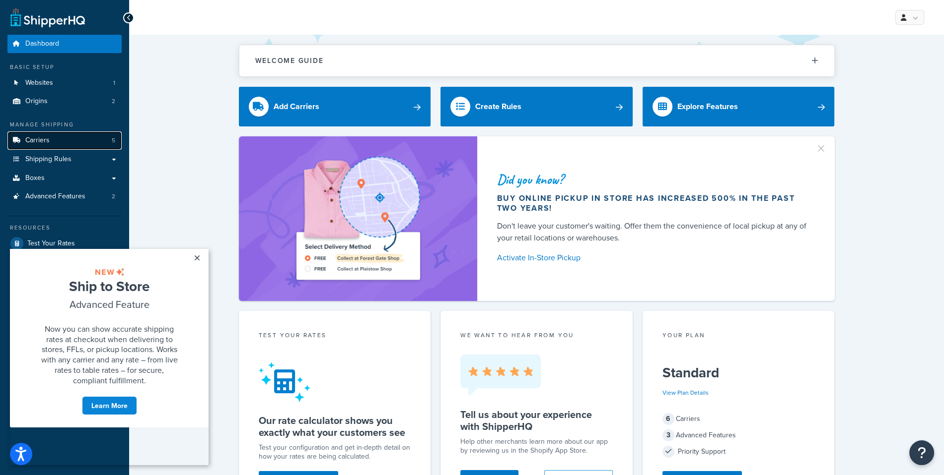
click at [103, 147] on link "Carriers 5" at bounding box center [64, 141] width 114 height 18
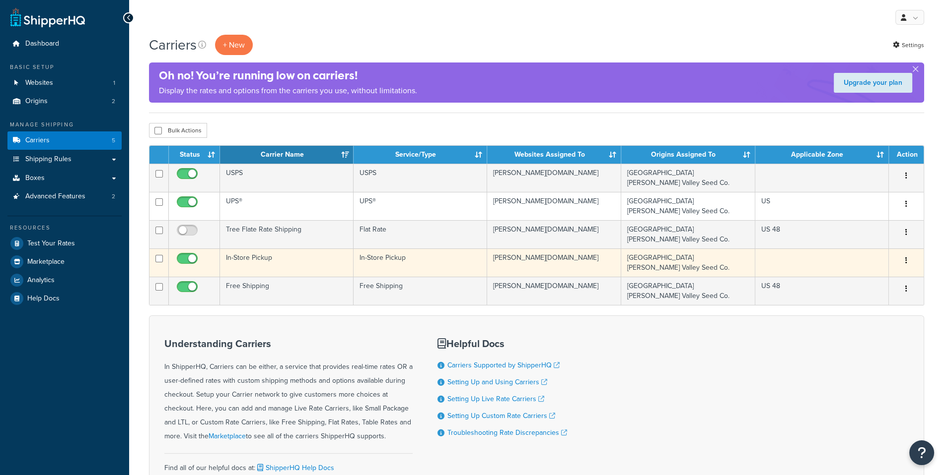
click at [196, 264] on input "checkbox" at bounding box center [188, 261] width 27 height 12
checkbox input "false"
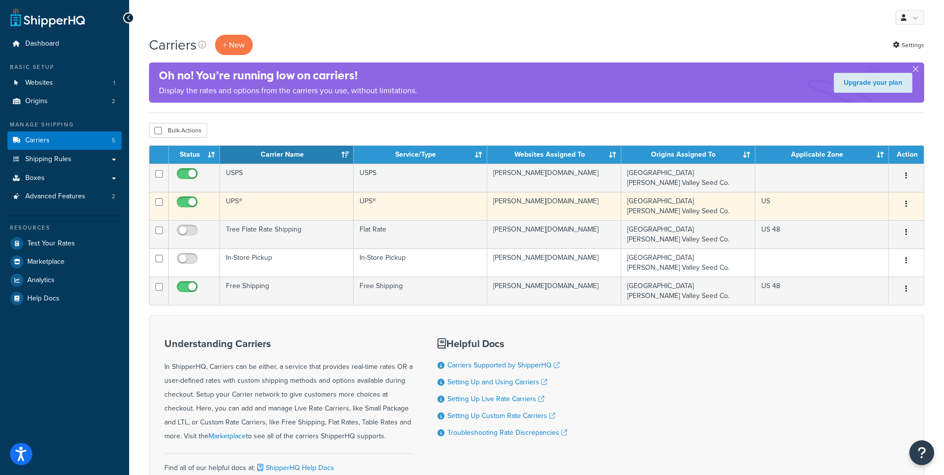
click at [267, 206] on td "UPS®" at bounding box center [287, 206] width 134 height 28
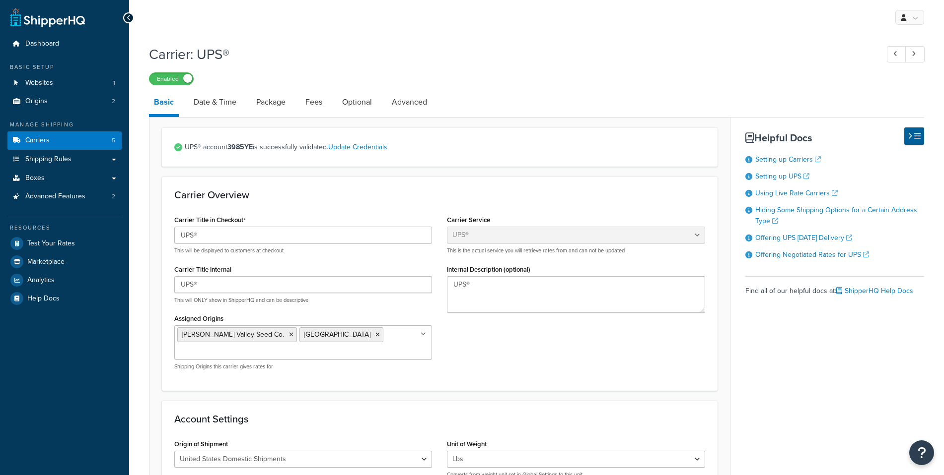
select select "ups"
click at [229, 106] on link "Date & Time" at bounding box center [215, 102] width 53 height 24
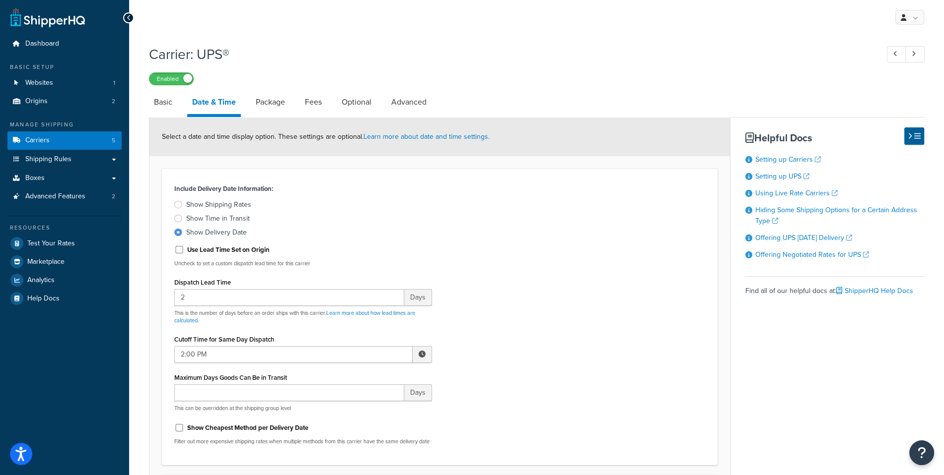
click at [182, 118] on div "Select a date and time display option. These settings are optional. Learn more …" at bounding box center [439, 137] width 580 height 39
click at [175, 107] on link "Basic" at bounding box center [163, 102] width 28 height 24
select select "ups"
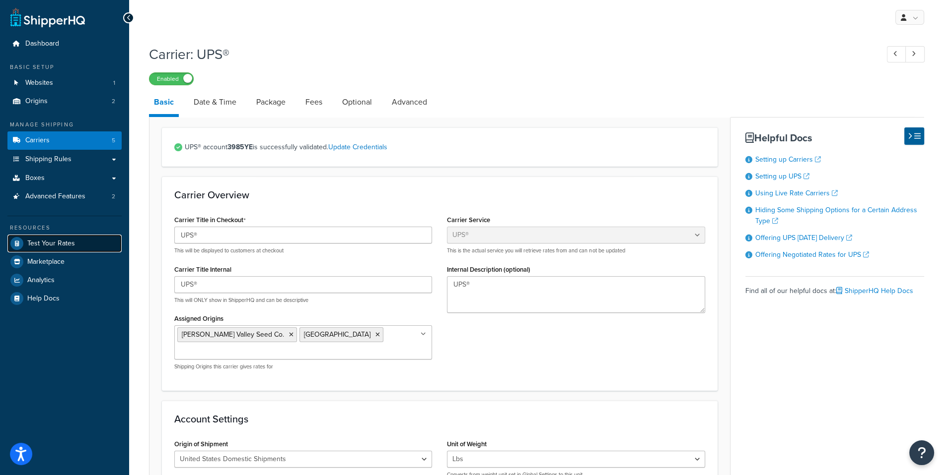
click at [87, 238] on link "Test Your Rates" at bounding box center [64, 244] width 114 height 18
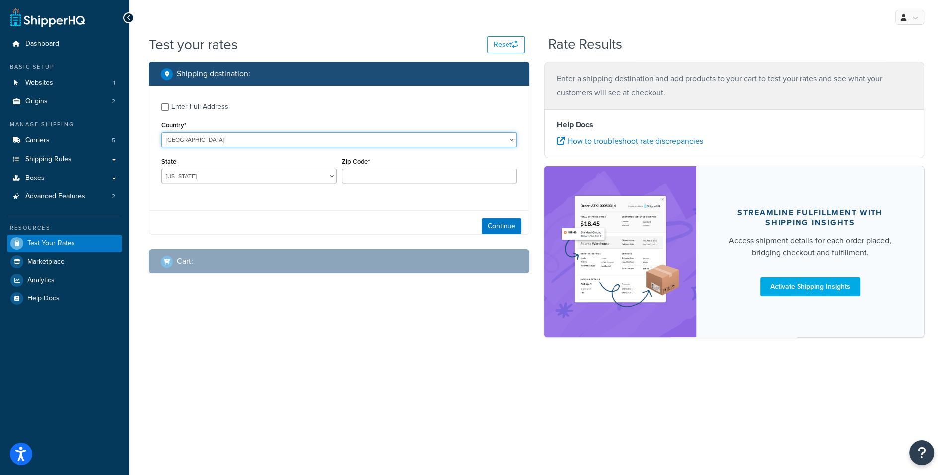
click at [161, 133] on select "[GEOGRAPHIC_DATA] [GEOGRAPHIC_DATA] [GEOGRAPHIC_DATA] [GEOGRAPHIC_DATA] [GEOGRA…" at bounding box center [338, 140] width 355 height 15
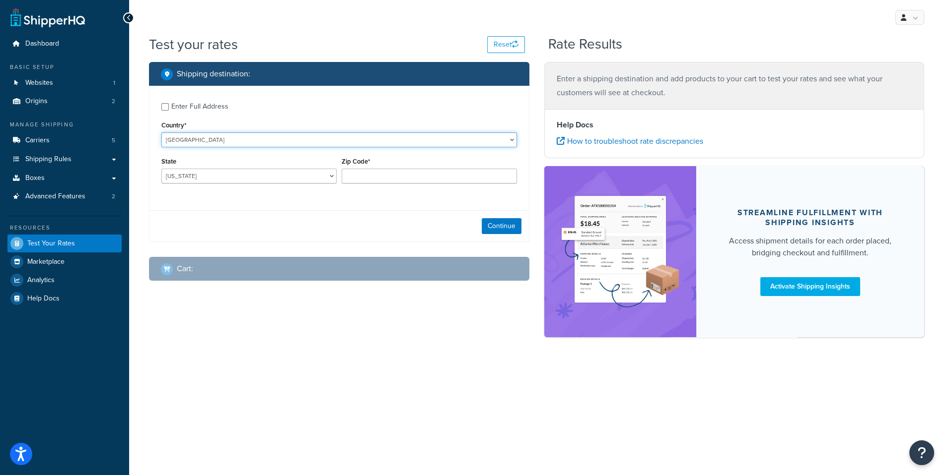
select select "GB"
click option "[GEOGRAPHIC_DATA]" at bounding box center [0, 0] width 0 height 0
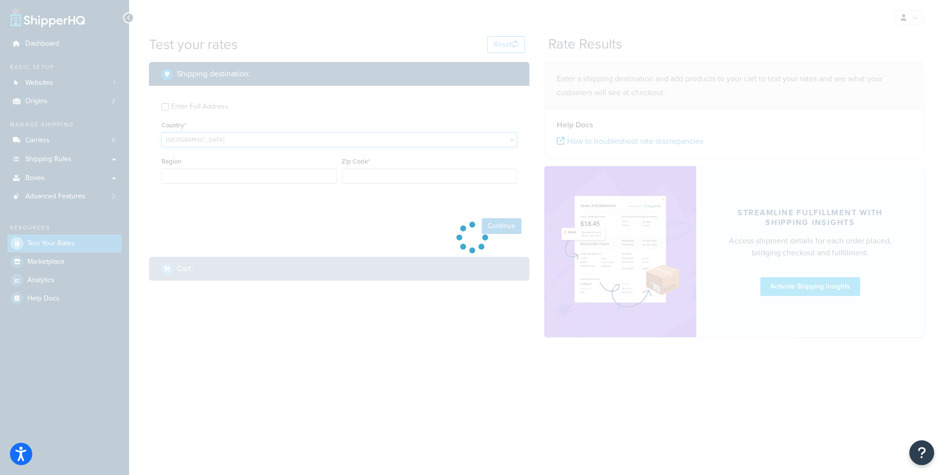
type input "AL"
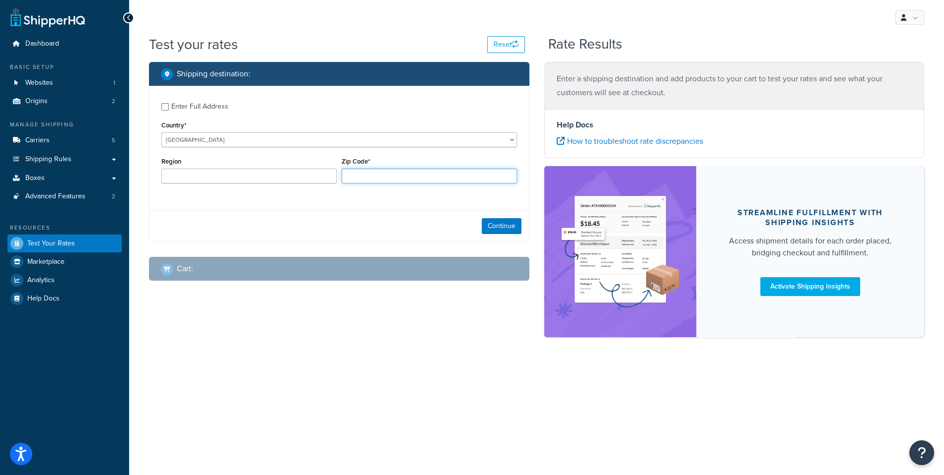
click at [376, 179] on input "Zip Code*" at bounding box center [428, 176] width 175 height 15
click at [223, 109] on div "Enter Full Address" at bounding box center [199, 107] width 57 height 14
click at [169, 109] on input "Enter Full Address" at bounding box center [164, 106] width 7 height 7
checkbox input "true"
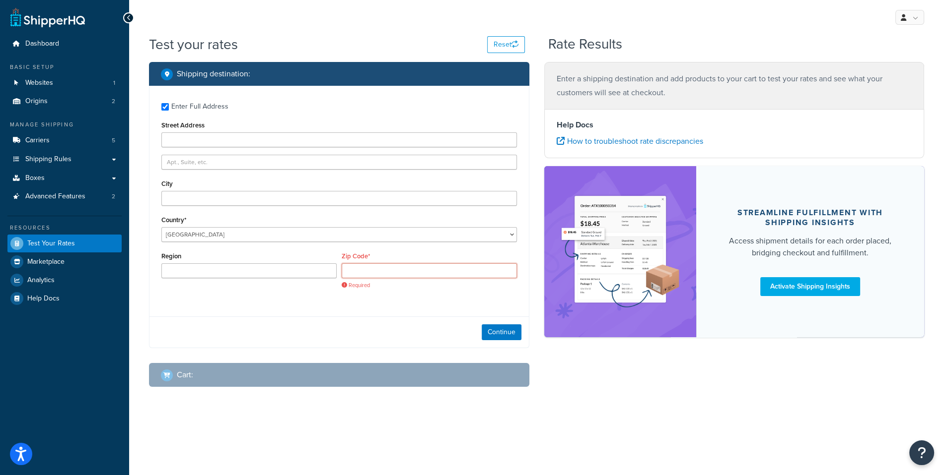
click at [382, 275] on input "Zip Code*" at bounding box center [428, 271] width 175 height 15
click at [375, 277] on input "Zip Code*" at bounding box center [428, 271] width 175 height 15
type input "[STREET_ADDRESS]"
type input "[GEOGRAPHIC_DATA]"
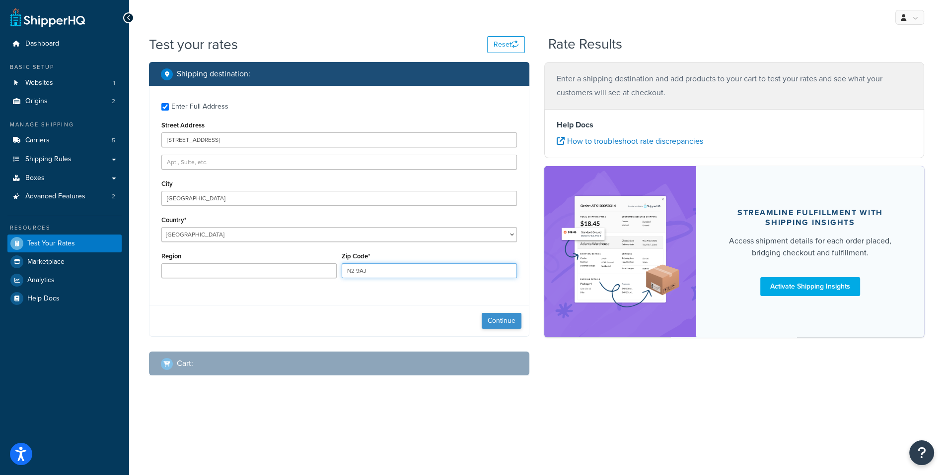
type input "N2 9AJ"
click at [500, 321] on button "Continue" at bounding box center [501, 321] width 40 height 16
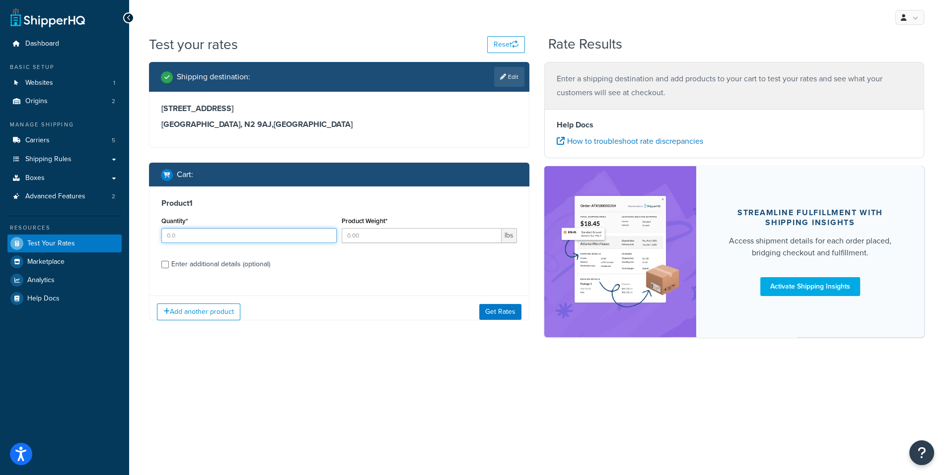
click at [258, 230] on input "Quantity*" at bounding box center [248, 235] width 175 height 15
type input "1"
type input "3"
click at [489, 314] on button "Get Rates" at bounding box center [500, 312] width 42 height 16
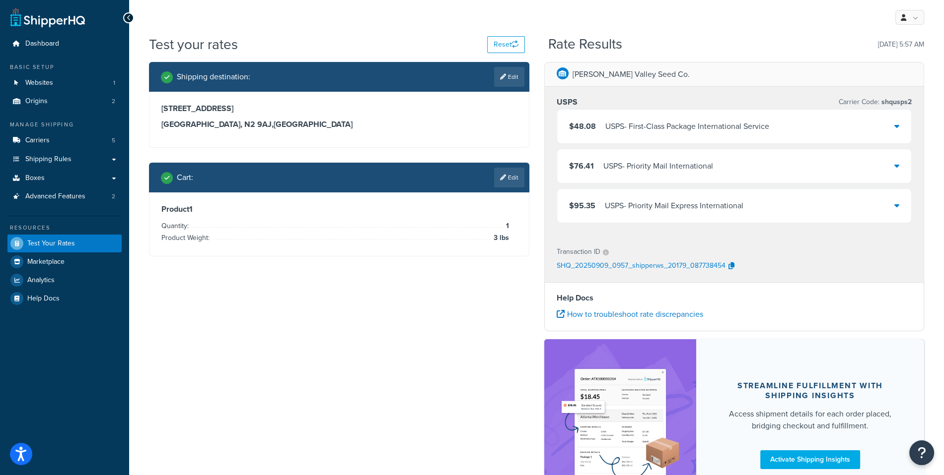
click at [702, 137] on div "$48.08 USPS - First-Class Package International Service" at bounding box center [734, 127] width 354 height 34
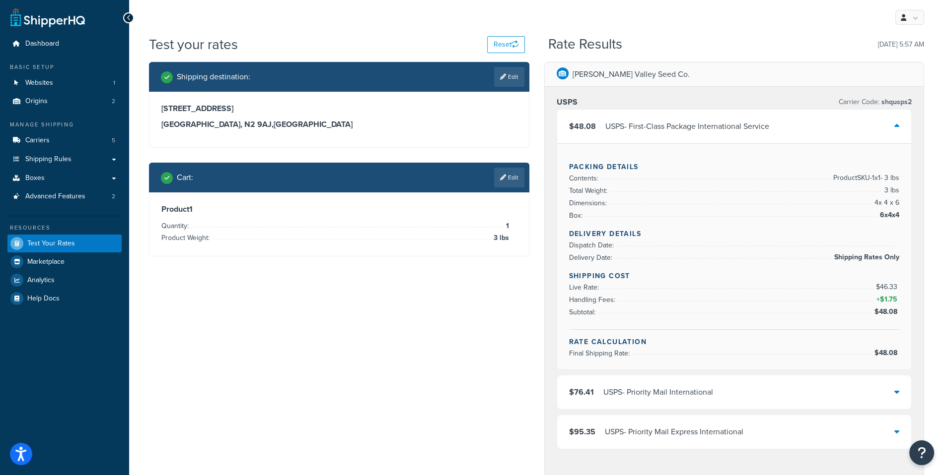
click at [702, 137] on div "$48.08 USPS - First-Class Package International Service" at bounding box center [734, 127] width 354 height 34
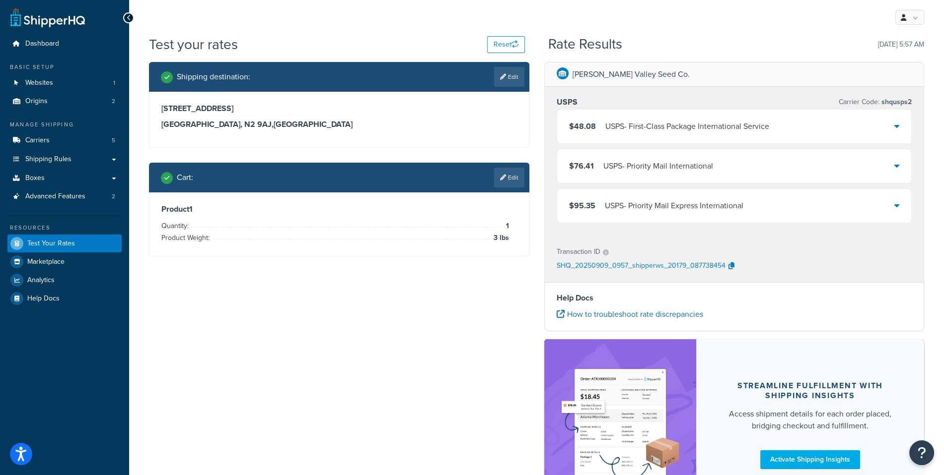
click at [72, 131] on div "Manage Shipping Carriers 5 Shipping Rules Shipping Rules All Shipping Rules 46 …" at bounding box center [64, 163] width 114 height 85
click at [69, 136] on link "Carriers 5" at bounding box center [64, 141] width 114 height 18
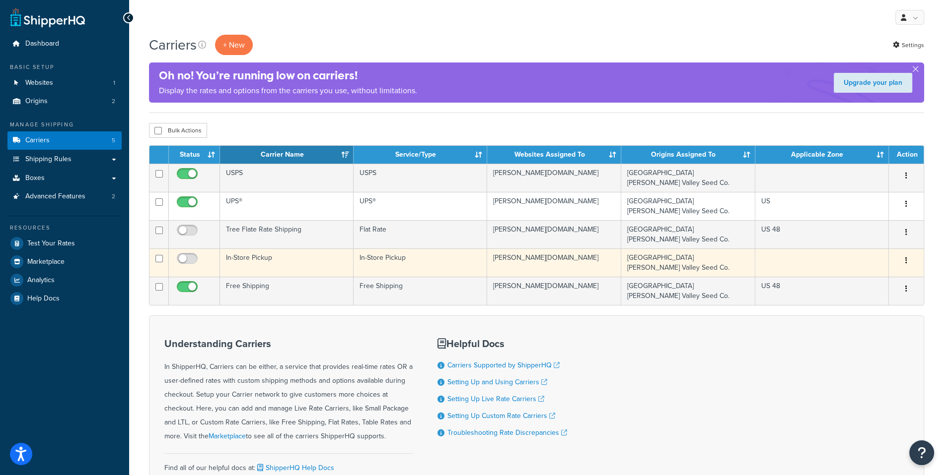
click at [401, 259] on td "In-Store Pickup" at bounding box center [420, 263] width 134 height 28
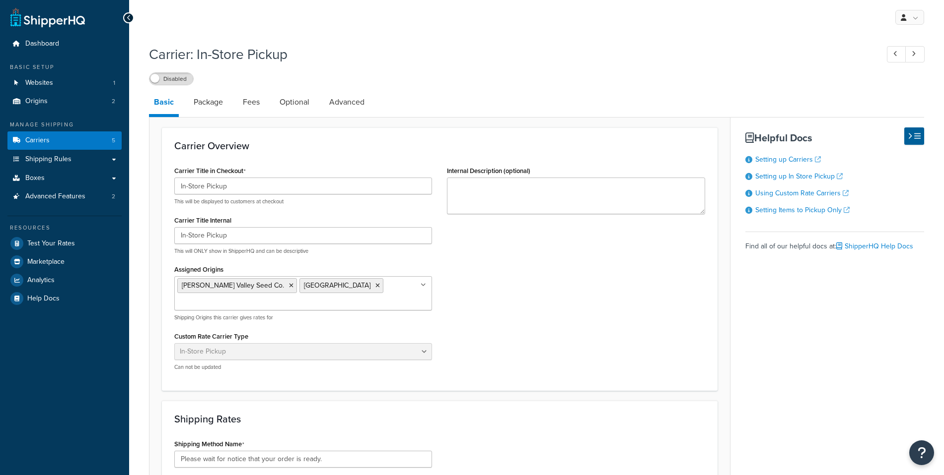
select select "pickup"
